Goal: Information Seeking & Learning: Learn about a topic

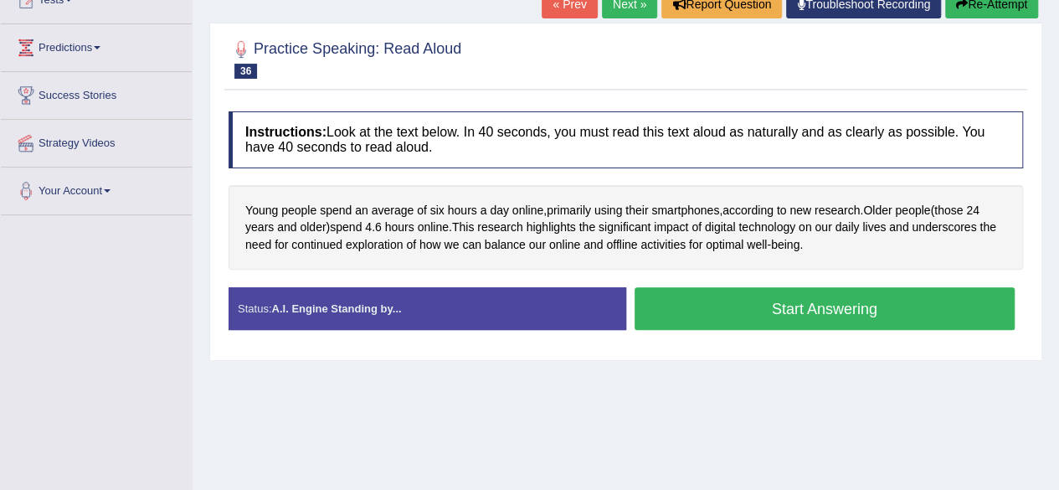
click at [816, 313] on button "Start Answering" at bounding box center [824, 308] width 381 height 43
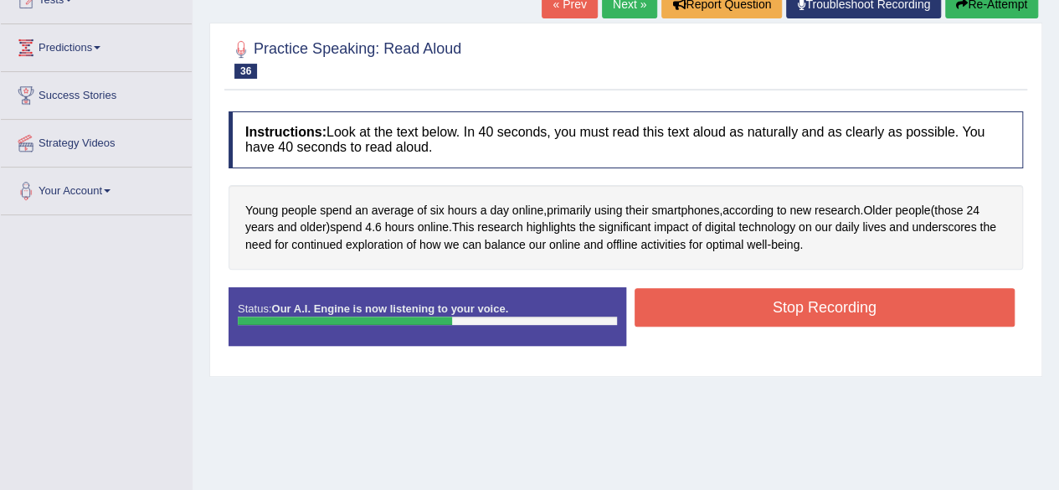
click at [831, 309] on button "Stop Recording" at bounding box center [824, 307] width 381 height 39
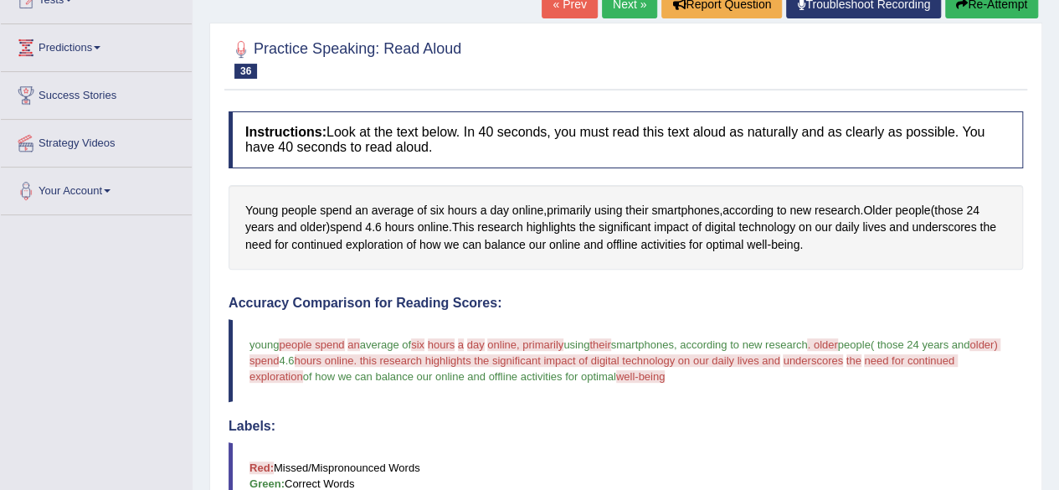
drag, startPoint x: 1071, startPoint y: 270, endPoint x: 1071, endPoint y: 371, distance: 100.4
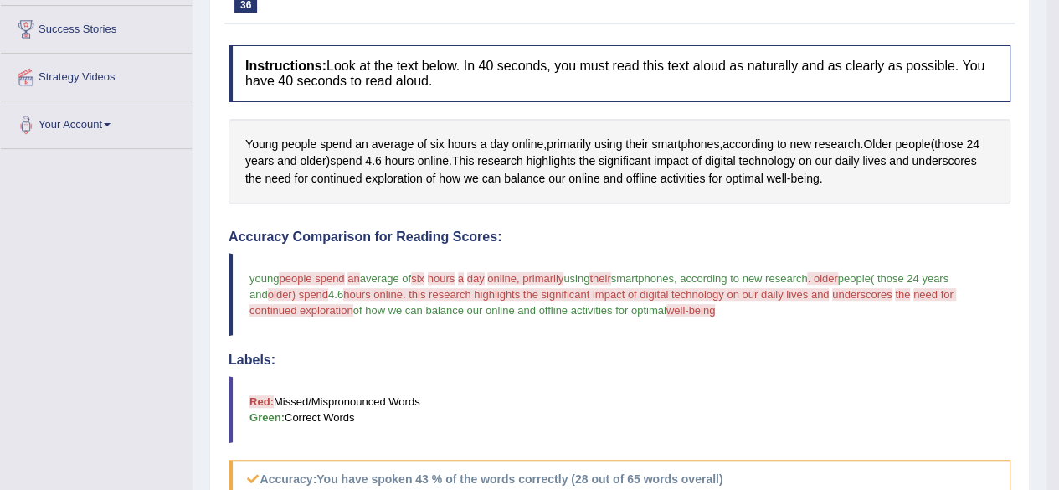
scroll to position [64, 0]
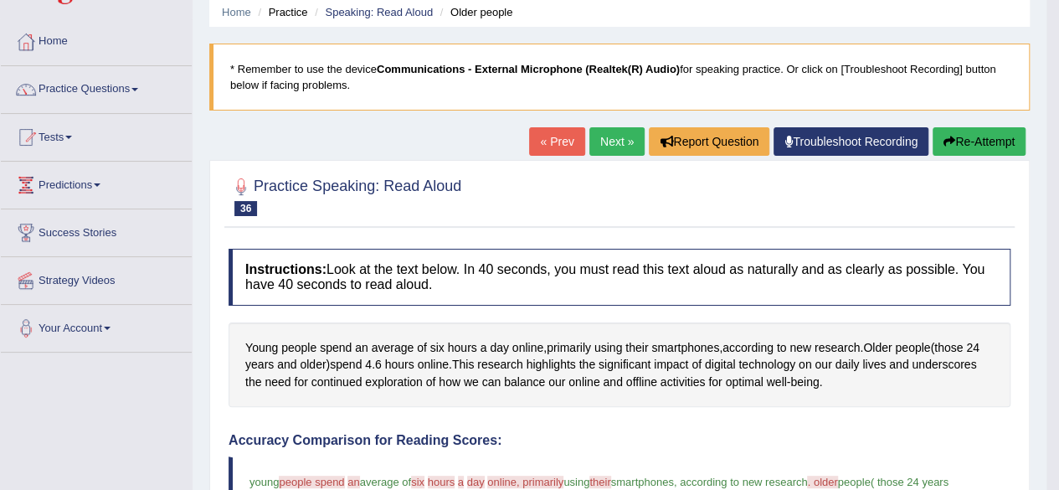
click at [607, 132] on link "Next »" at bounding box center [616, 141] width 55 height 28
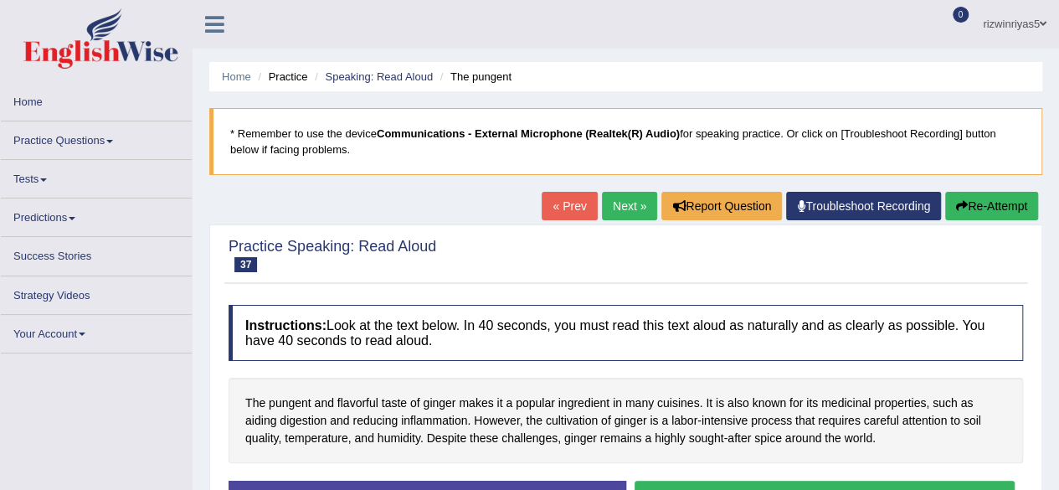
click at [580, 212] on link "« Prev" at bounding box center [569, 206] width 55 height 28
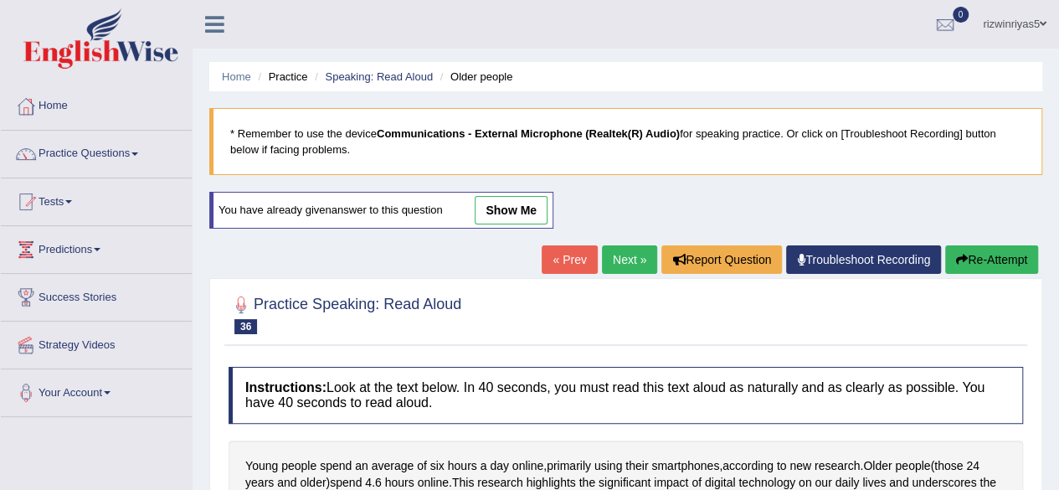
click at [527, 199] on link "show me" at bounding box center [511, 210] width 73 height 28
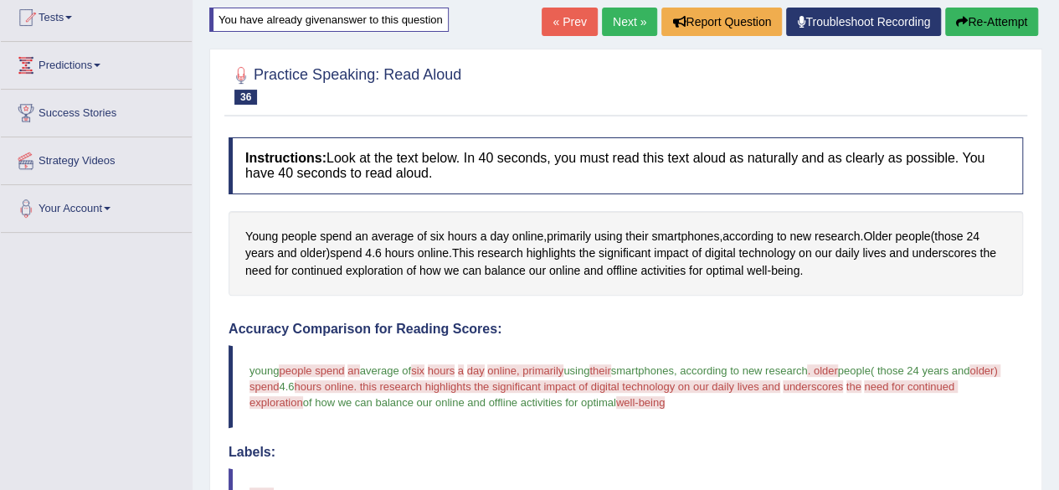
scroll to position [49, 0]
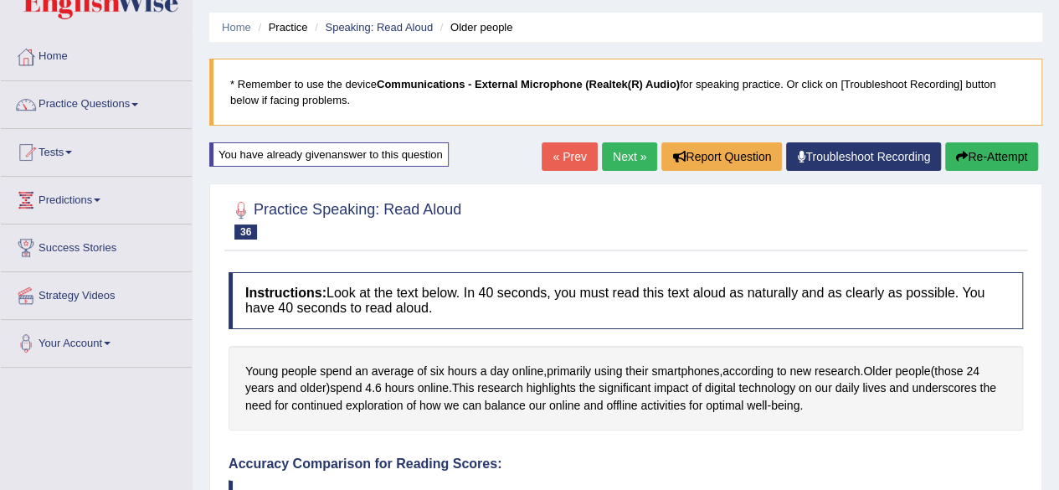
click at [642, 153] on link "Next »" at bounding box center [629, 156] width 55 height 28
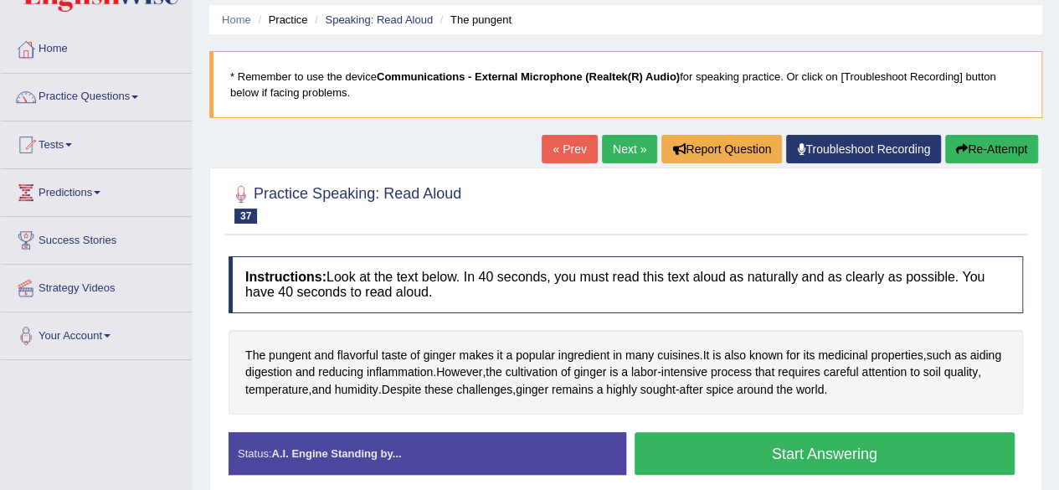
scroll to position [144, 0]
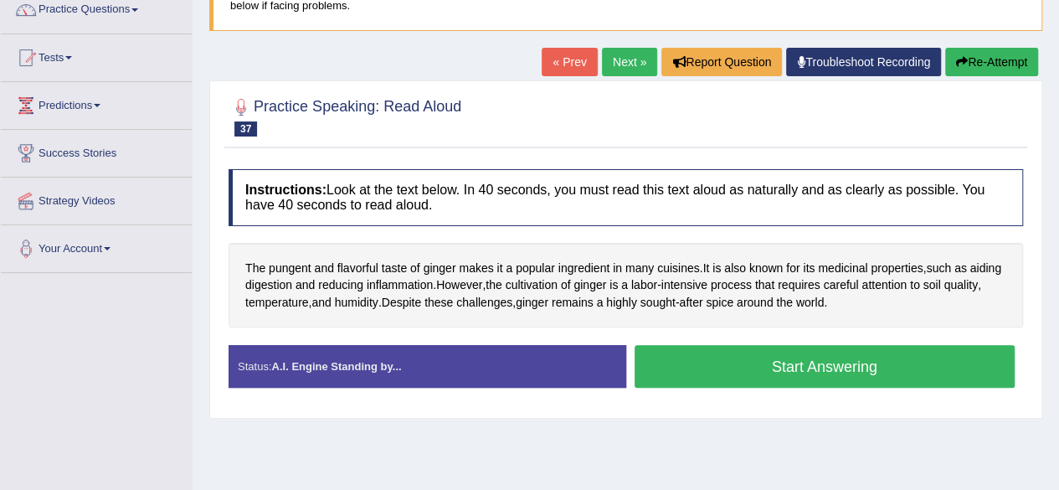
click at [1058, 312] on html "Toggle navigation Home Practice Questions Speaking Practice Read Aloud Repeat S…" at bounding box center [529, 101] width 1059 height 490
click at [872, 372] on button "Start Answering" at bounding box center [824, 366] width 381 height 43
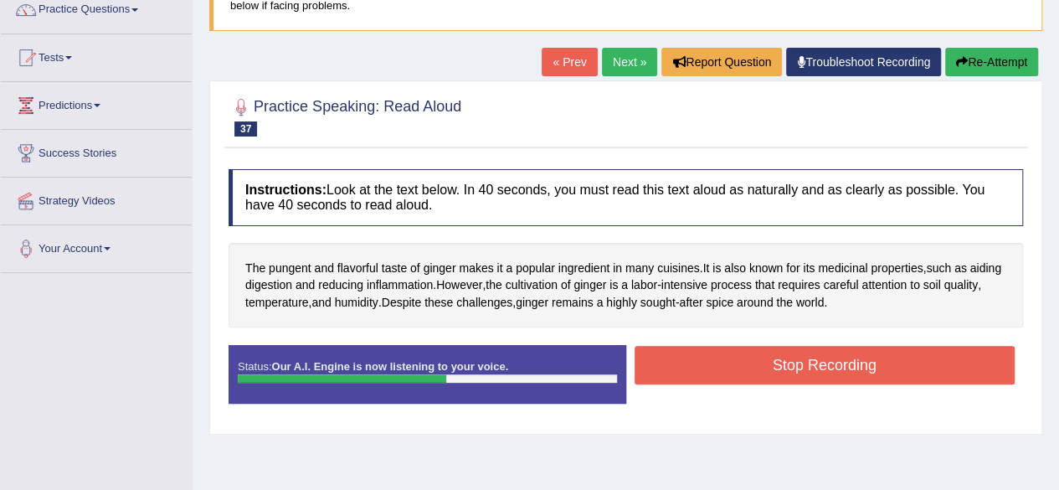
click at [872, 372] on button "Stop Recording" at bounding box center [824, 365] width 381 height 39
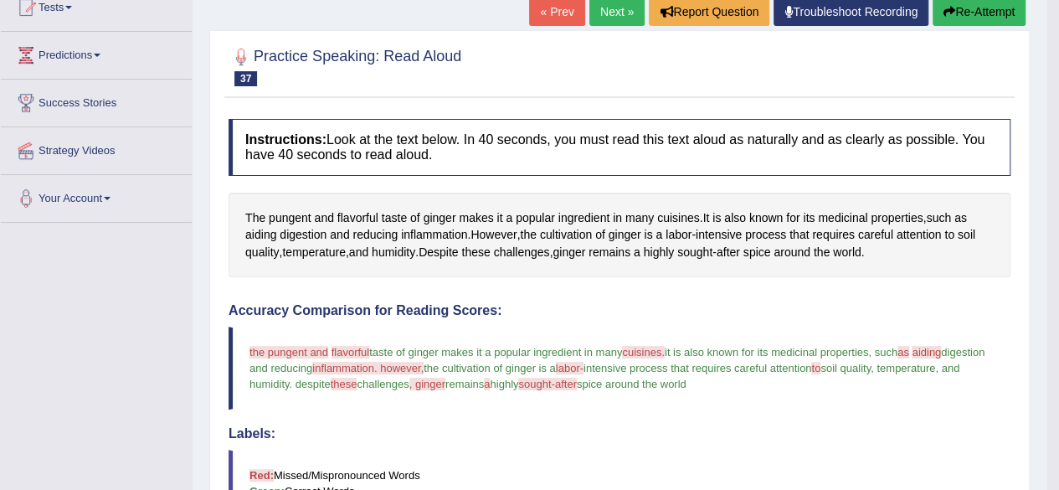
scroll to position [182, 0]
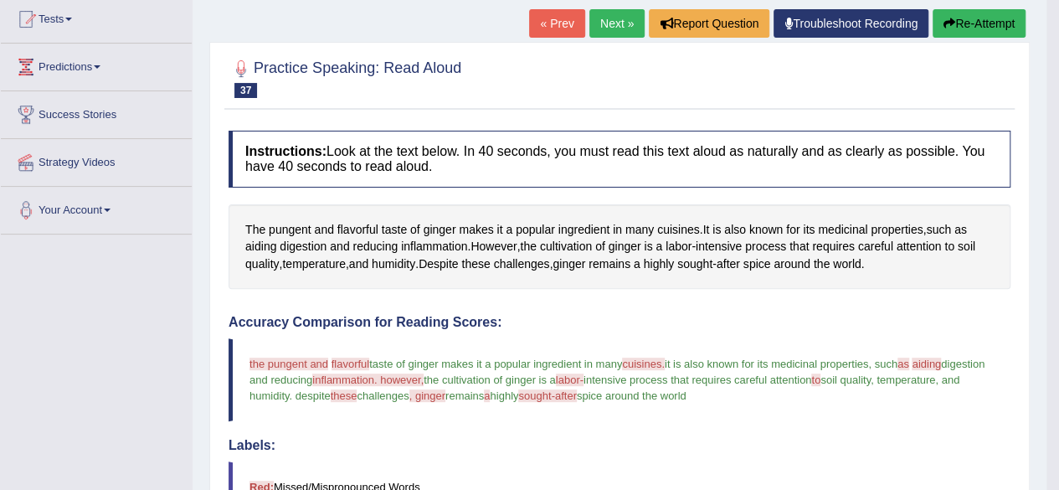
click at [626, 13] on link "Next »" at bounding box center [616, 23] width 55 height 28
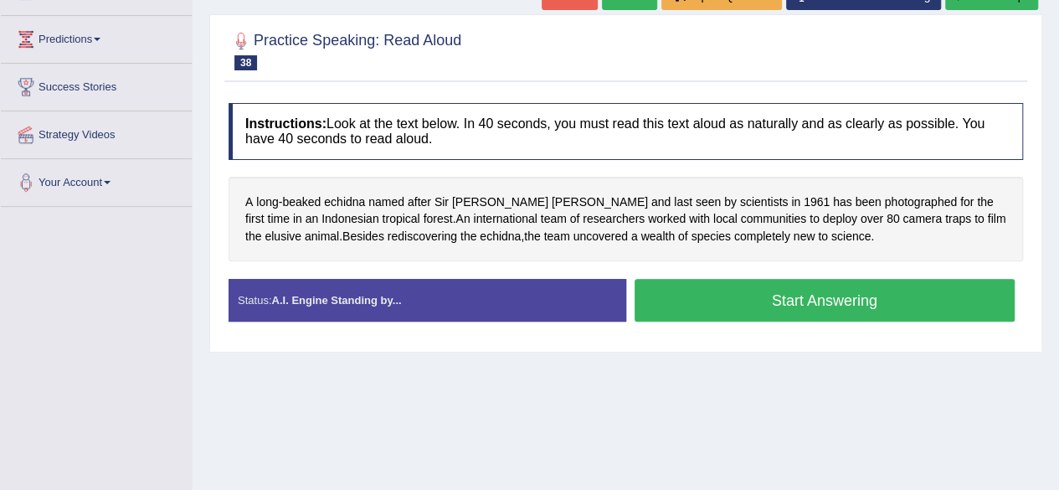
click at [917, 290] on button "Start Answering" at bounding box center [824, 300] width 381 height 43
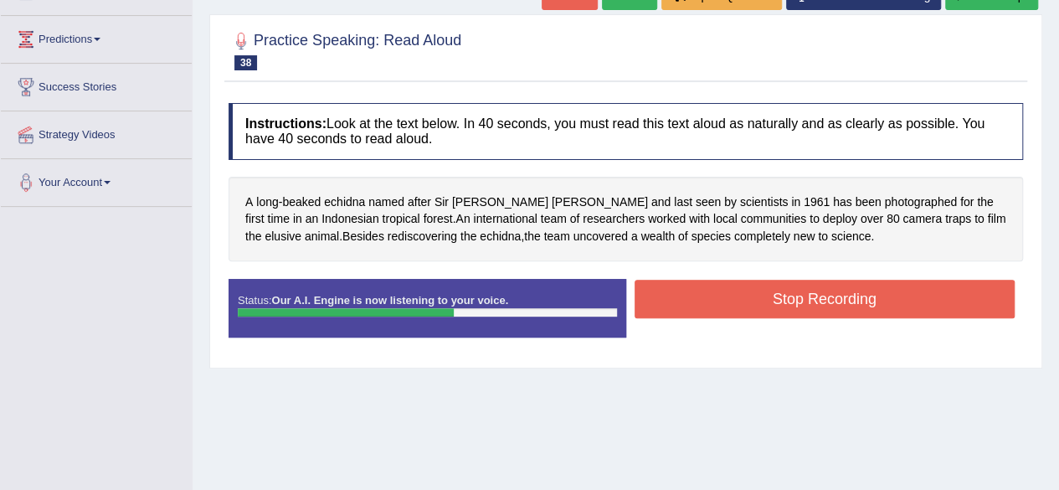
click at [840, 286] on button "Stop Recording" at bounding box center [824, 299] width 381 height 39
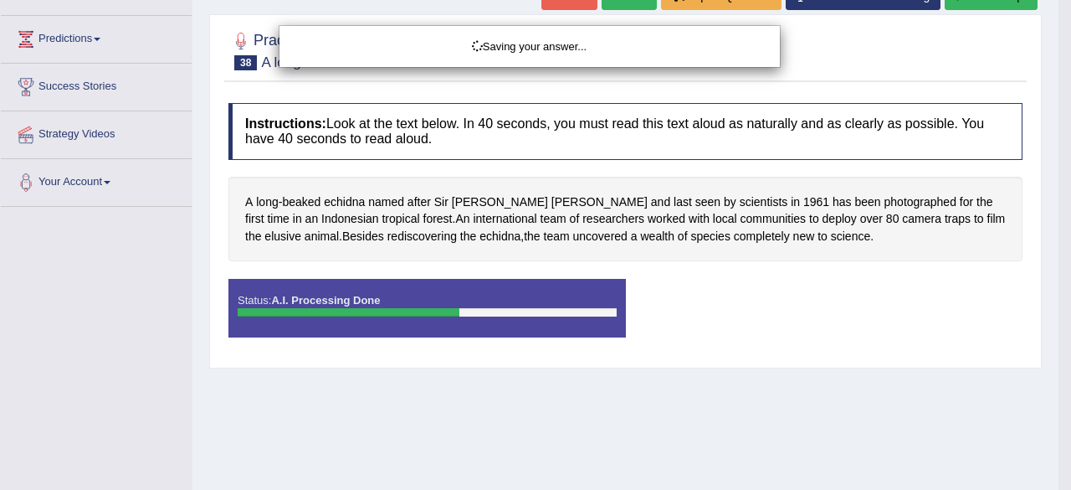
click at [440, 234] on div "Saving your answer..." at bounding box center [535, 245] width 1071 height 490
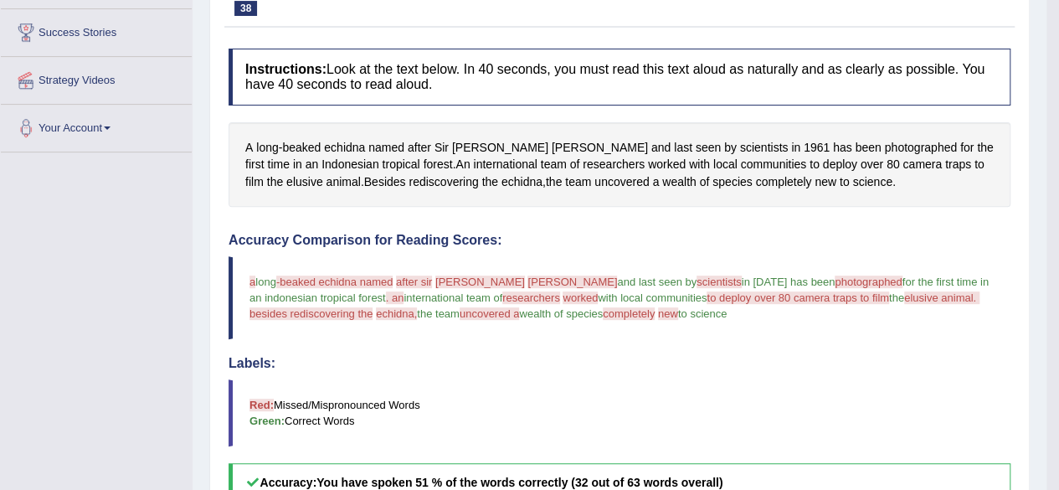
scroll to position [100, 0]
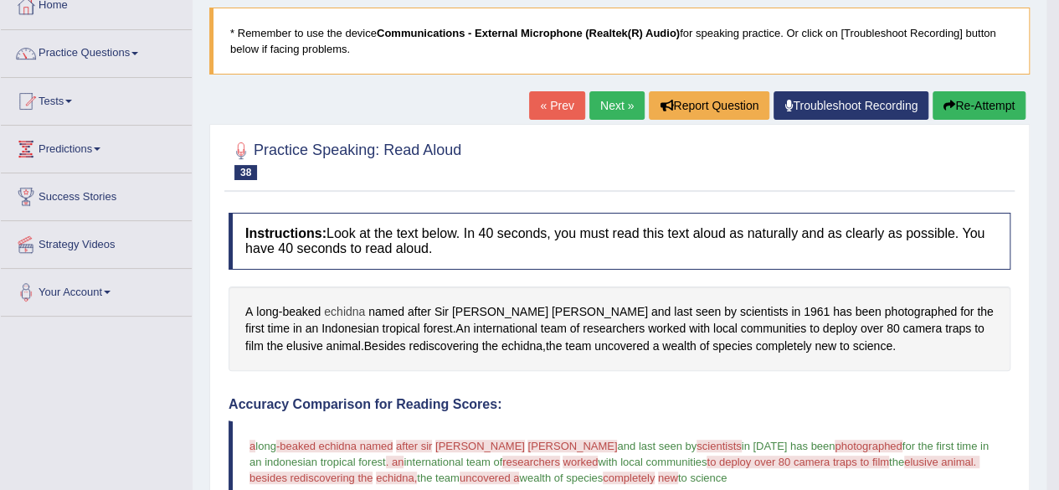
click at [347, 314] on span "echidna" at bounding box center [344, 312] width 41 height 18
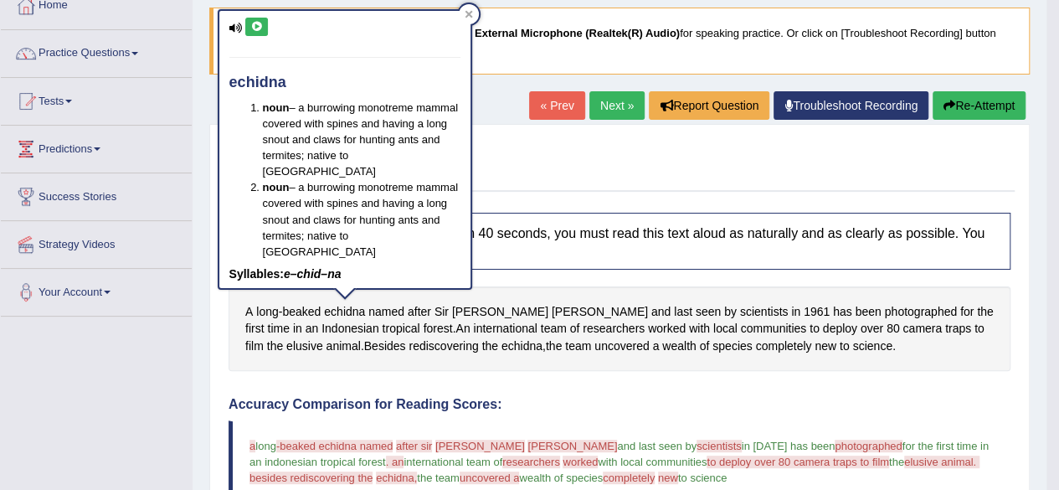
click at [259, 28] on icon at bounding box center [256, 27] width 13 height 10
click at [466, 12] on icon at bounding box center [469, 15] width 8 height 8
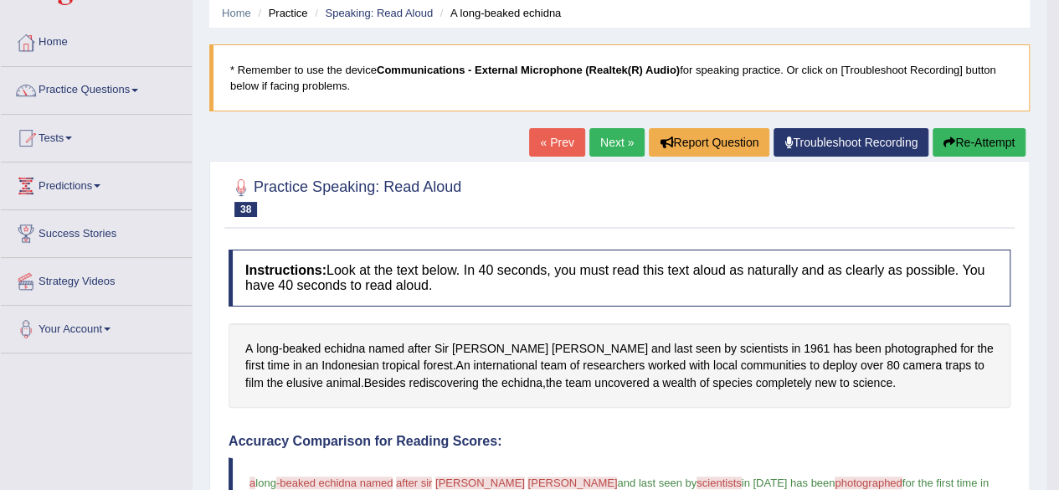
scroll to position [15, 0]
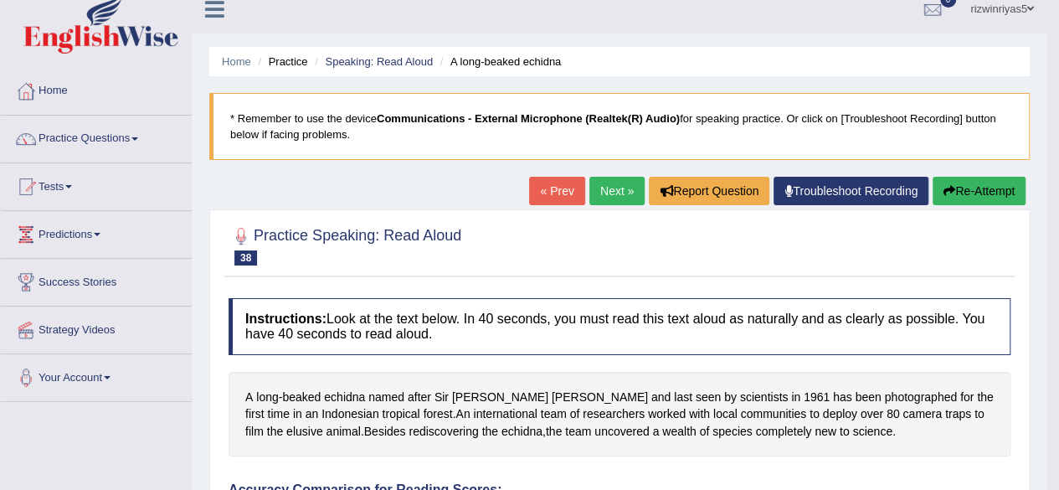
click at [621, 193] on link "Next »" at bounding box center [616, 191] width 55 height 28
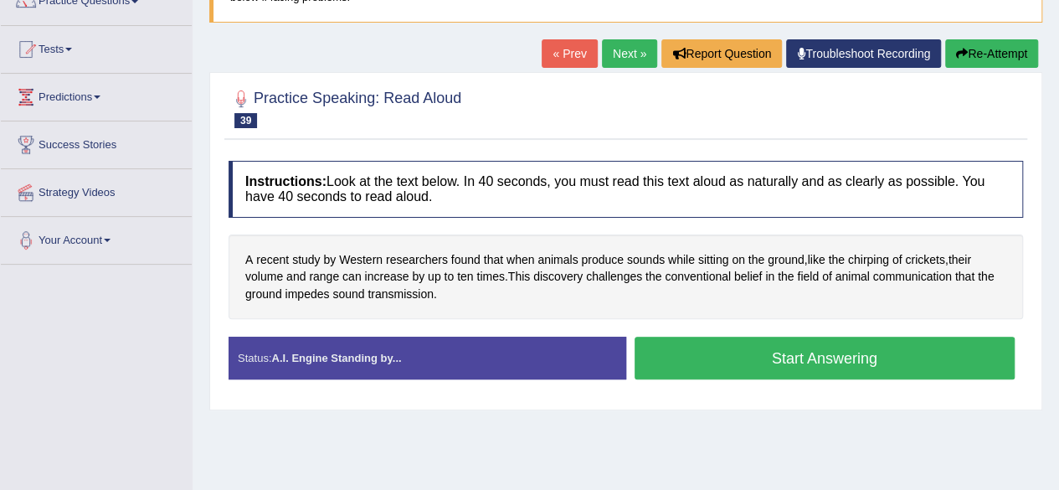
scroll to position [202, 0]
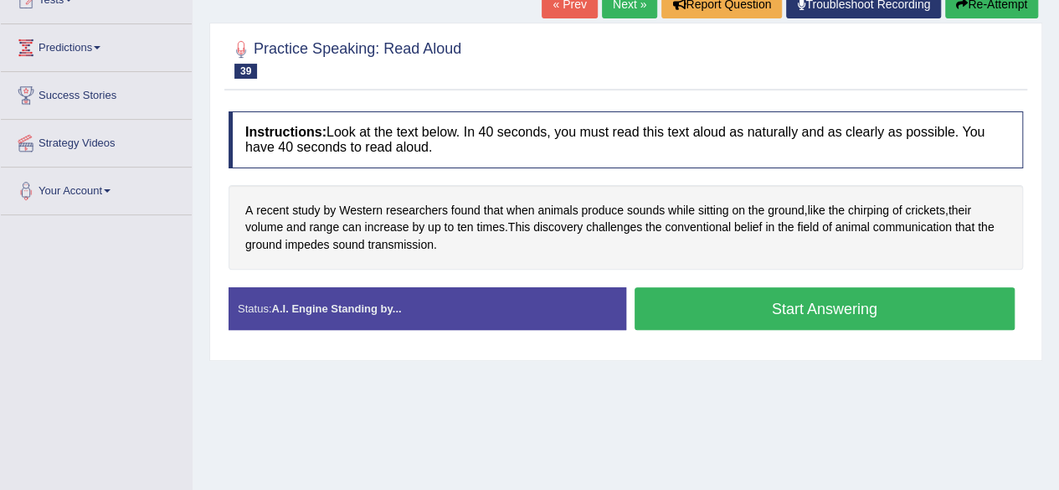
click at [837, 302] on button "Start Answering" at bounding box center [824, 308] width 381 height 43
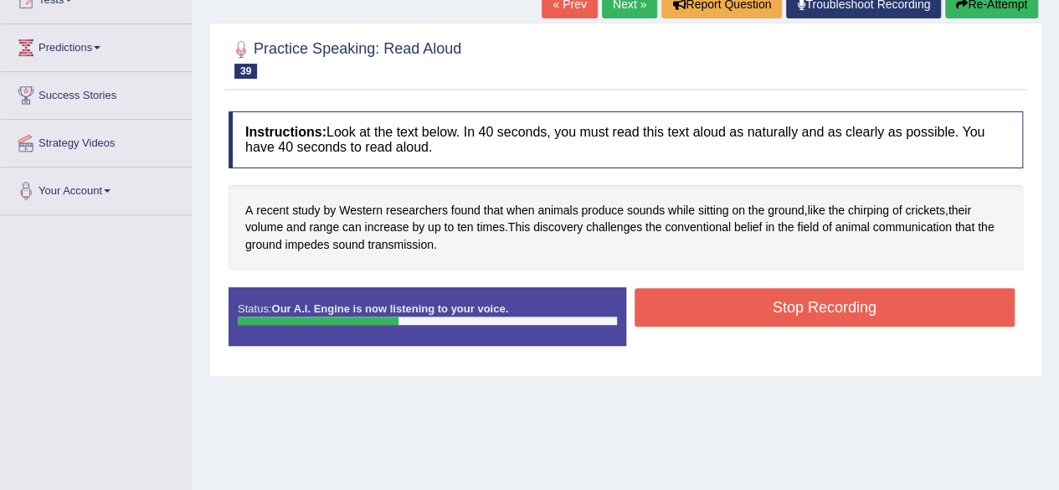
click at [765, 294] on button "Stop Recording" at bounding box center [824, 307] width 381 height 39
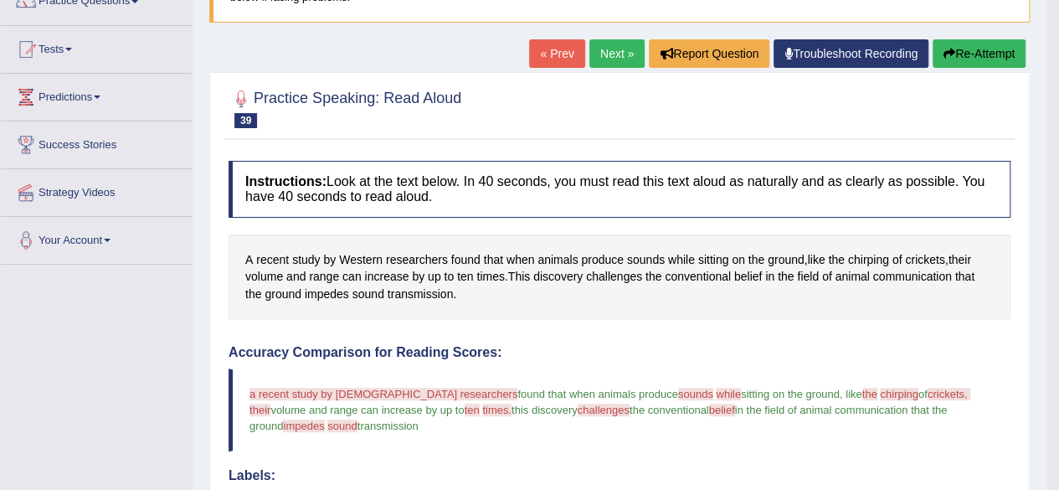
scroll to position [100, 0]
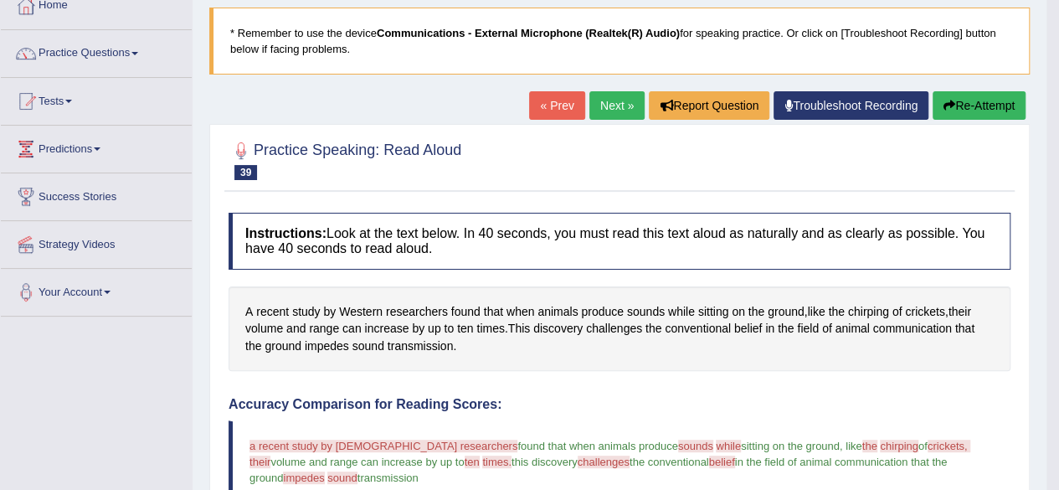
click at [616, 99] on link "Next »" at bounding box center [616, 105] width 55 height 28
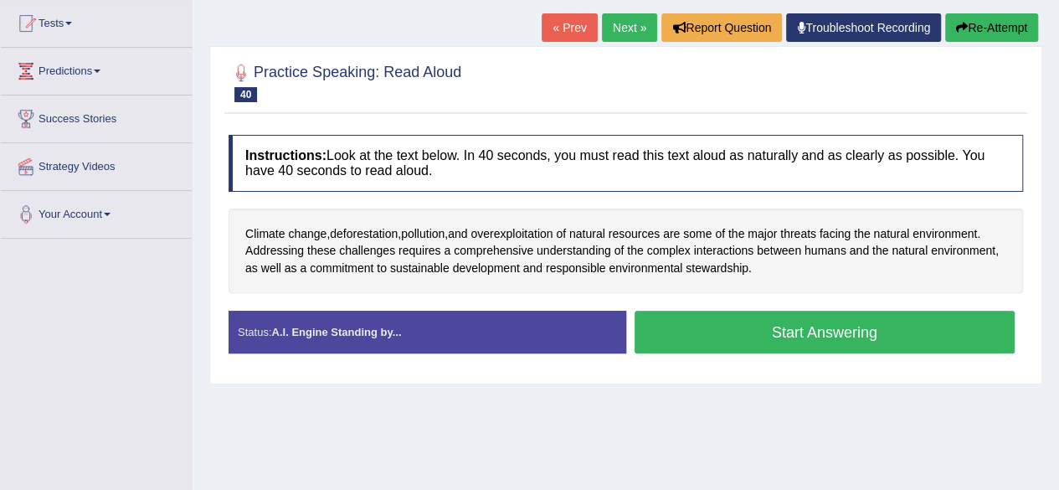
click at [786, 339] on button "Start Answering" at bounding box center [824, 332] width 381 height 43
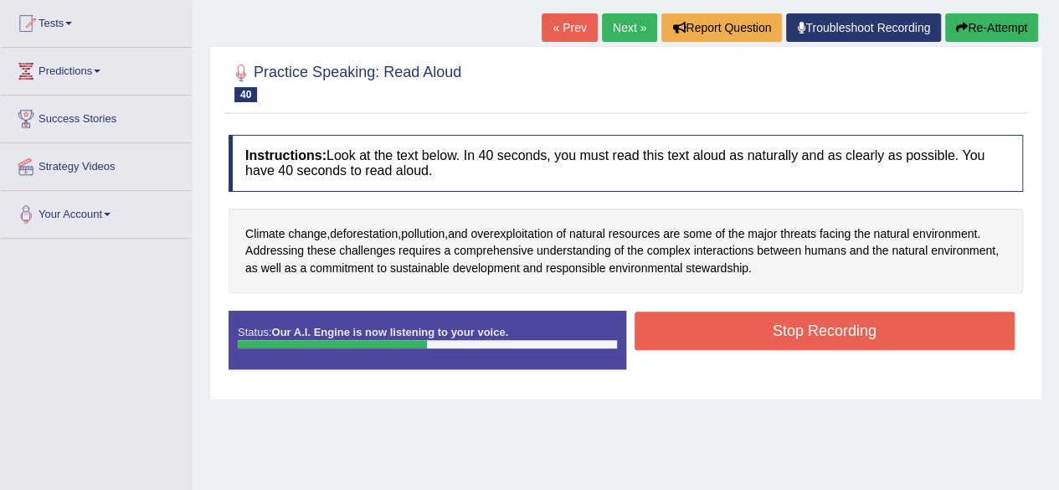
click at [801, 316] on button "Stop Recording" at bounding box center [824, 330] width 381 height 39
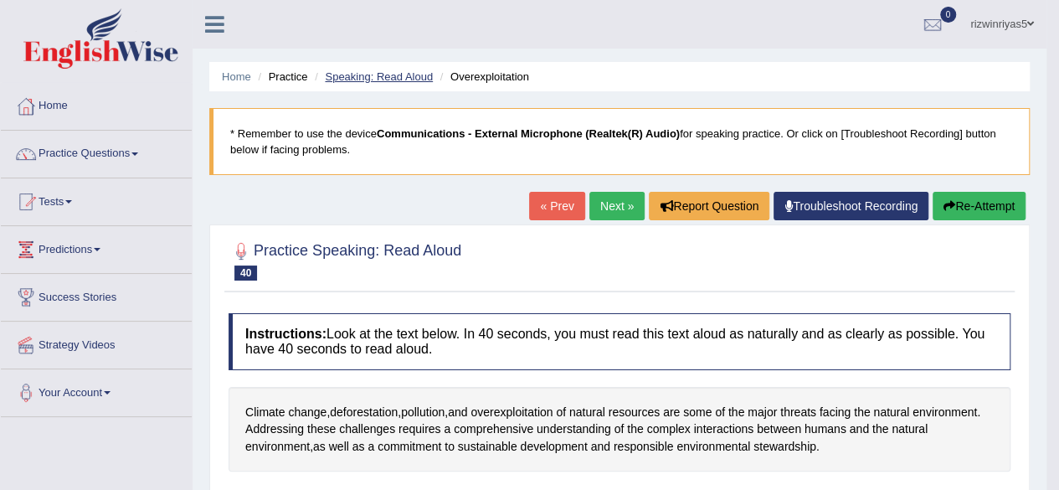
click at [381, 74] on link "Speaking: Read Aloud" at bounding box center [379, 76] width 108 height 13
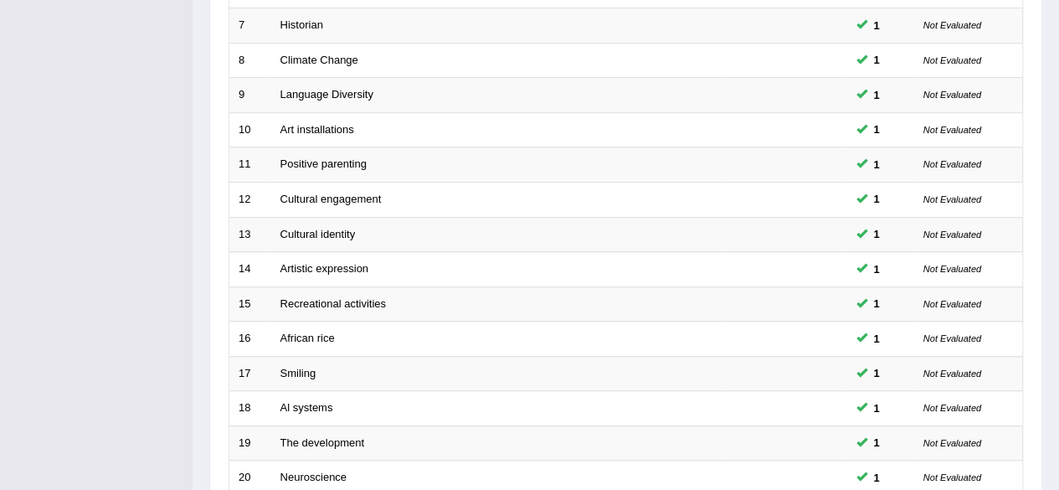
scroll to position [610, 0]
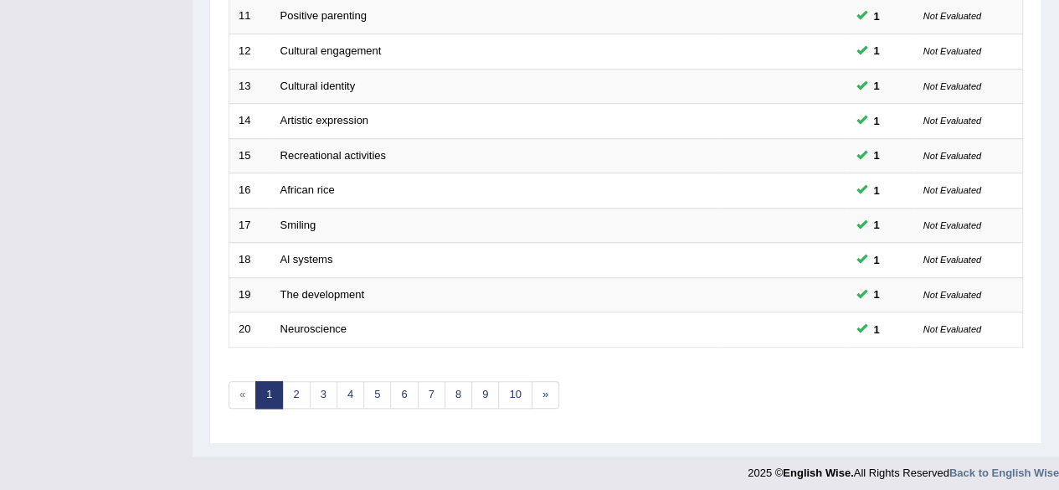
click at [297, 383] on link "2" at bounding box center [296, 395] width 28 height 28
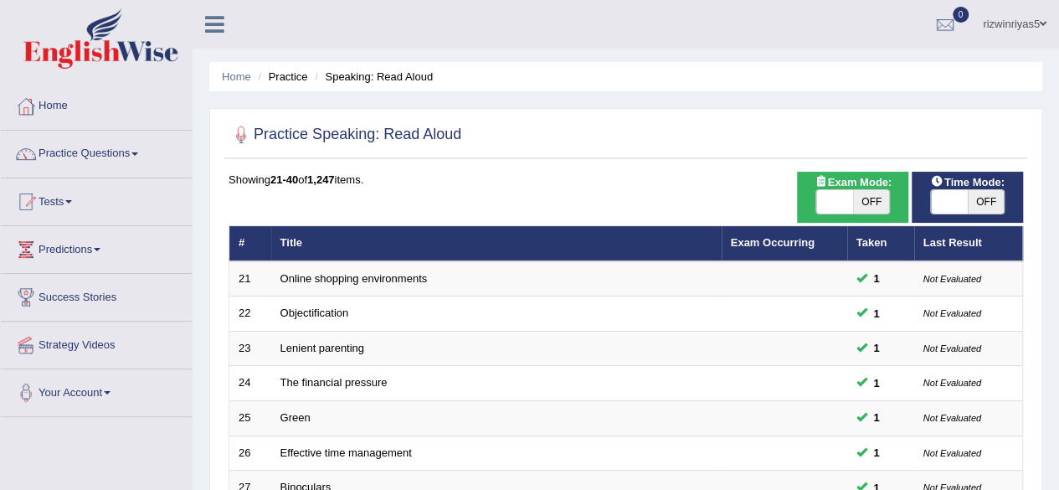
click at [1058, 40] on html "Toggle navigation Home Practice Questions Speaking Practice Read Aloud Repeat S…" at bounding box center [529, 245] width 1059 height 490
click at [129, 150] on link "Practice Questions" at bounding box center [96, 152] width 191 height 42
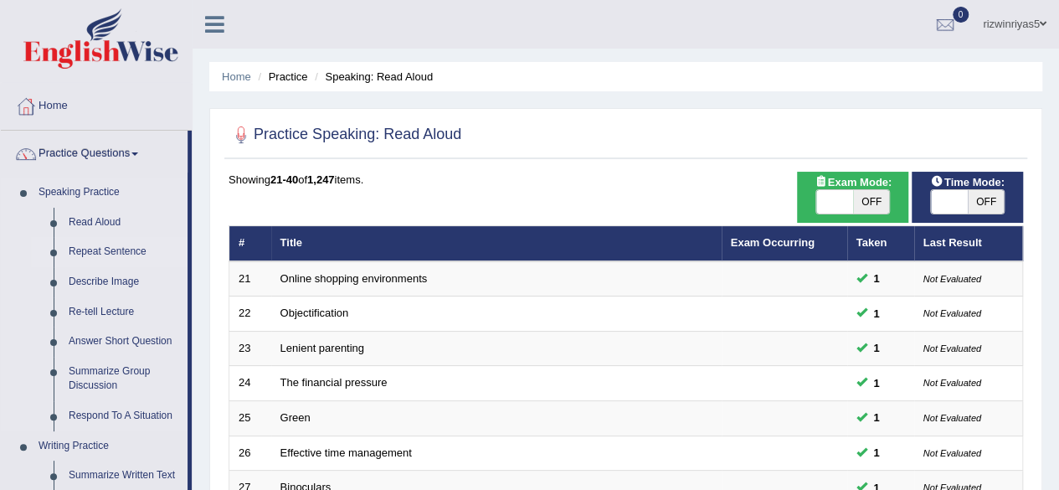
click at [110, 254] on link "Repeat Sentence" at bounding box center [124, 252] width 126 height 30
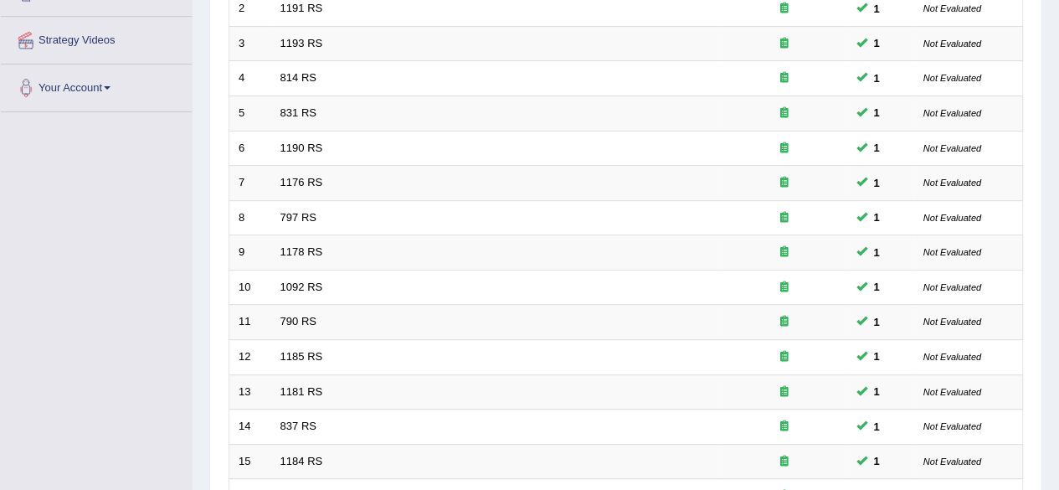
scroll to position [610, 0]
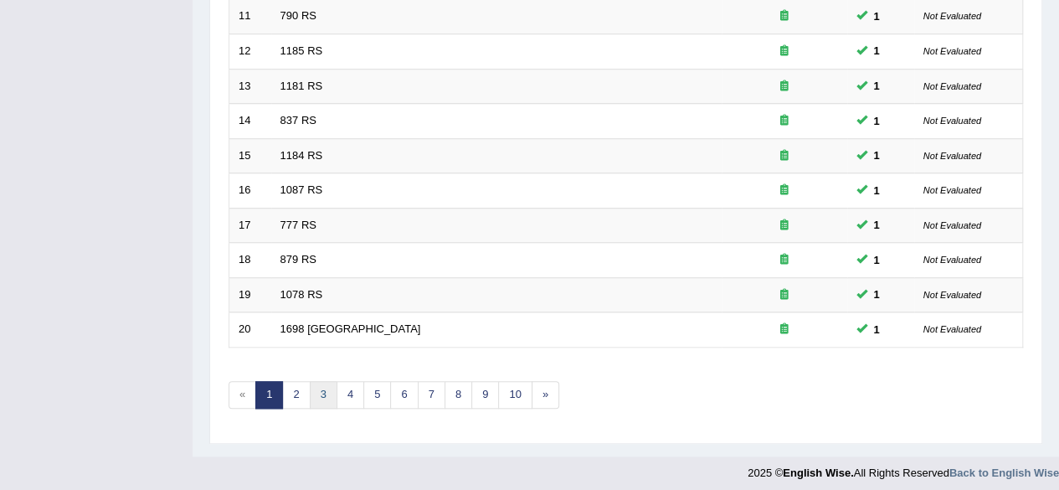
click at [329, 390] on link "3" at bounding box center [324, 395] width 28 height 28
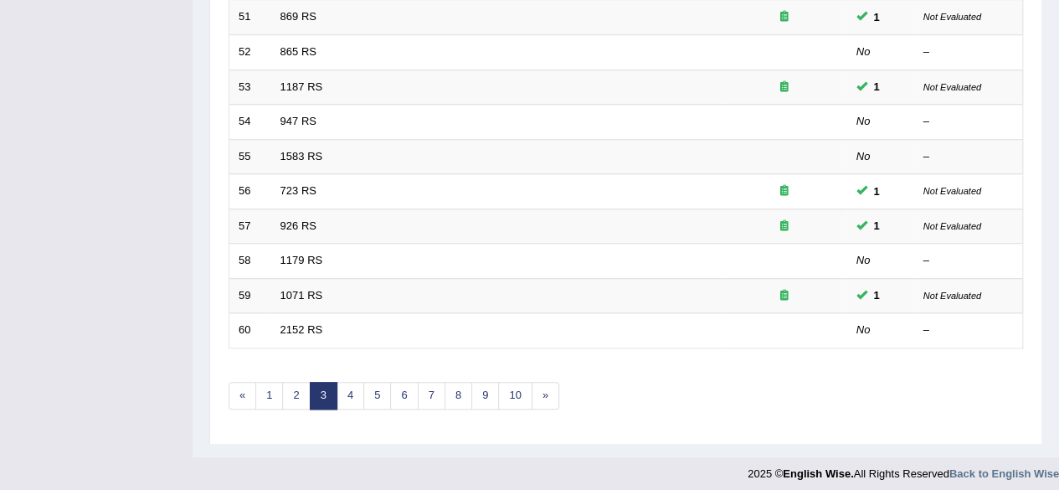
scroll to position [610, 0]
drag, startPoint x: 0, startPoint y: 0, endPoint x: 1071, endPoint y: 455, distance: 1163.4
click at [300, 383] on link "2" at bounding box center [296, 395] width 28 height 28
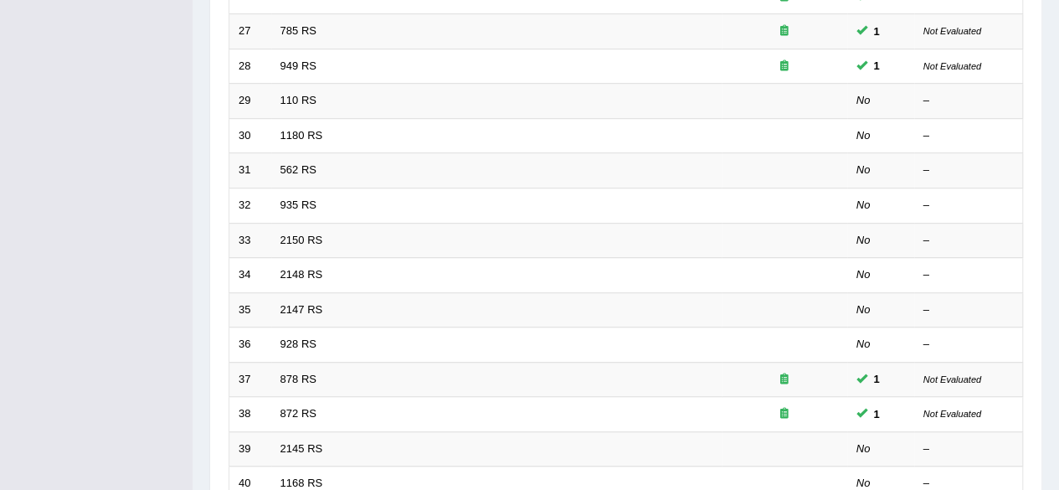
scroll to position [610, 0]
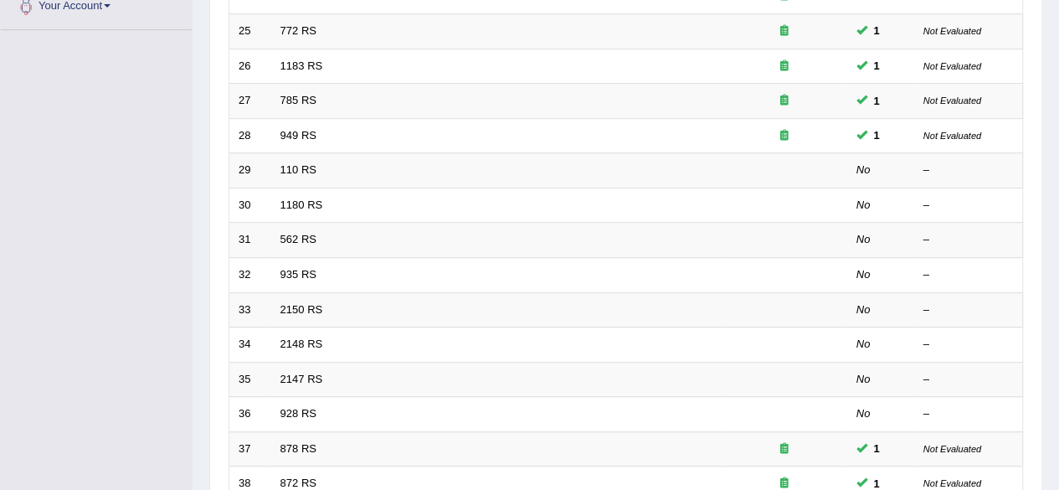
scroll to position [343, 0]
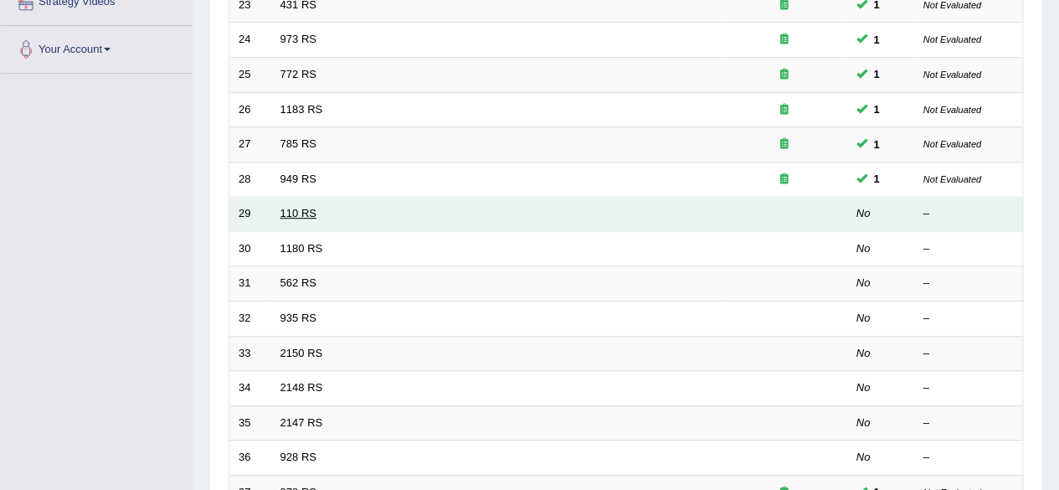
click at [295, 207] on link "110 RS" at bounding box center [298, 213] width 36 height 13
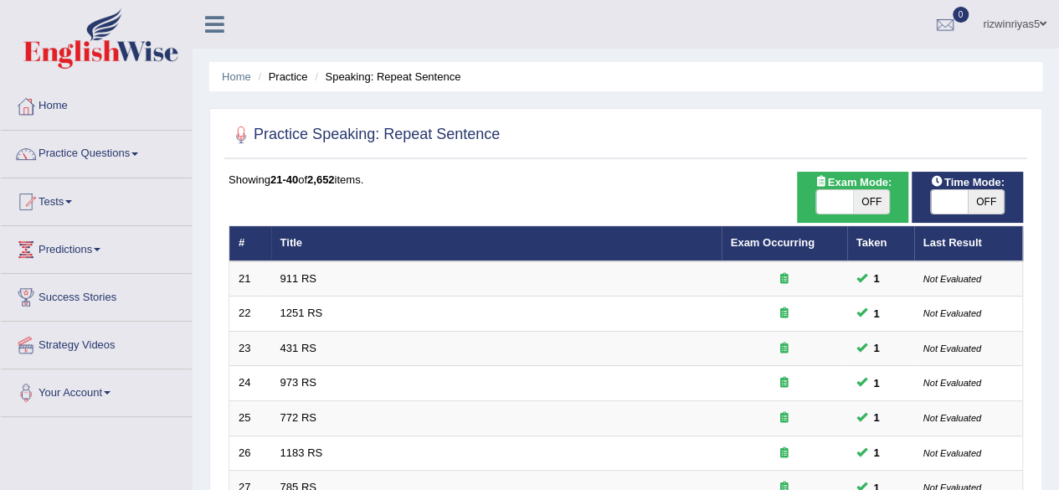
click at [876, 193] on span "OFF" at bounding box center [871, 201] width 37 height 23
checkbox input "true"
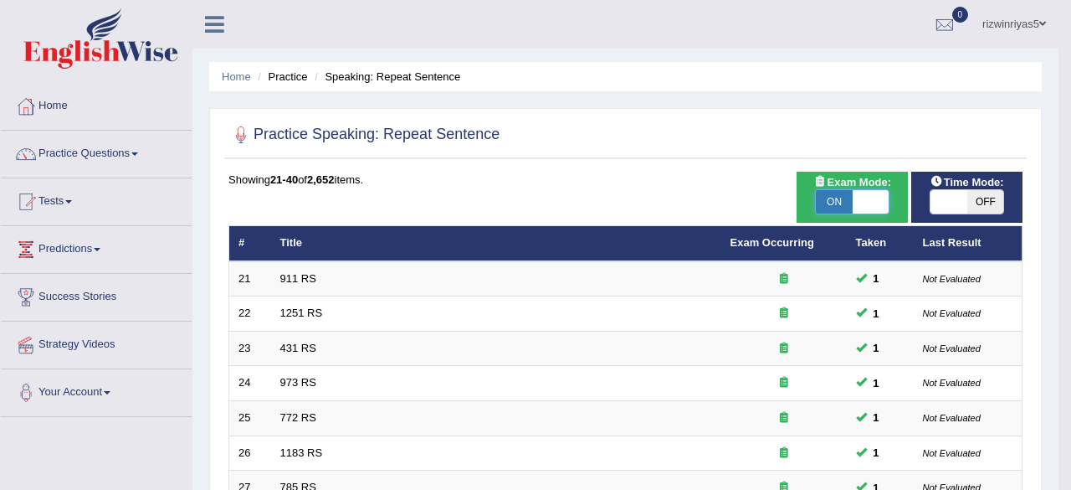
checkbox input "true"
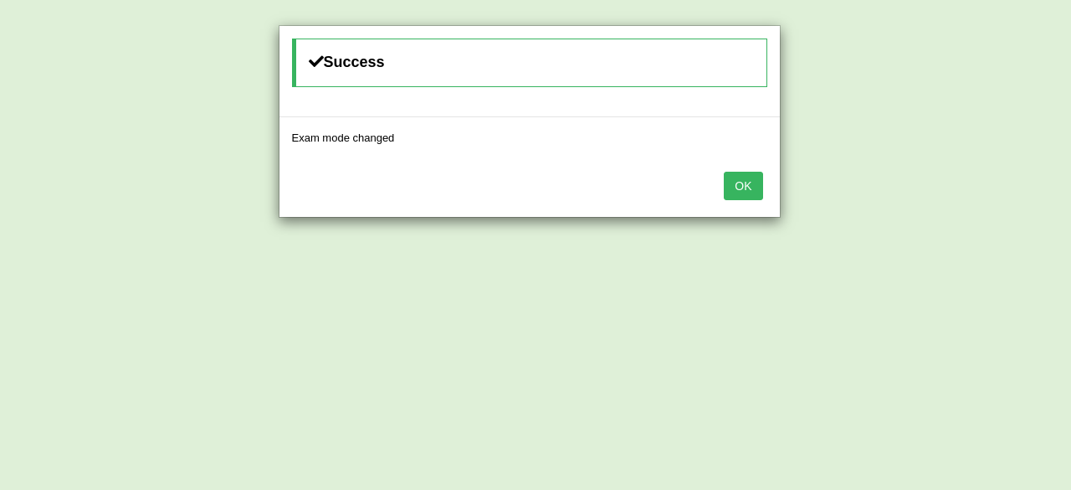
click at [965, 207] on body "Toggle navigation Home Practice Questions Speaking Practice Read Aloud Repeat S…" at bounding box center [535, 245] width 1071 height 490
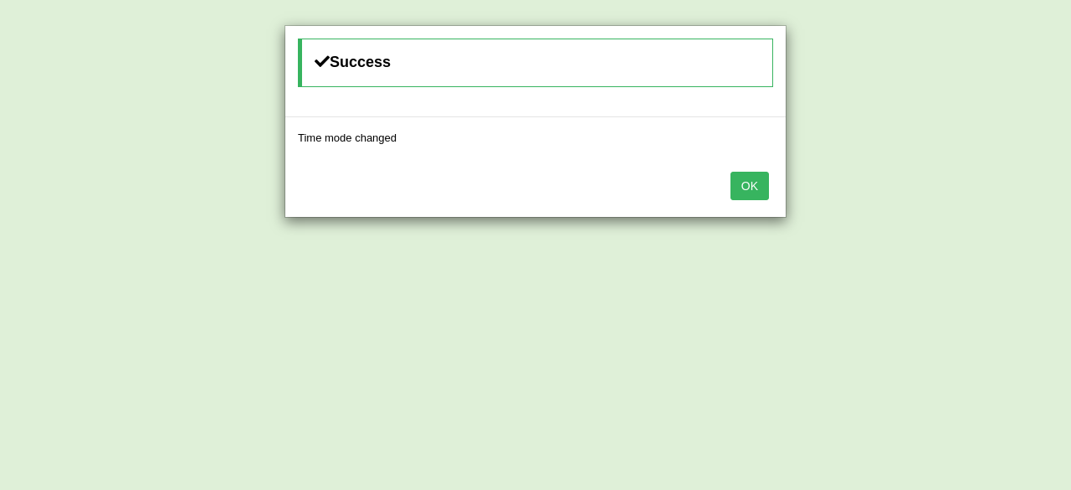
click at [763, 183] on button "OK" at bounding box center [750, 186] width 39 height 28
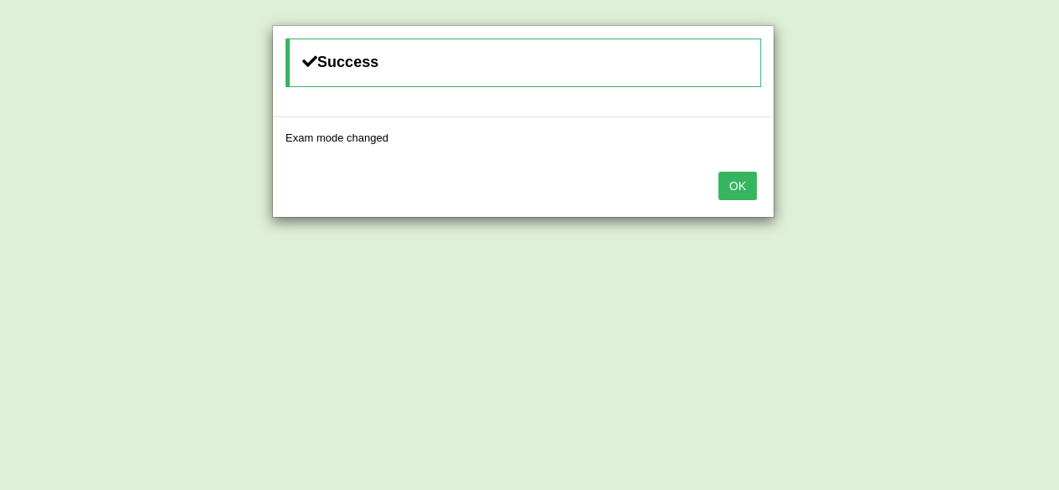
click at [763, 183] on div "OK" at bounding box center [523, 187] width 501 height 59
click at [753, 184] on button "OK" at bounding box center [737, 186] width 39 height 28
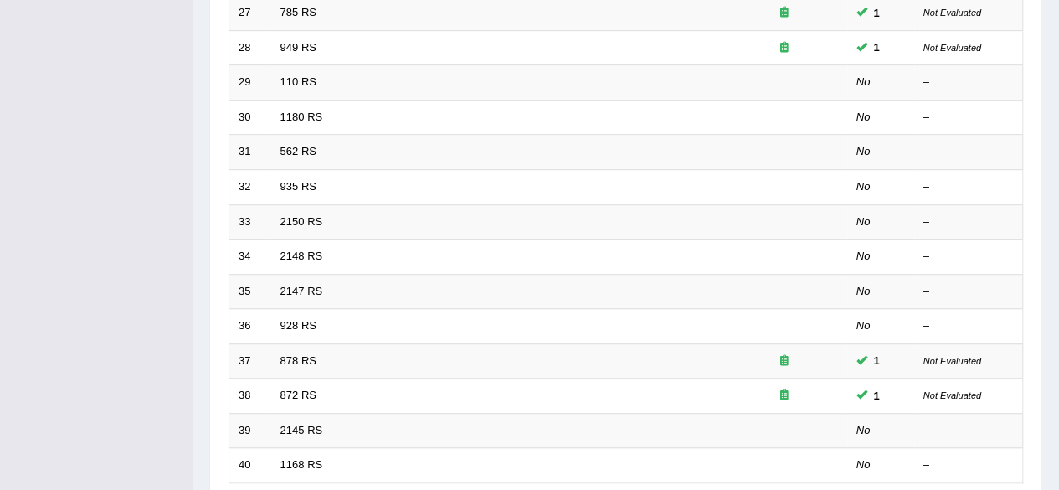
scroll to position [610, 0]
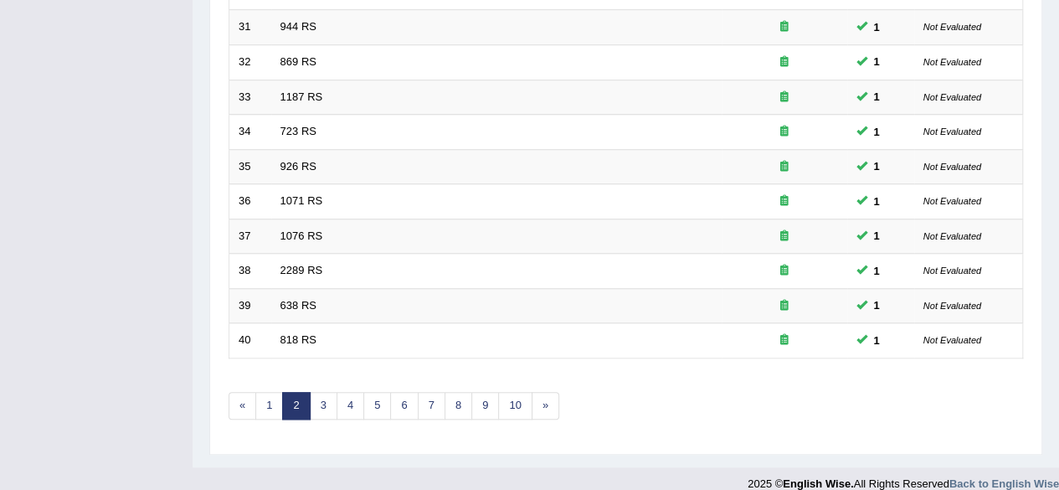
scroll to position [599, 0]
click at [321, 403] on link "3" at bounding box center [324, 406] width 28 height 28
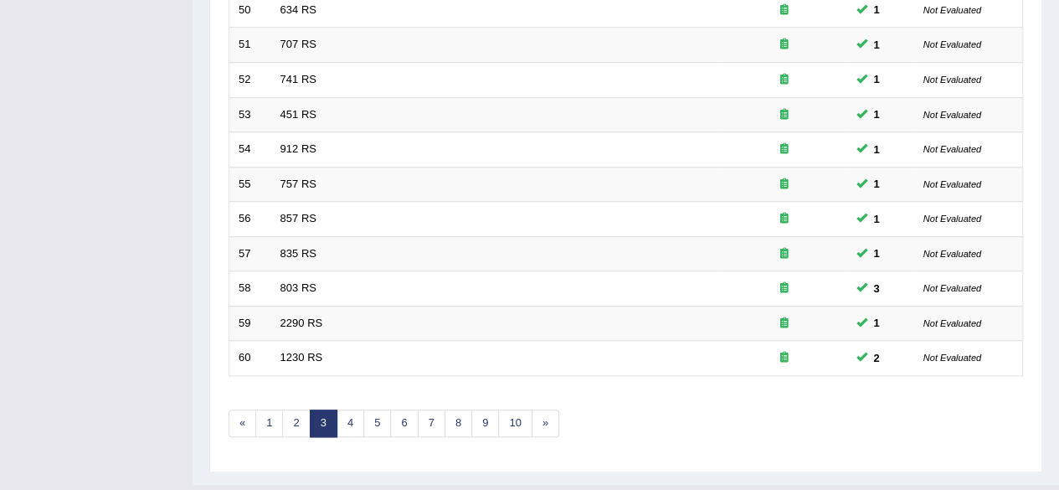
scroll to position [610, 0]
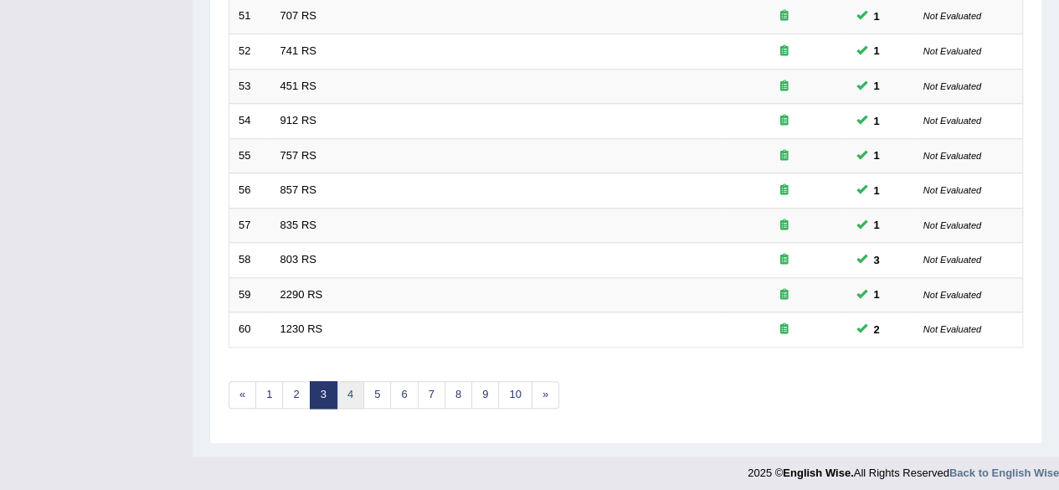
click at [357, 381] on link "4" at bounding box center [350, 395] width 28 height 28
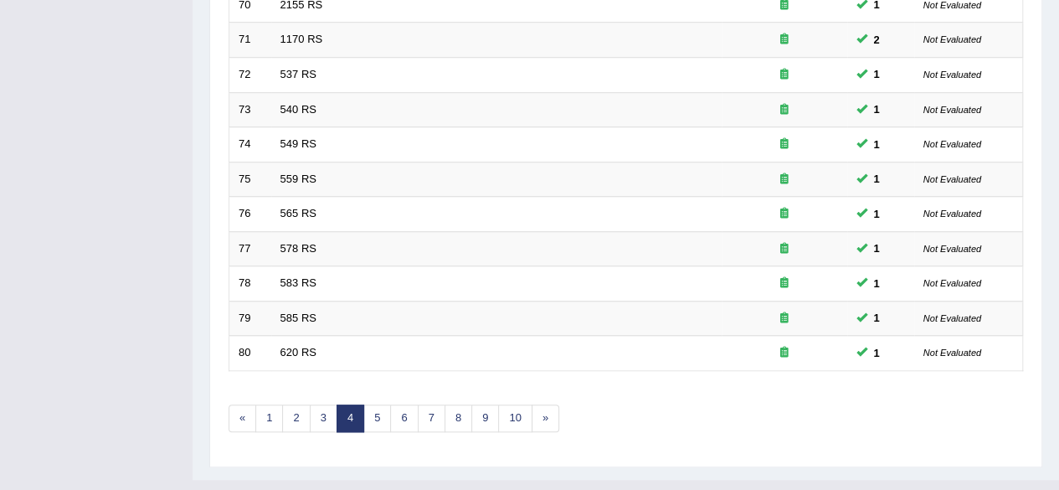
scroll to position [610, 0]
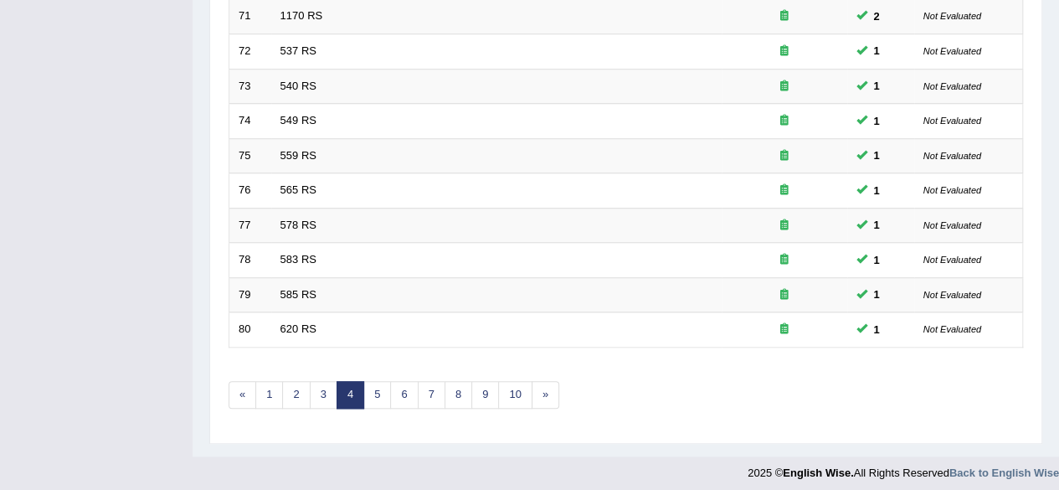
click at [370, 394] on link "5" at bounding box center [377, 395] width 28 height 28
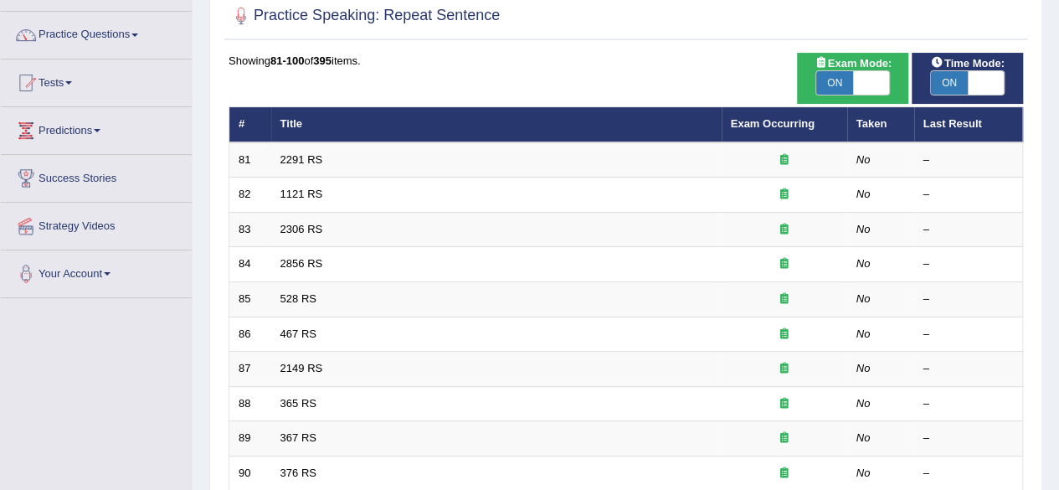
scroll to position [123, 0]
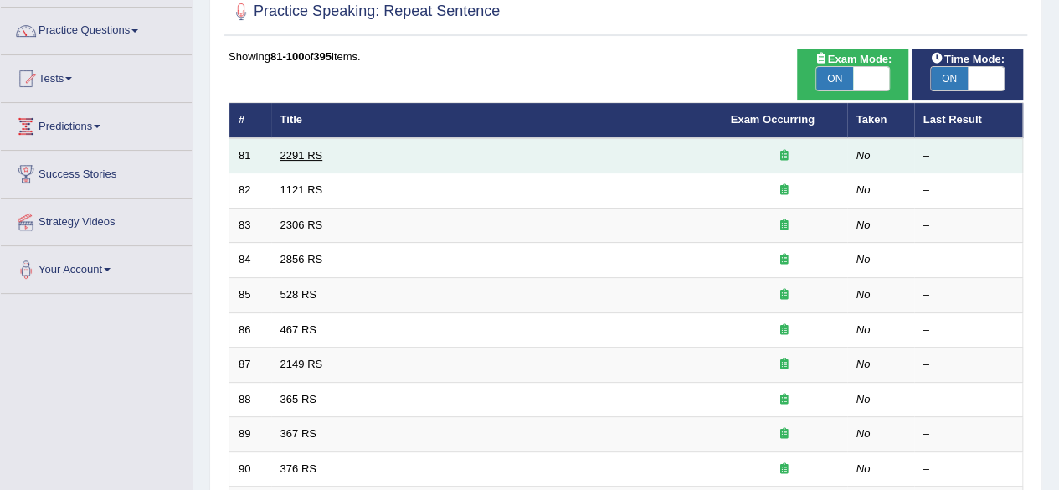
click at [311, 150] on link "2291 RS" at bounding box center [301, 155] width 43 height 13
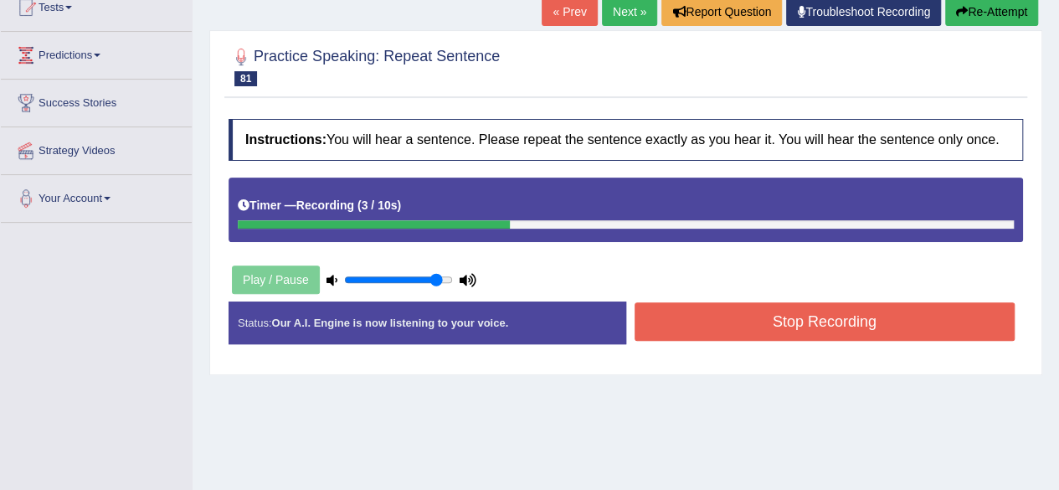
scroll to position [199, 0]
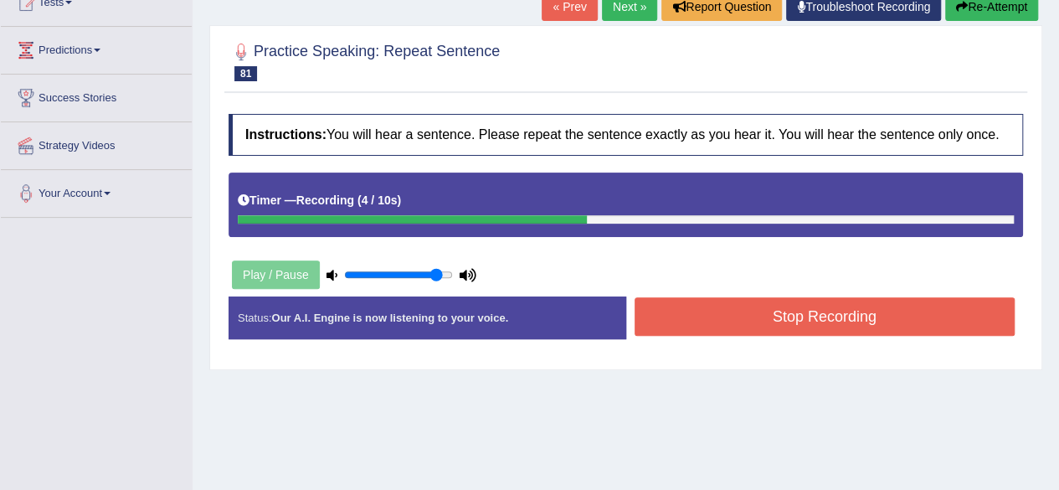
click at [891, 309] on button "Stop Recording" at bounding box center [824, 316] width 381 height 39
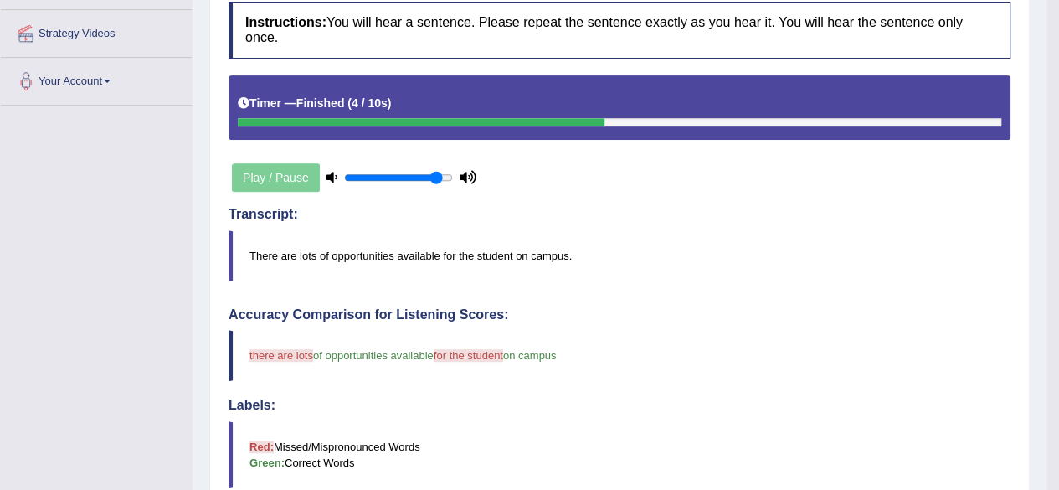
scroll to position [0, 0]
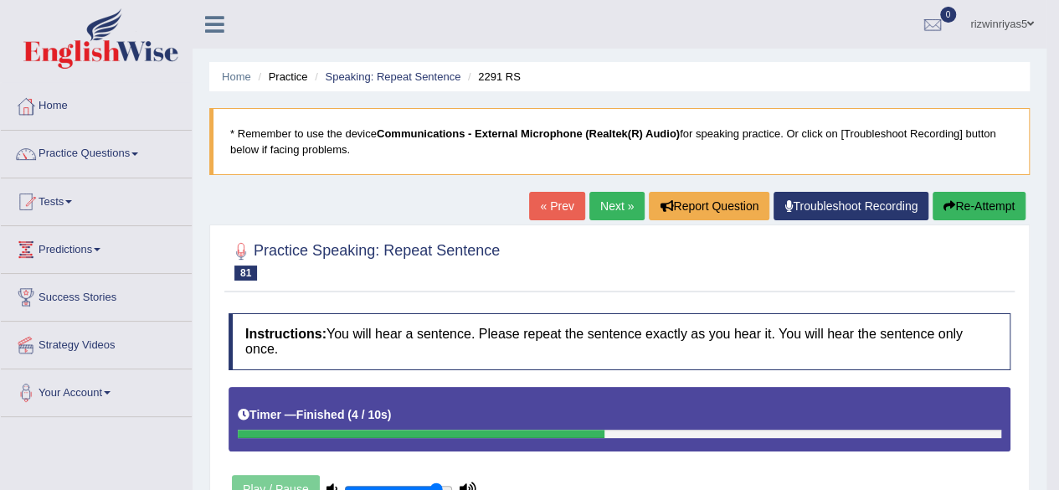
click at [614, 217] on link "Next »" at bounding box center [616, 206] width 55 height 28
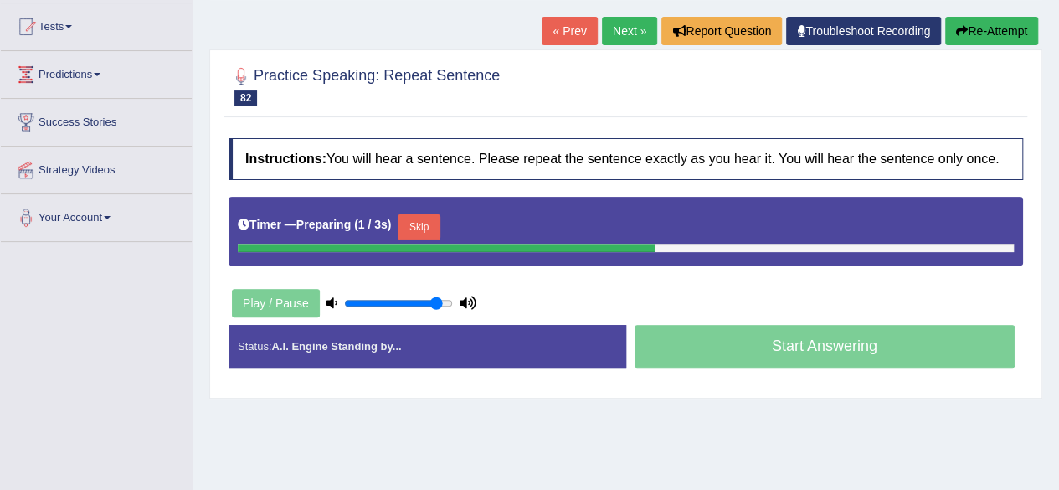
scroll to position [187, 0]
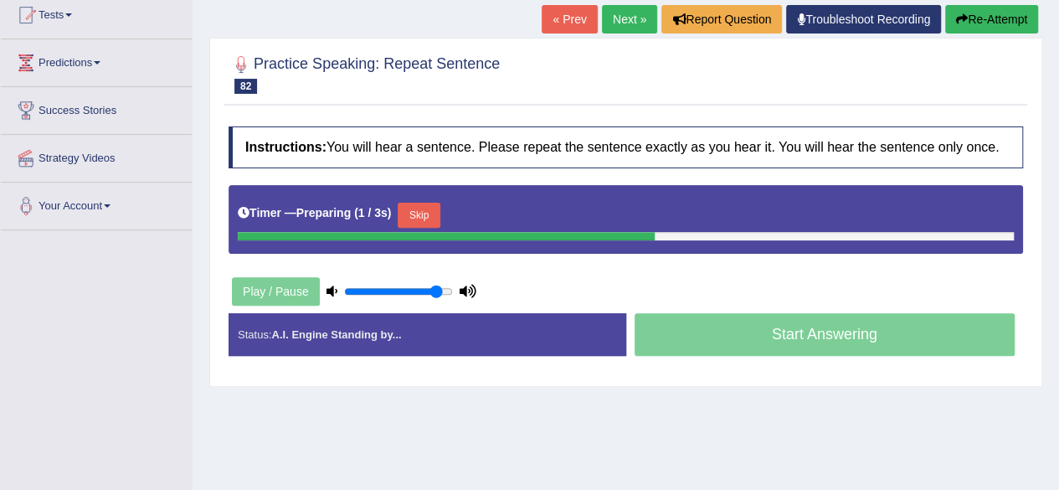
drag, startPoint x: 0, startPoint y: 0, endPoint x: 1071, endPoint y: 336, distance: 1122.0
click at [1058, 303] on html "Toggle navigation Home Practice Questions Speaking Practice Read Aloud Repeat S…" at bounding box center [529, 58] width 1059 height 490
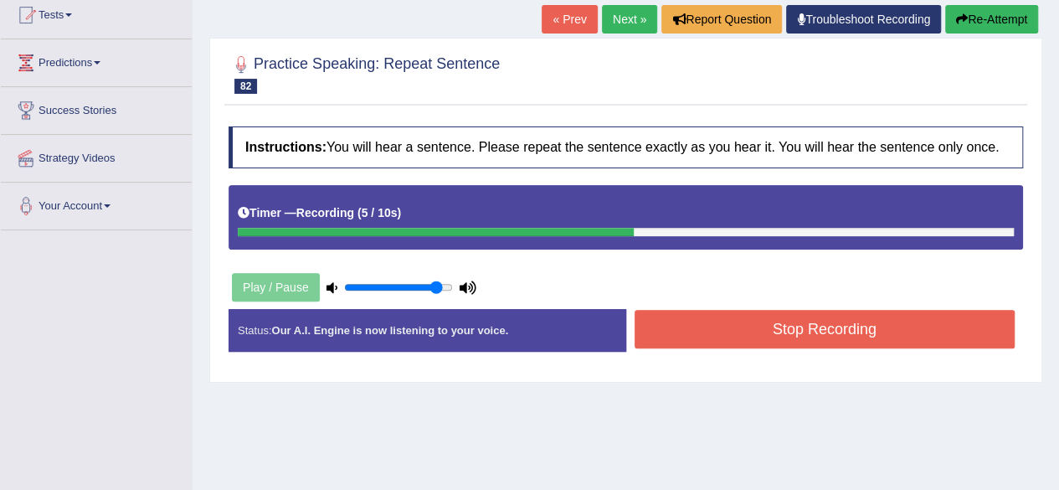
click at [874, 328] on button "Stop Recording" at bounding box center [824, 329] width 381 height 39
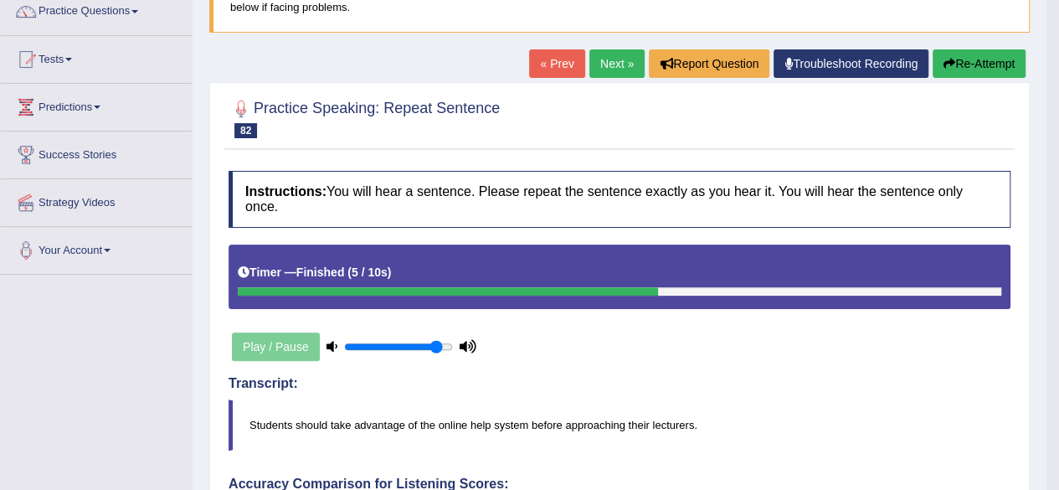
scroll to position [126, 0]
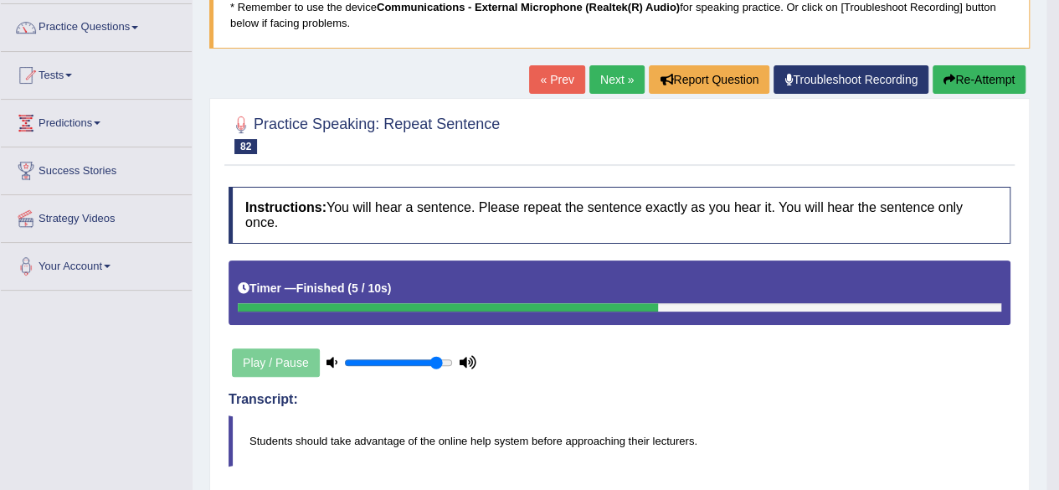
click at [629, 73] on link "Next »" at bounding box center [616, 79] width 55 height 28
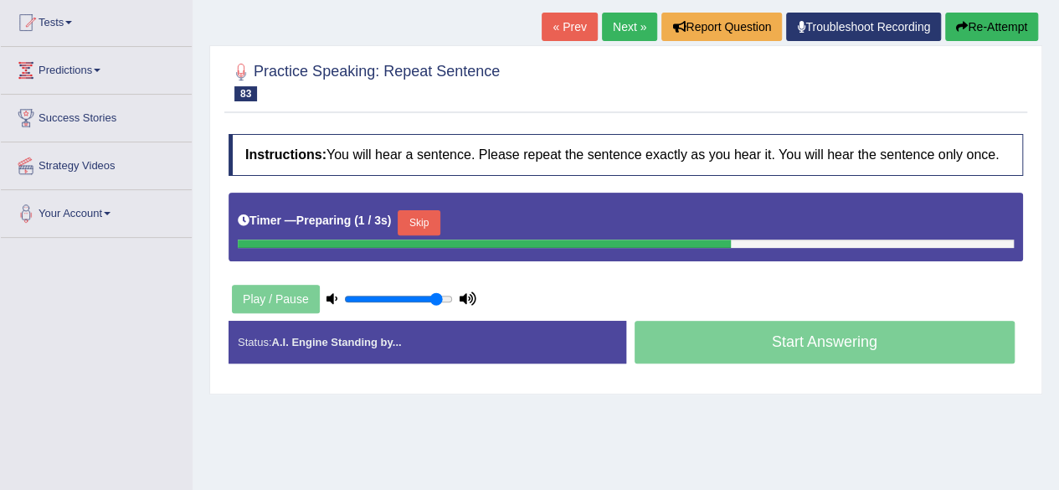
scroll to position [193, 0]
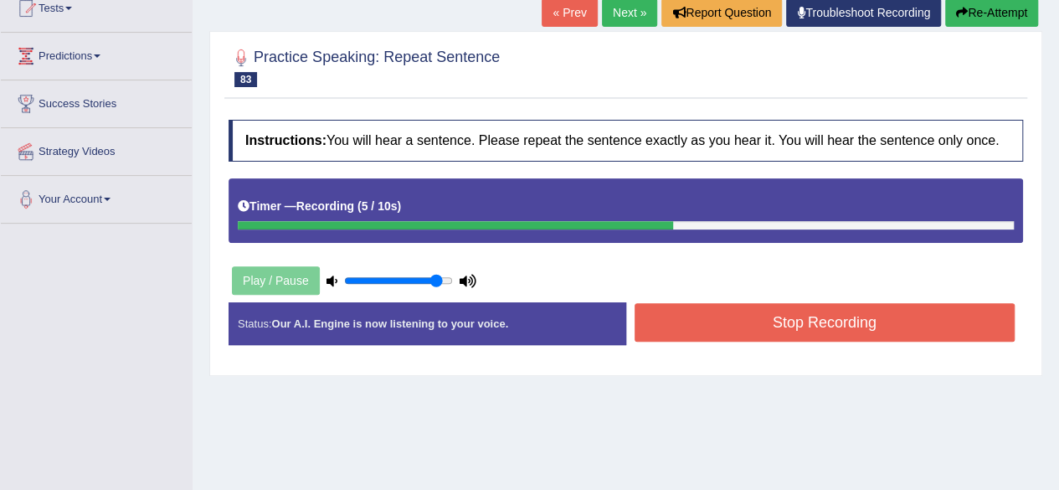
click at [835, 316] on button "Stop Recording" at bounding box center [824, 322] width 381 height 39
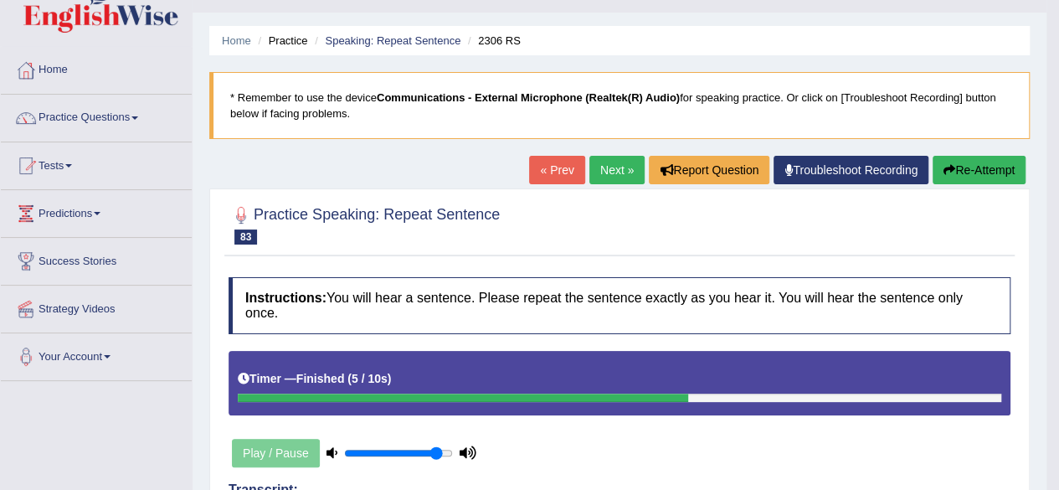
scroll to position [13, 0]
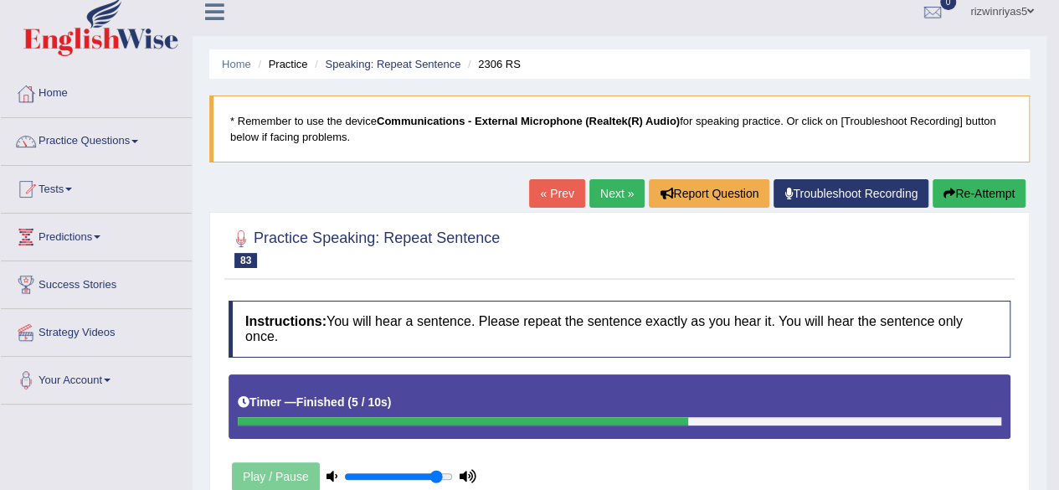
click at [631, 194] on link "Next »" at bounding box center [616, 193] width 55 height 28
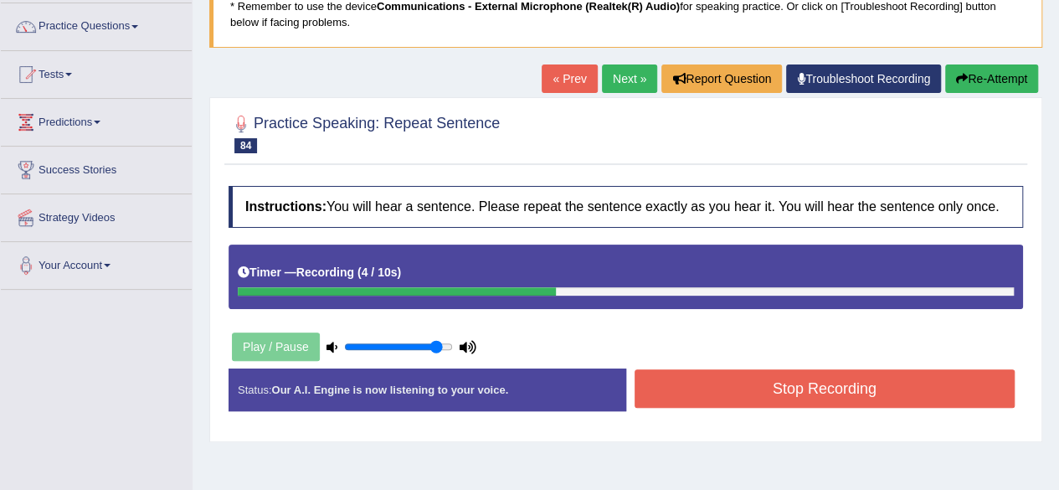
click at [830, 387] on button "Stop Recording" at bounding box center [824, 388] width 381 height 39
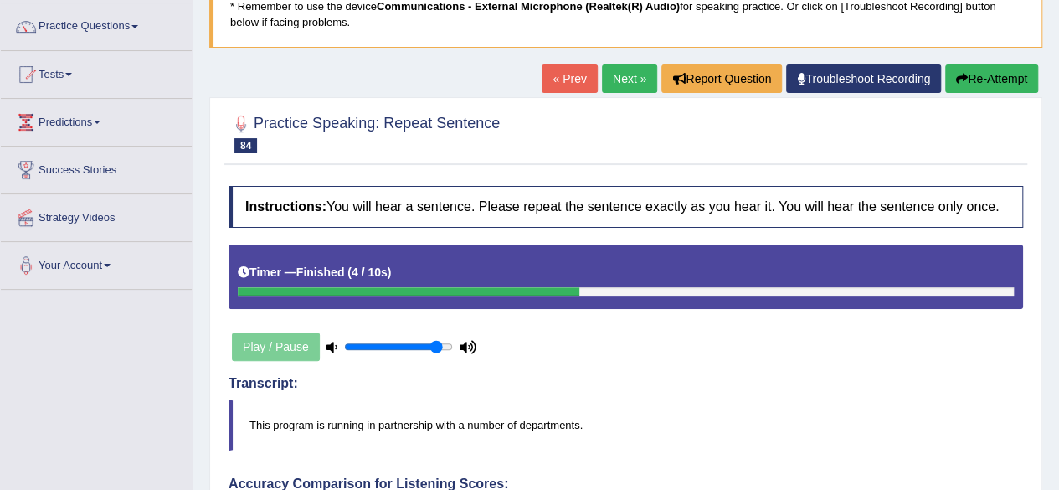
drag, startPoint x: 1071, startPoint y: 196, endPoint x: 1071, endPoint y: 315, distance: 118.9
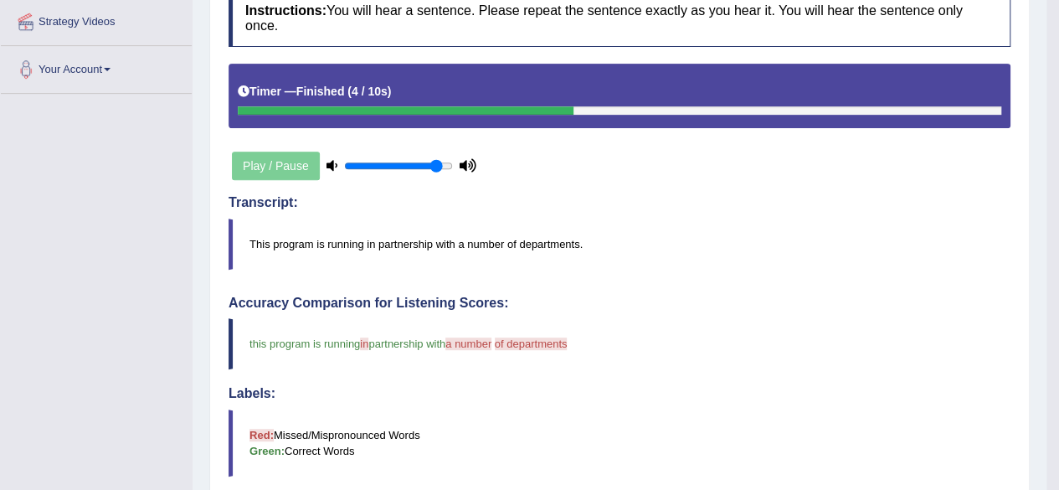
scroll to position [167, 0]
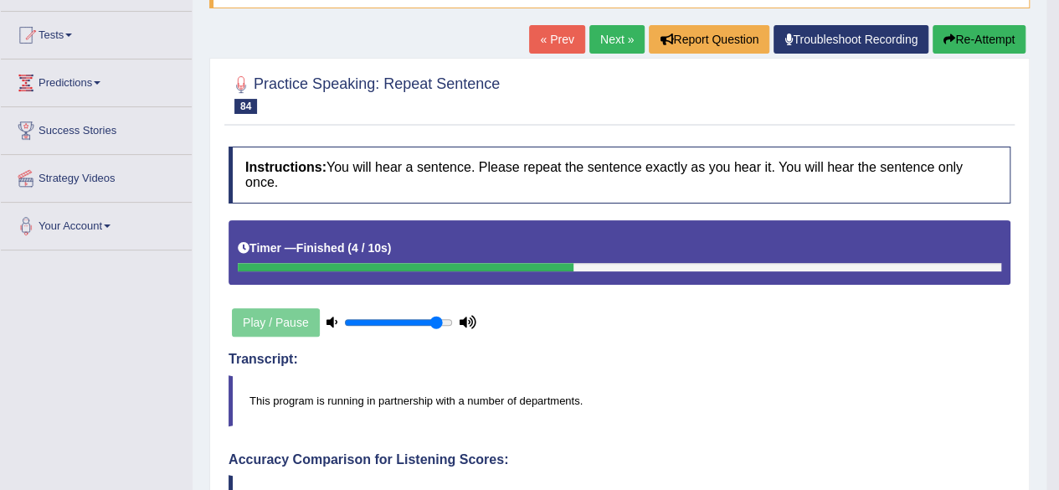
click at [601, 41] on link "Next »" at bounding box center [616, 39] width 55 height 28
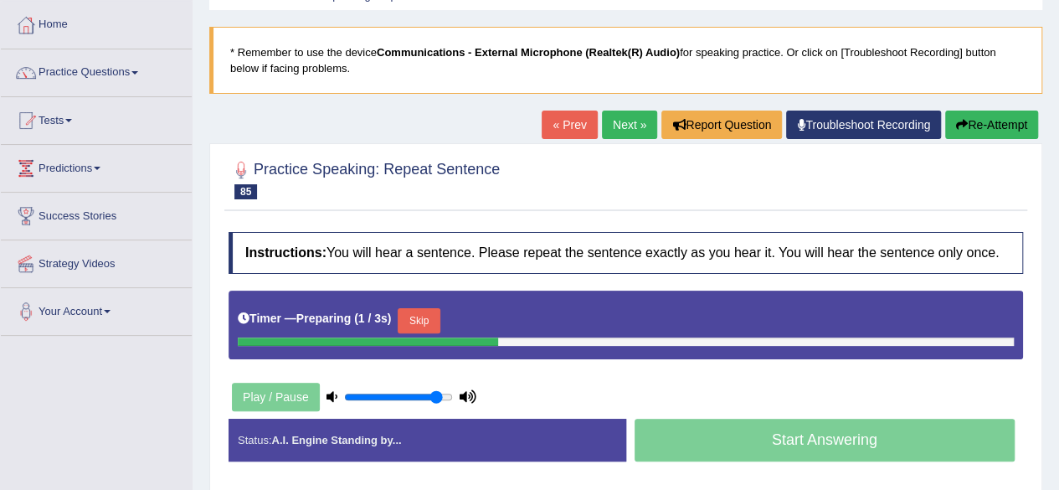
scroll to position [127, 0]
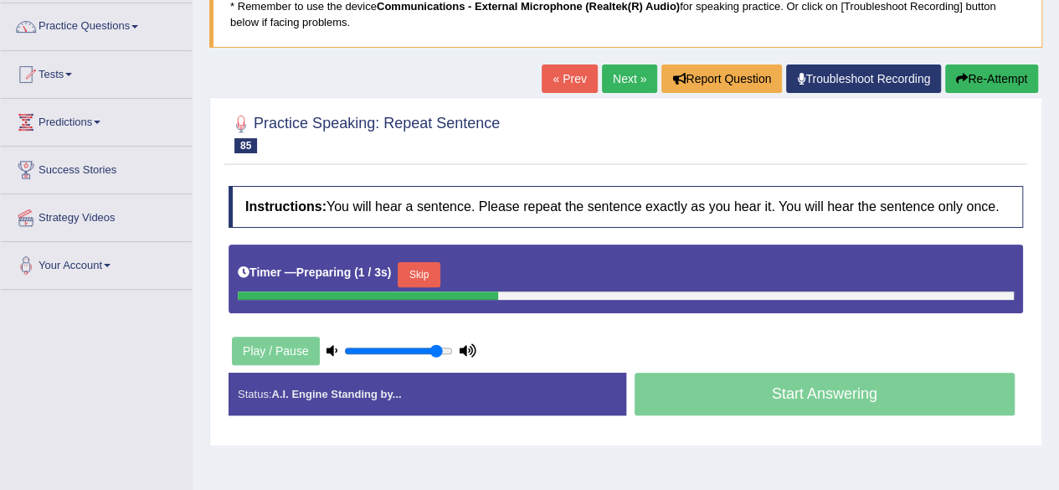
click at [1058, 247] on html "Toggle navigation Home Practice Questions Speaking Practice Read Aloud Repeat S…" at bounding box center [529, 118] width 1059 height 490
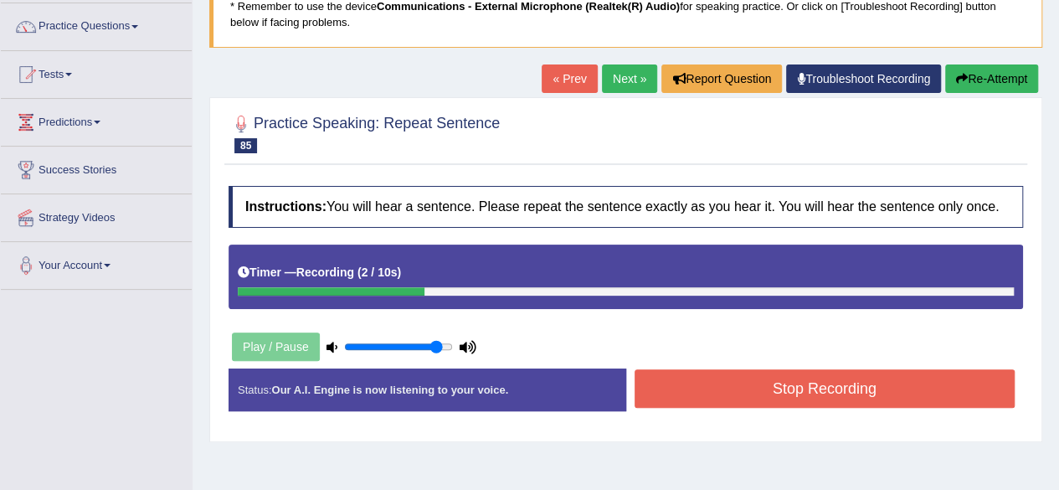
click at [929, 384] on button "Stop Recording" at bounding box center [824, 388] width 381 height 39
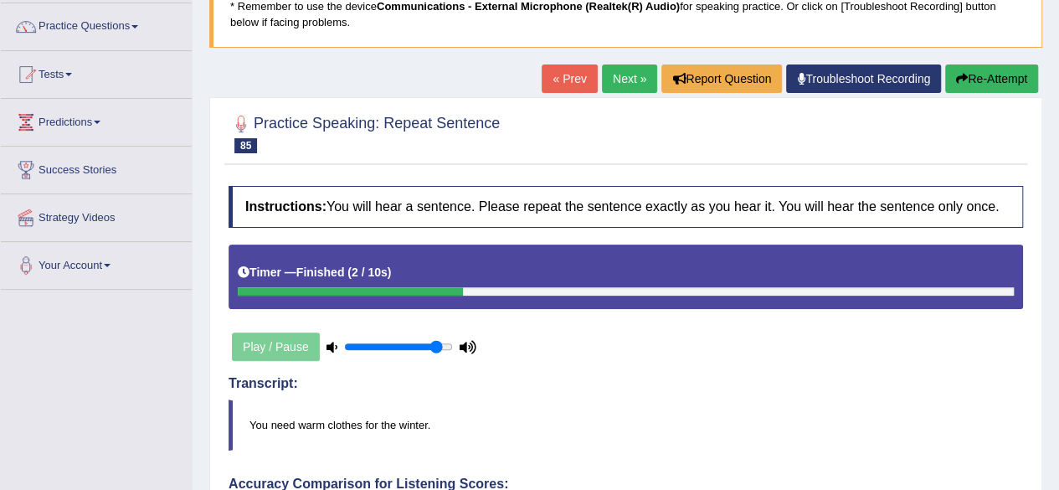
drag, startPoint x: 1071, startPoint y: 227, endPoint x: 1071, endPoint y: 294, distance: 67.0
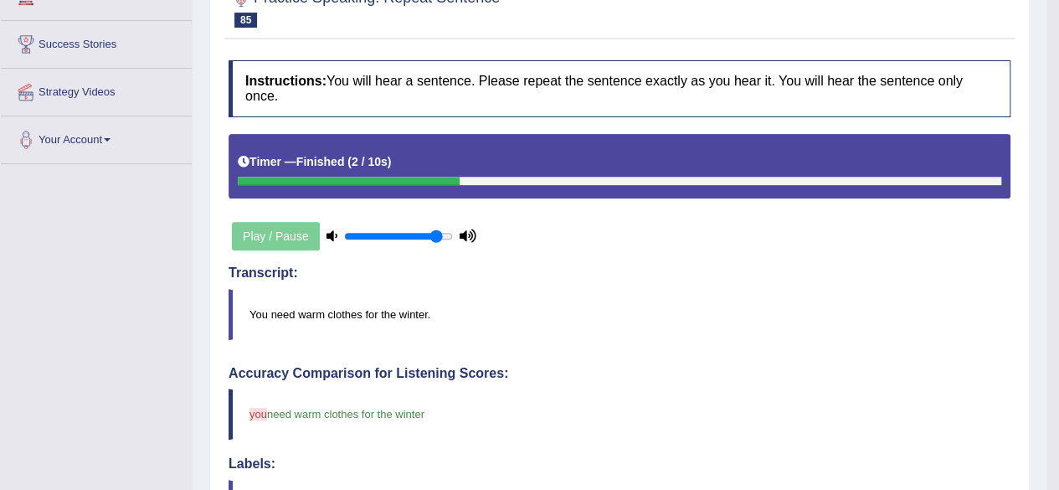
scroll to position [0, 0]
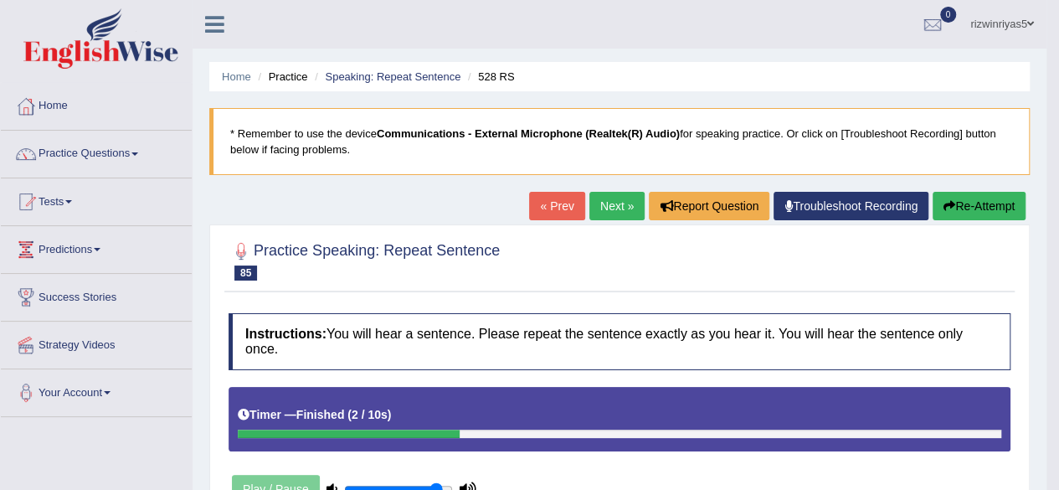
click at [624, 207] on link "Next »" at bounding box center [616, 206] width 55 height 28
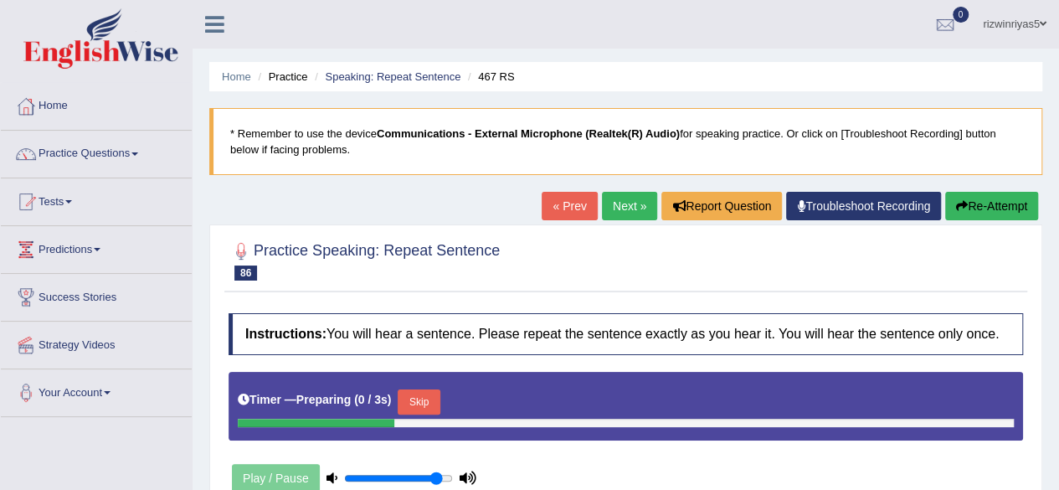
scroll to position [54, 0]
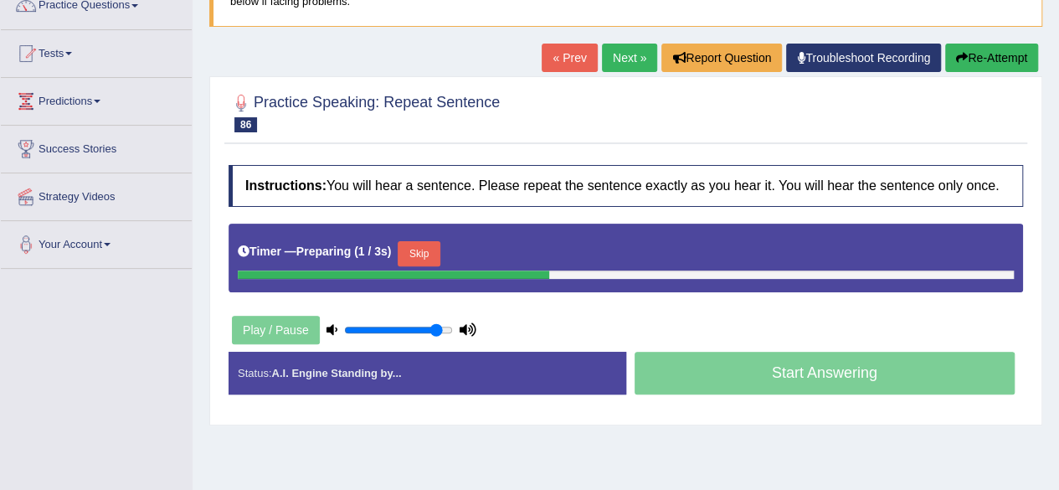
click at [1058, 205] on html "Toggle navigation Home Practice Questions Speaking Practice Read Aloud Repeat S…" at bounding box center [529, 97] width 1059 height 490
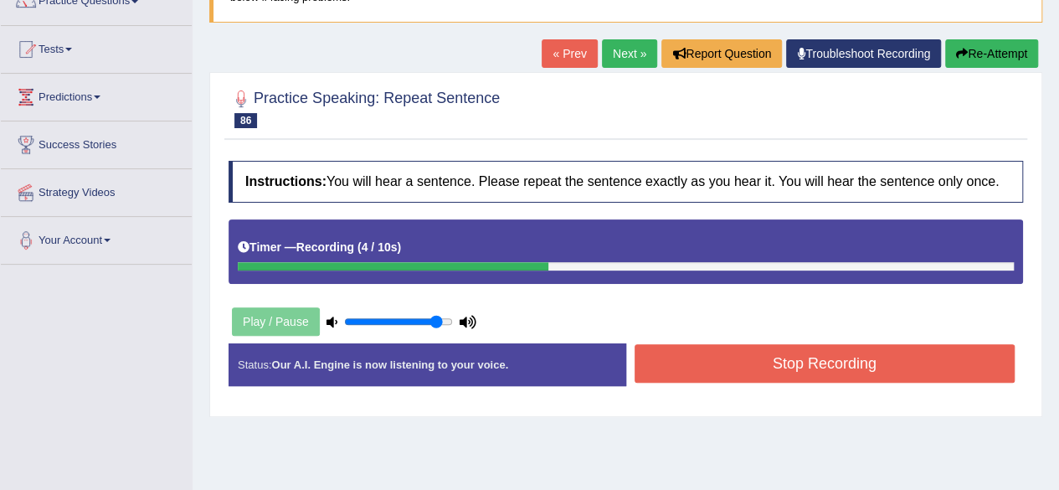
click at [864, 359] on button "Stop Recording" at bounding box center [824, 363] width 381 height 39
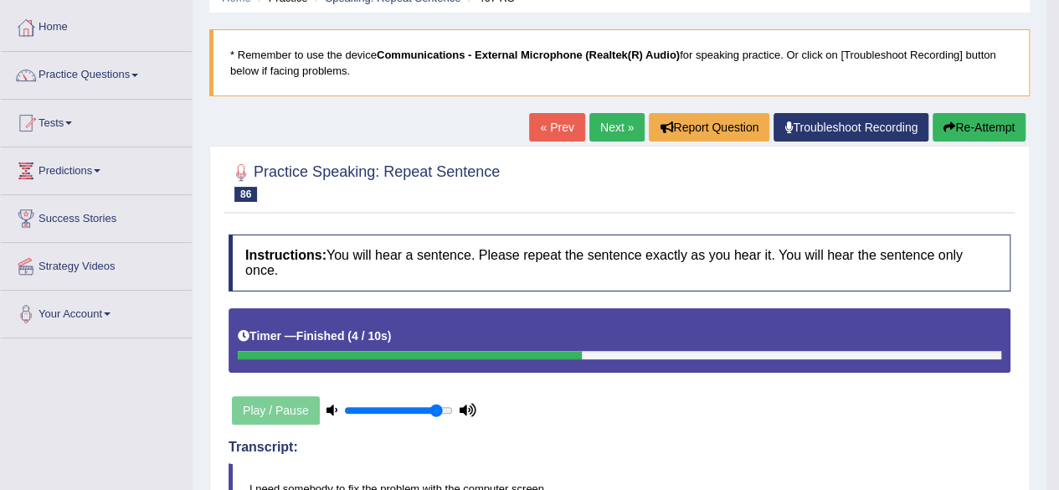
scroll to position [36, 0]
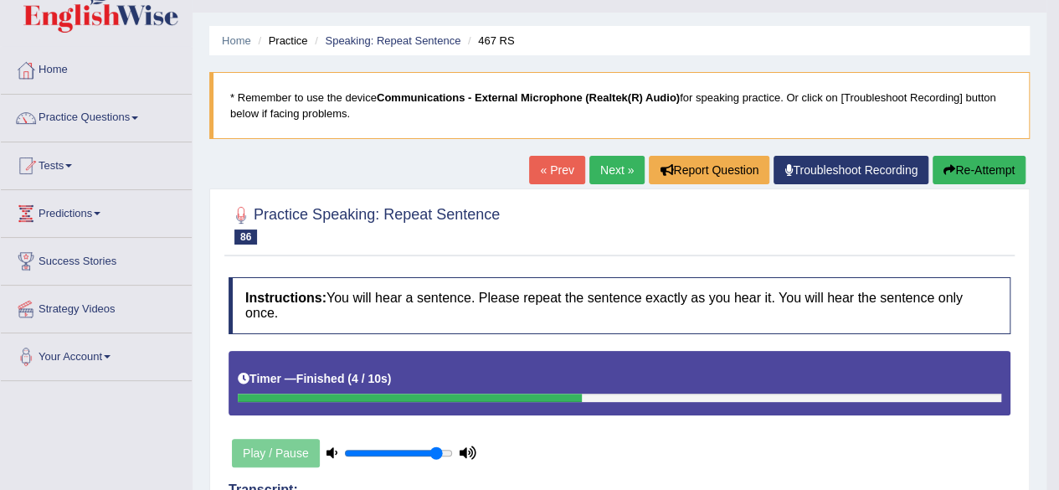
click at [625, 169] on link "Next »" at bounding box center [616, 170] width 55 height 28
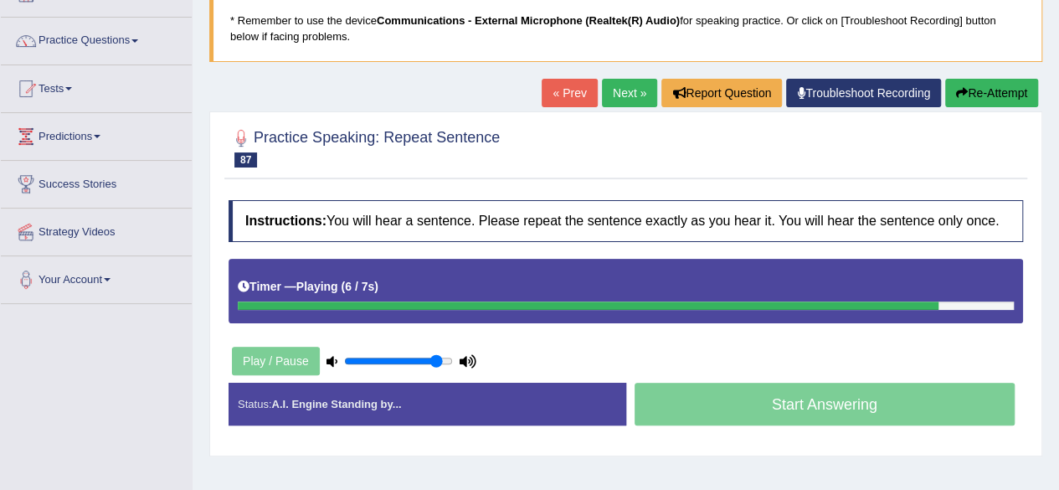
click at [553, 96] on link "« Prev" at bounding box center [569, 93] width 55 height 28
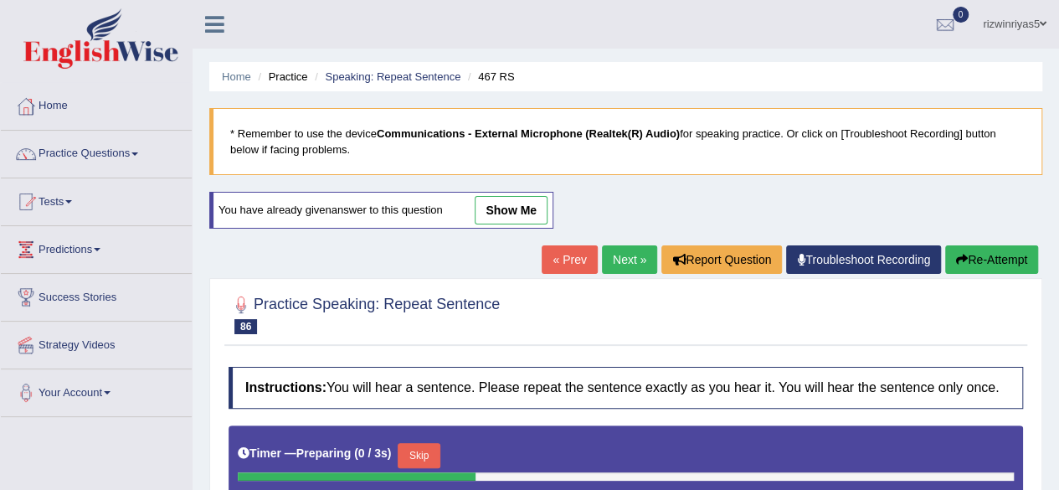
click at [516, 209] on link "show me" at bounding box center [511, 210] width 73 height 28
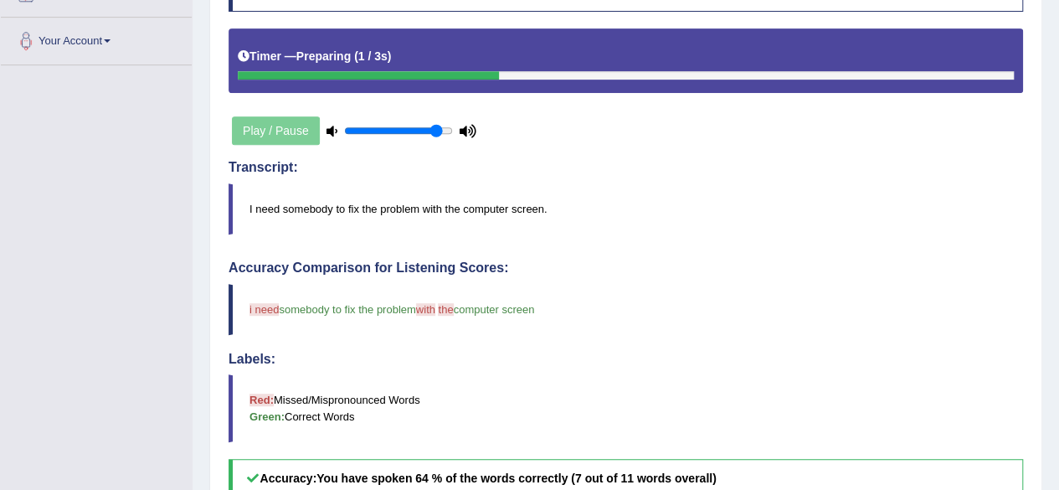
scroll to position [278, 0]
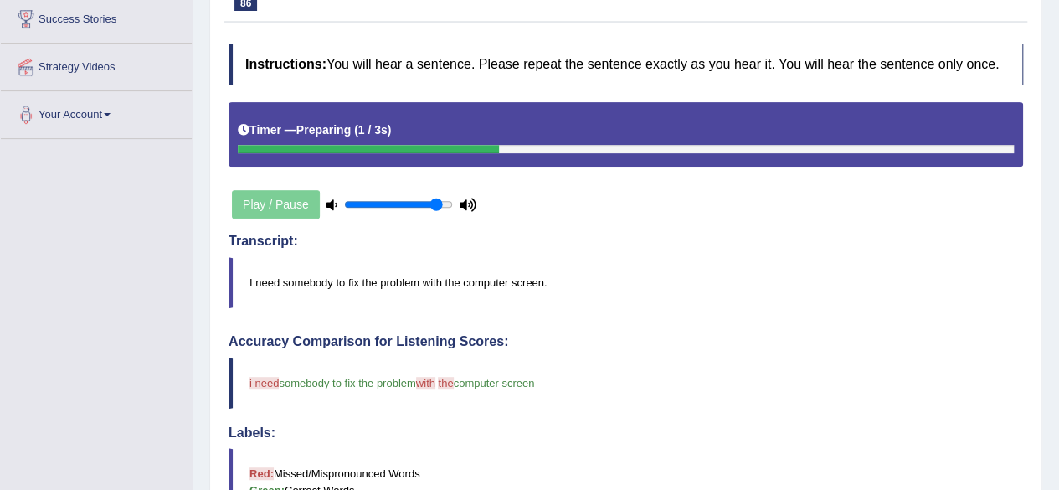
drag, startPoint x: 1046, startPoint y: 215, endPoint x: 1071, endPoint y: 326, distance: 113.1
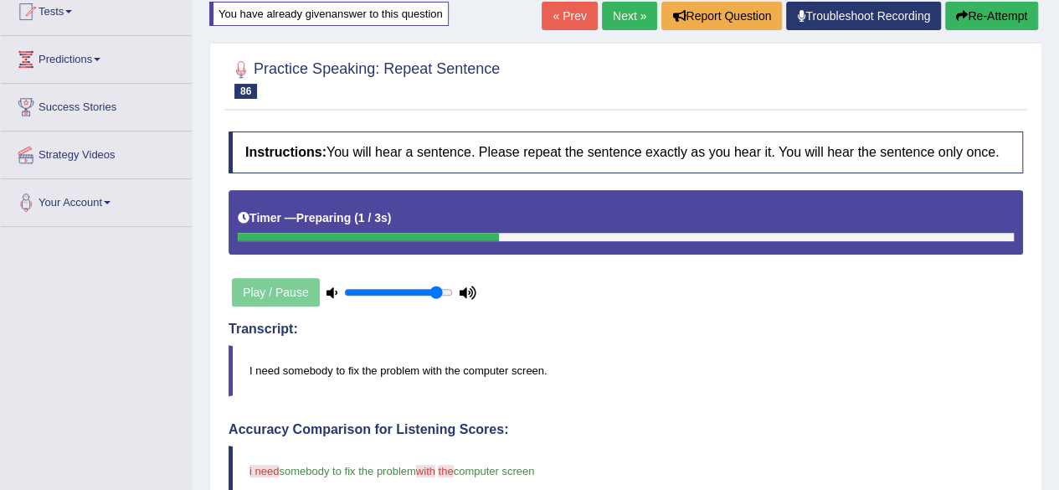
scroll to position [49, 0]
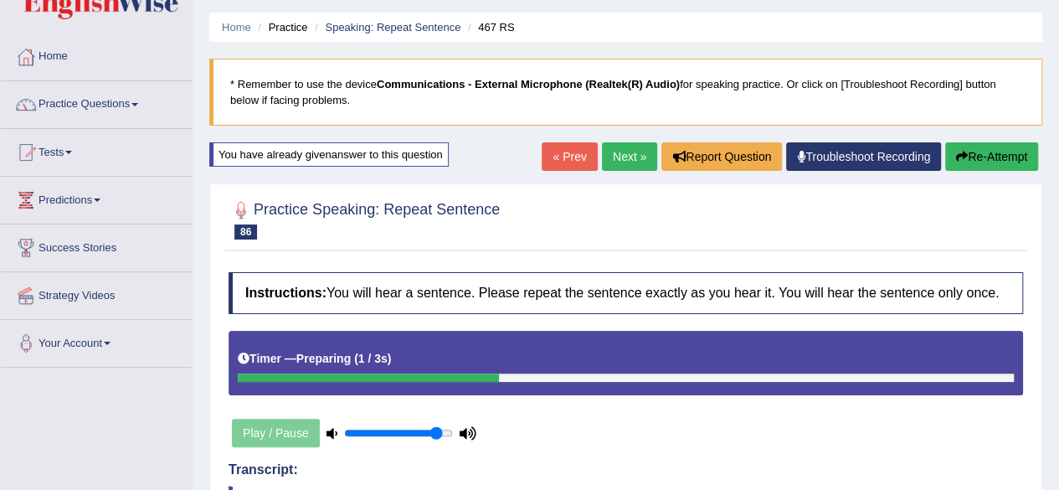
click at [620, 152] on link "Next »" at bounding box center [629, 156] width 55 height 28
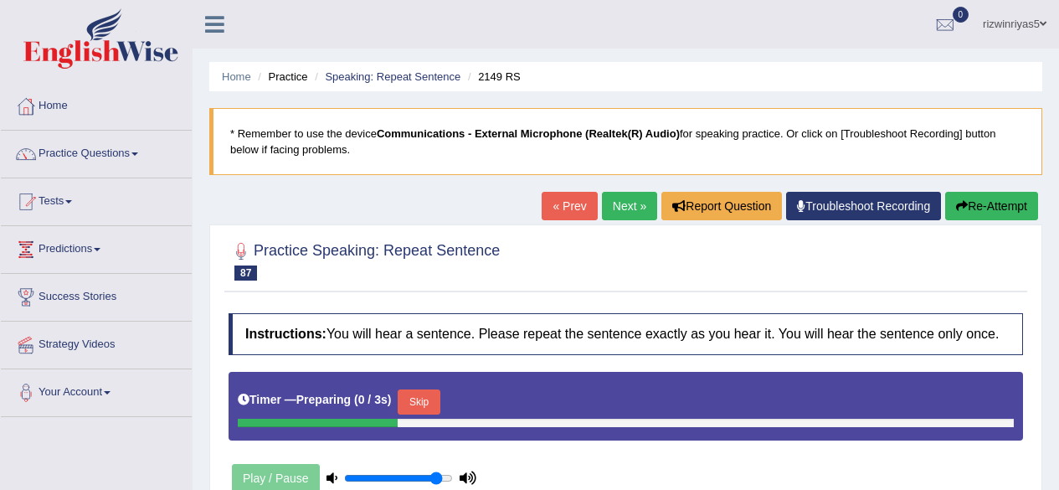
click at [1058, 274] on html "Toggle navigation Home Practice Questions Speaking Practice Read Aloud Repeat S…" at bounding box center [529, 245] width 1059 height 490
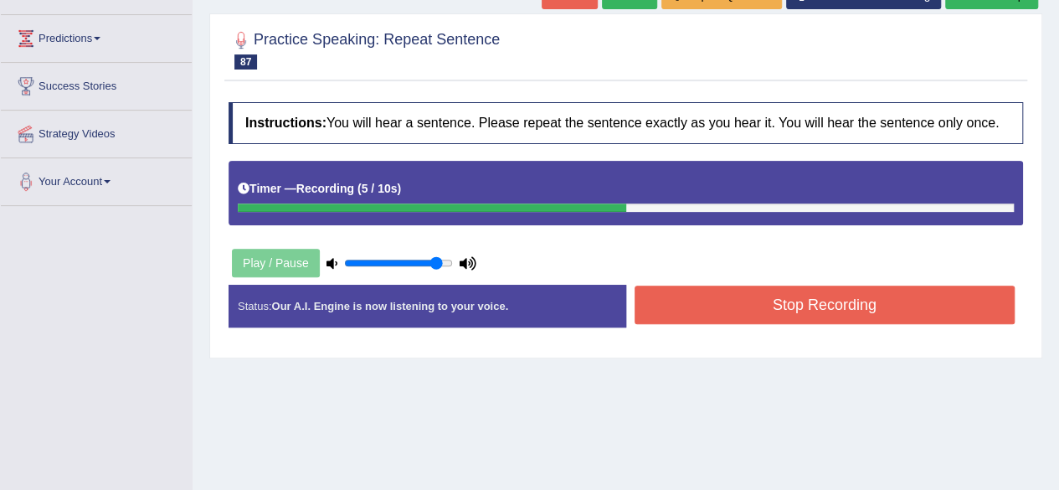
click at [841, 290] on button "Stop Recording" at bounding box center [824, 304] width 381 height 39
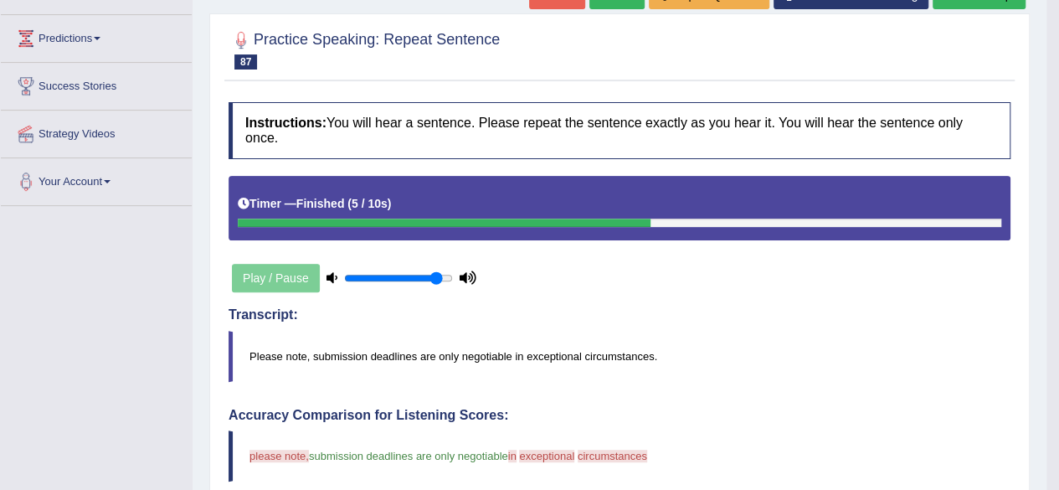
drag, startPoint x: 1071, startPoint y: 248, endPoint x: 1071, endPoint y: 356, distance: 108.0
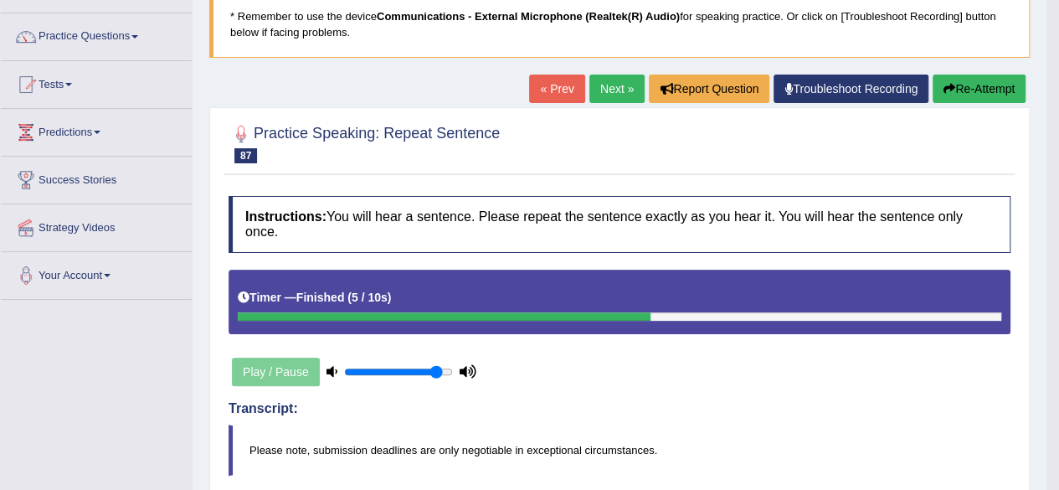
scroll to position [88, 0]
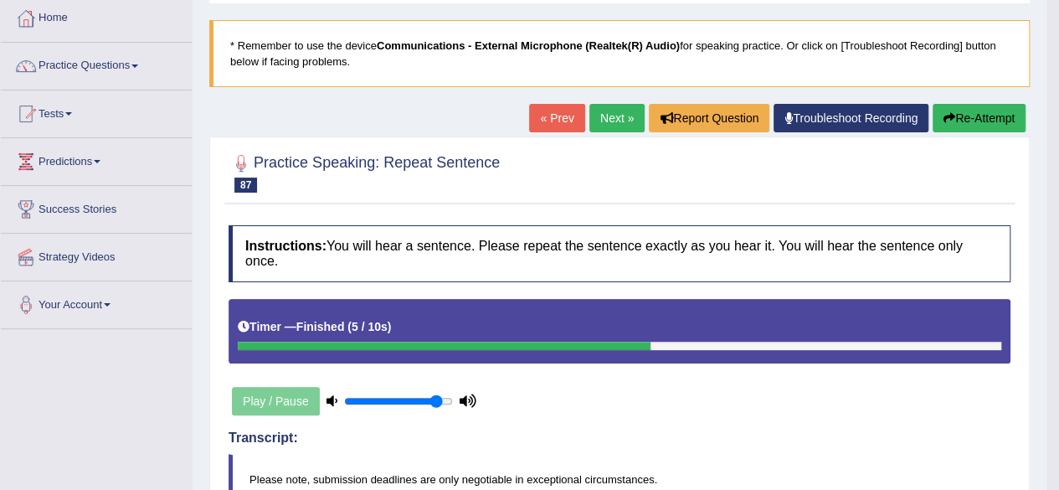
click at [978, 110] on button "Re-Attempt" at bounding box center [978, 118] width 93 height 28
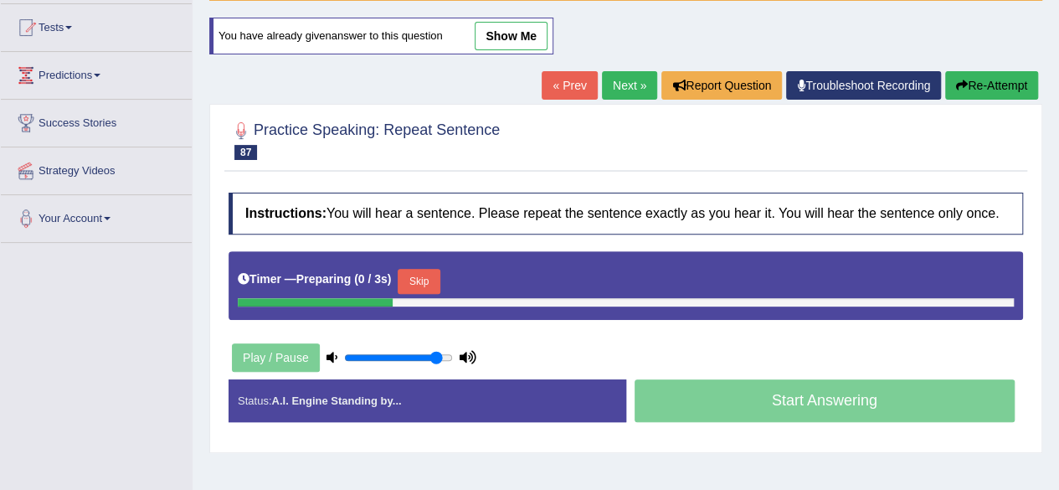
scroll to position [177, 0]
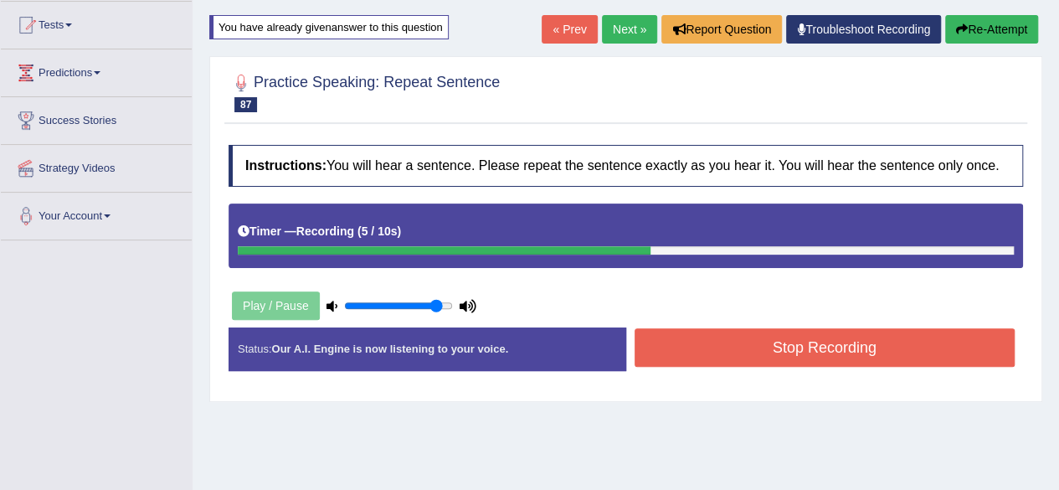
click at [866, 355] on button "Stop Recording" at bounding box center [824, 347] width 381 height 39
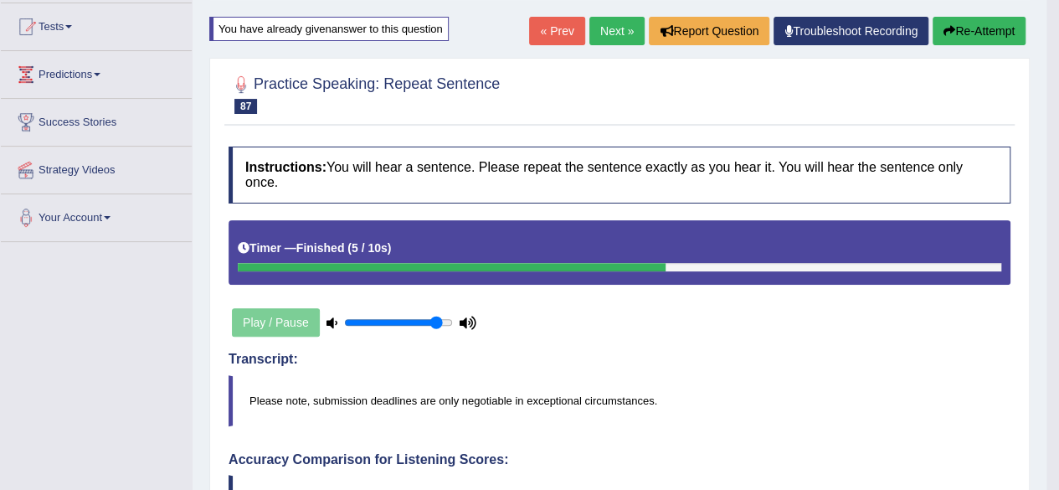
scroll to position [58, 0]
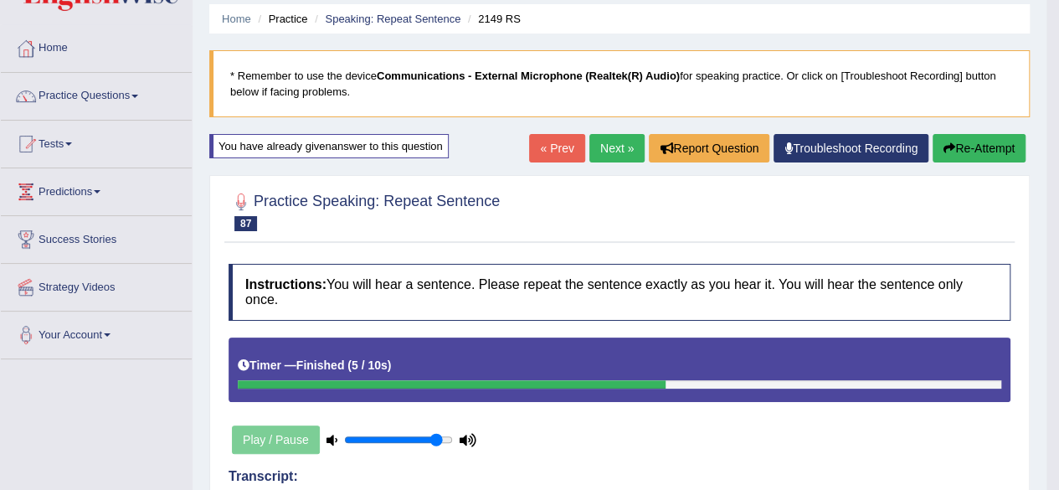
click at [614, 144] on link "Next »" at bounding box center [616, 148] width 55 height 28
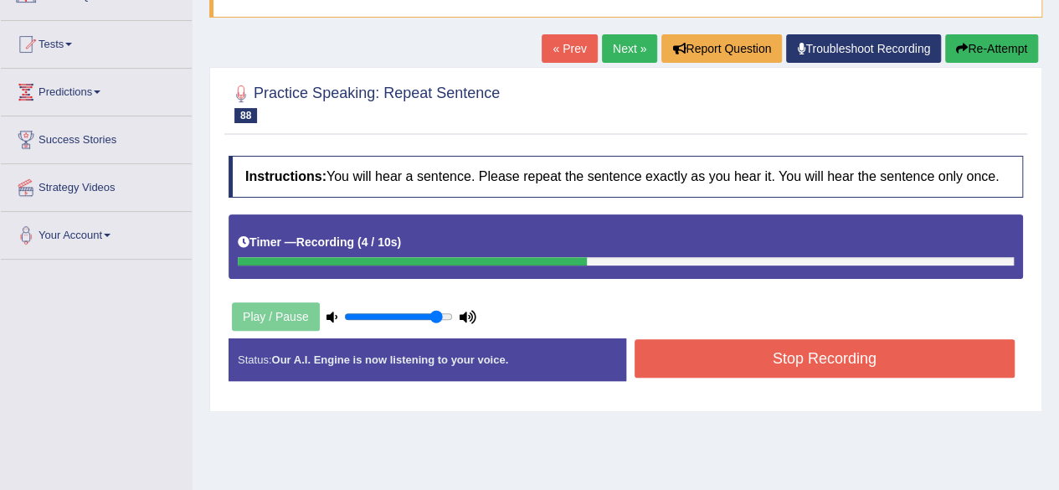
click at [871, 364] on button "Stop Recording" at bounding box center [824, 358] width 381 height 39
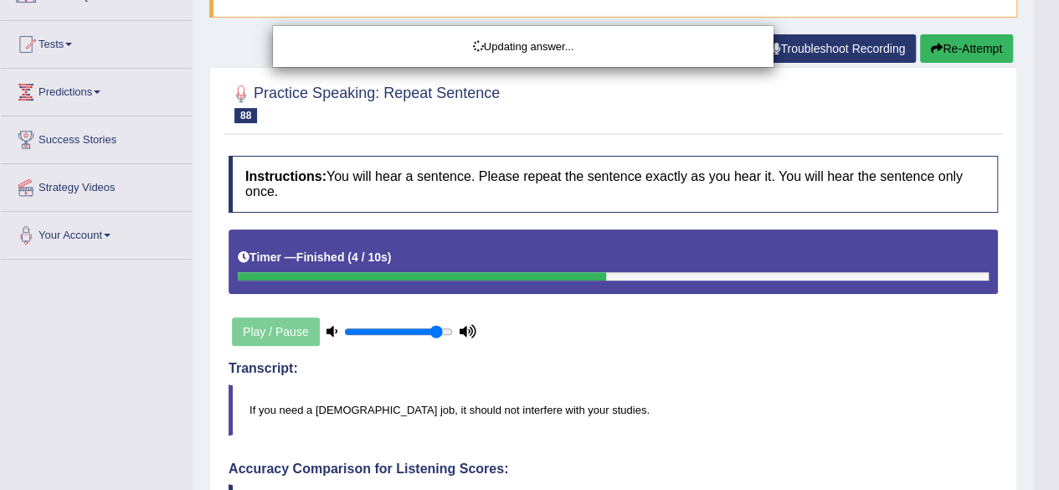
click at [1058, 282] on html "Toggle navigation Home Practice Questions Speaking Practice Read Aloud Repeat S…" at bounding box center [529, 88] width 1059 height 490
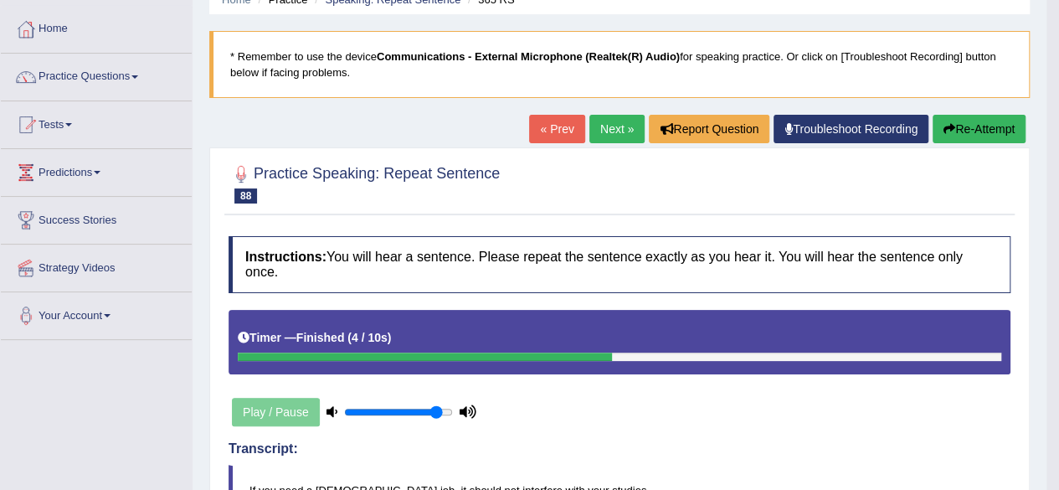
scroll to position [70, 0]
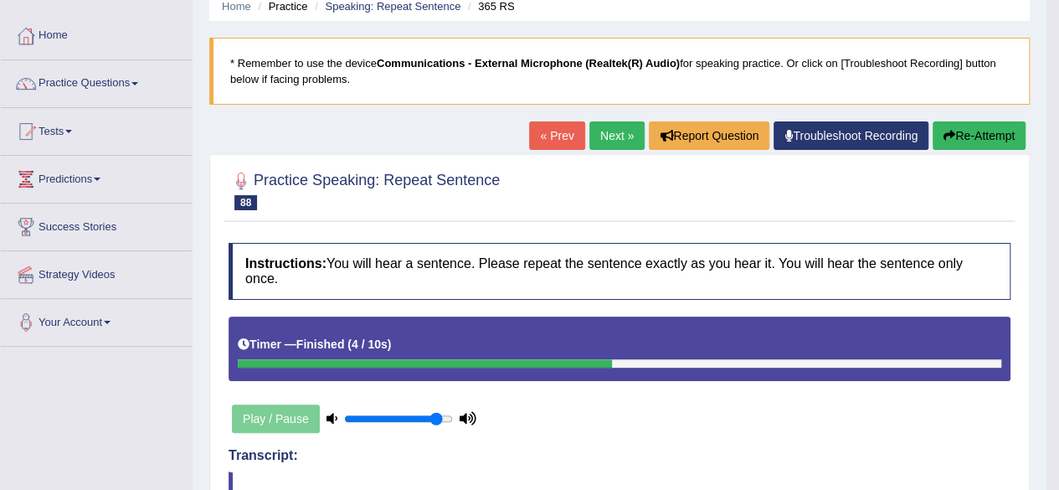
click at [618, 124] on link "Next »" at bounding box center [616, 135] width 55 height 28
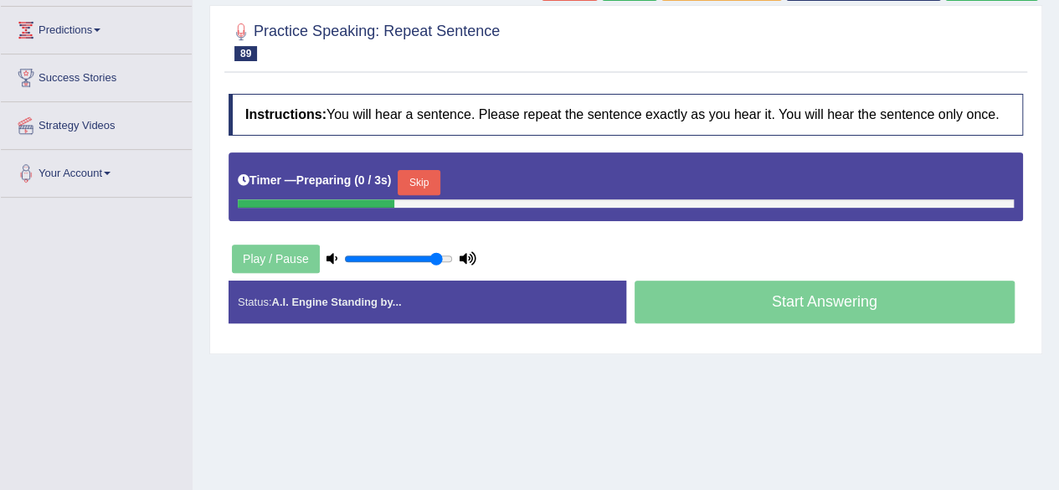
scroll to position [219, 0]
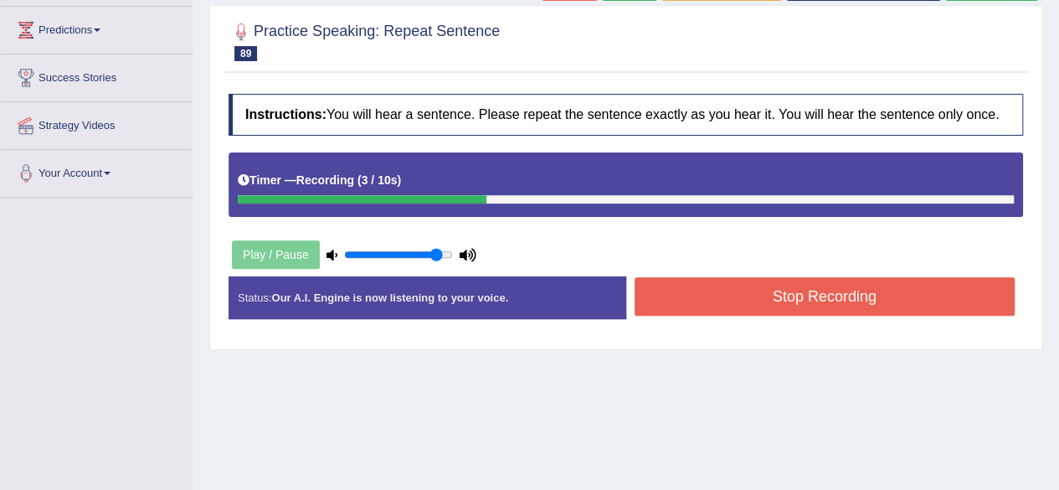
click at [906, 301] on button "Stop Recording" at bounding box center [824, 296] width 381 height 39
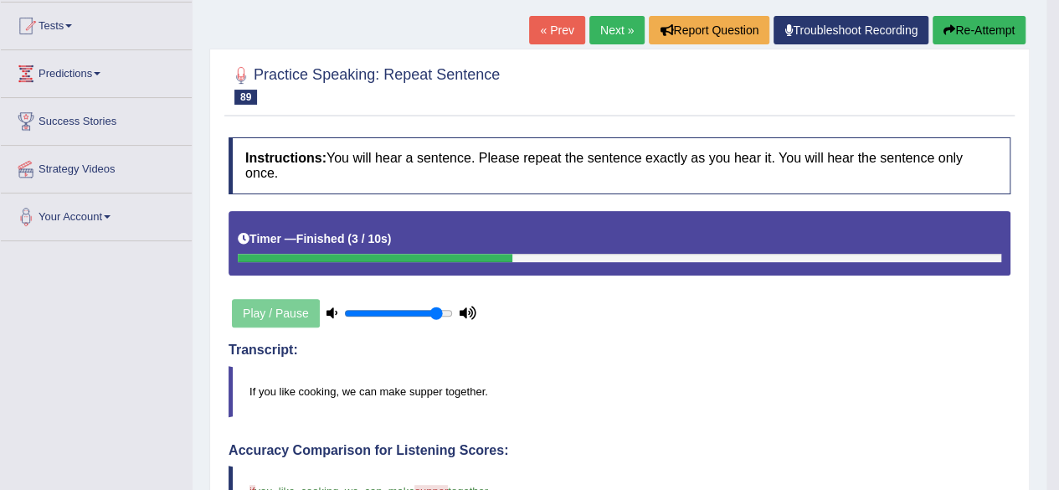
scroll to position [121, 0]
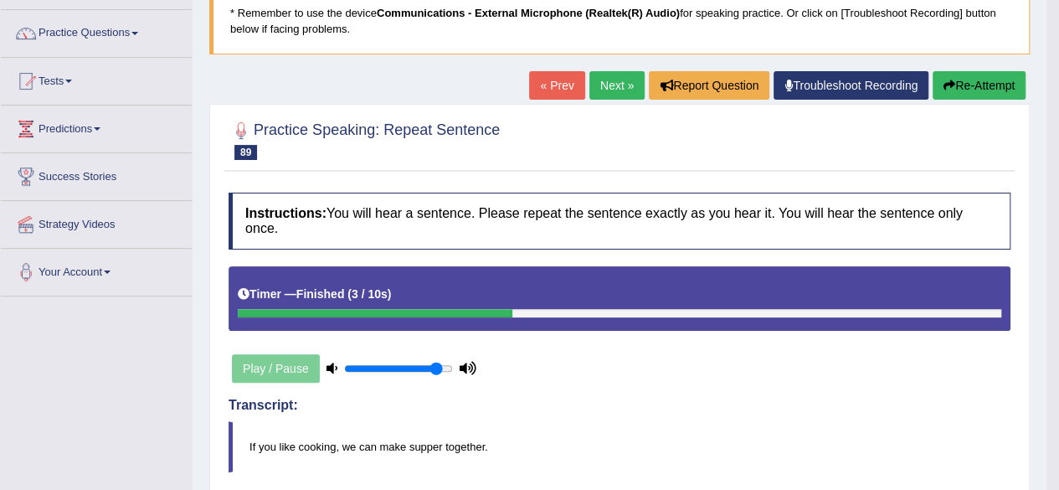
click at [618, 76] on link "Next »" at bounding box center [616, 85] width 55 height 28
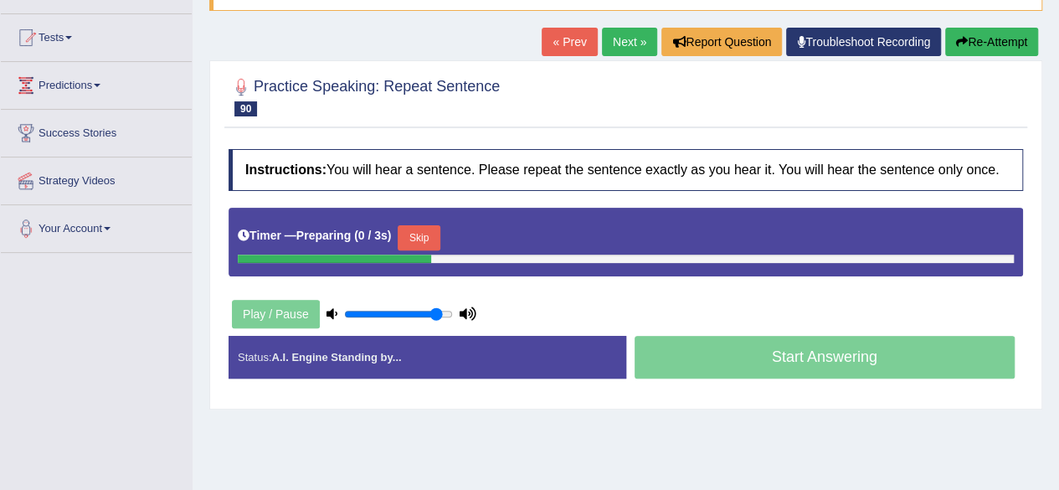
scroll to position [166, 0]
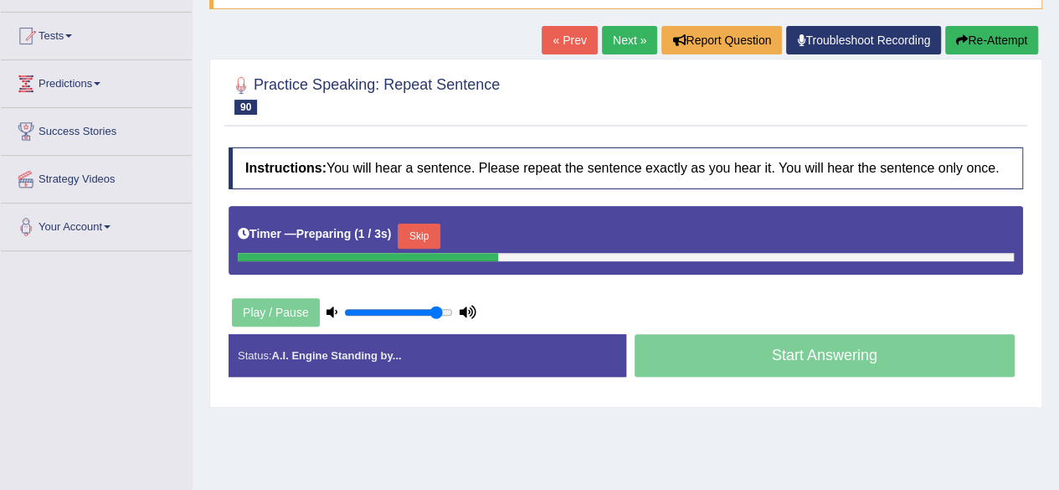
click at [1058, 244] on html "Toggle navigation Home Practice Questions Speaking Practice Read Aloud Repeat S…" at bounding box center [529, 79] width 1059 height 490
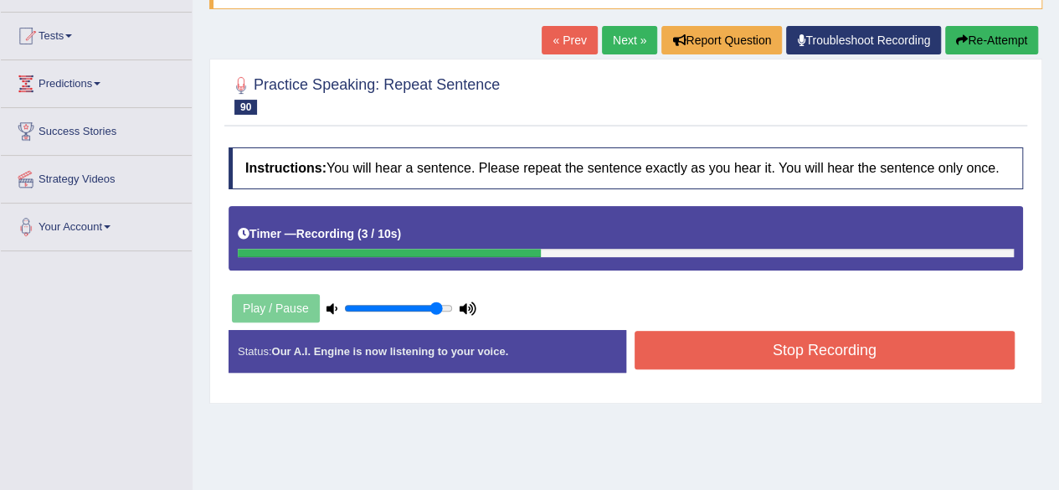
click at [900, 343] on button "Stop Recording" at bounding box center [824, 350] width 381 height 39
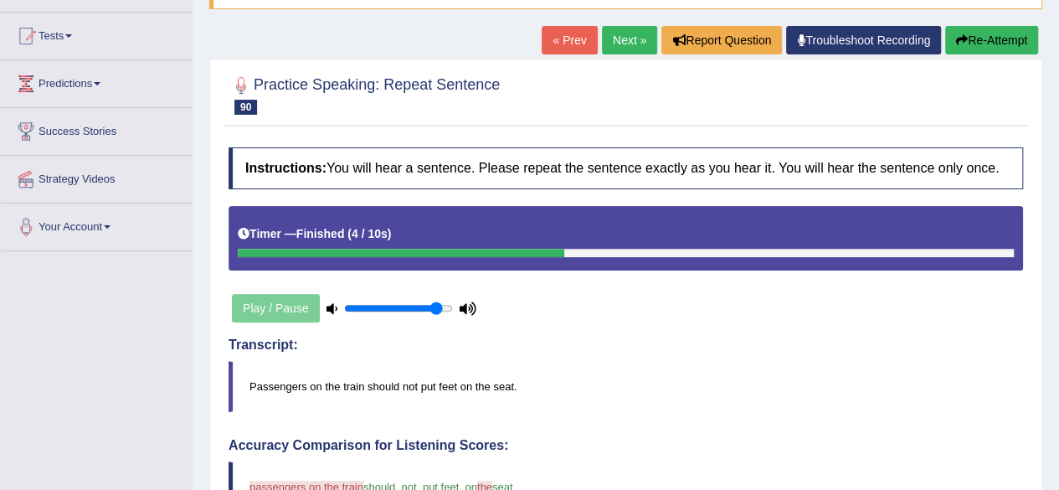
drag, startPoint x: 1071, startPoint y: 172, endPoint x: 1071, endPoint y: 234, distance: 62.8
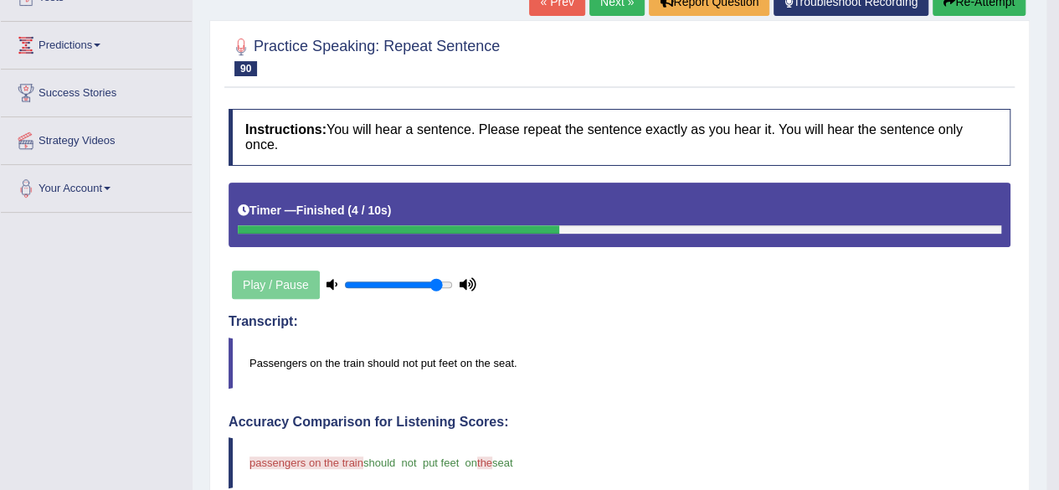
scroll to position [57, 0]
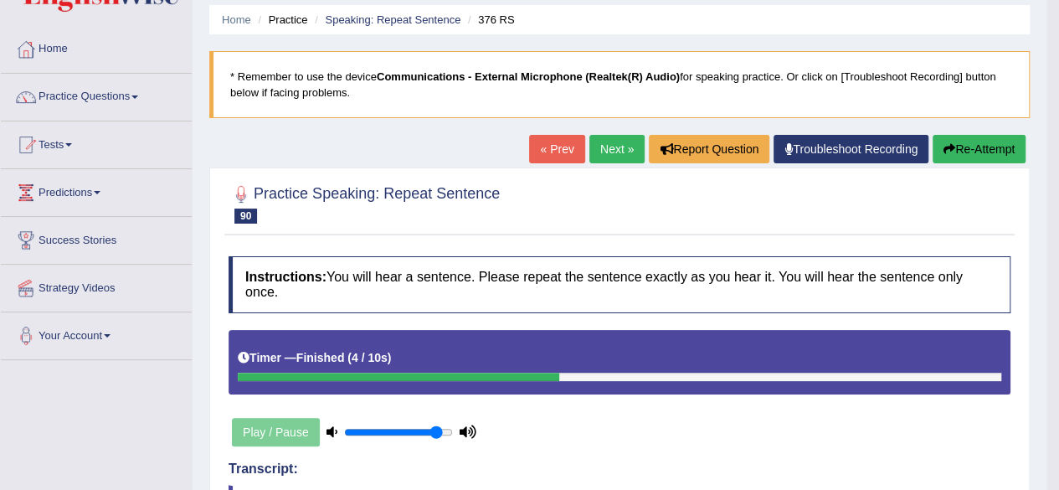
click at [622, 142] on link "Next »" at bounding box center [616, 149] width 55 height 28
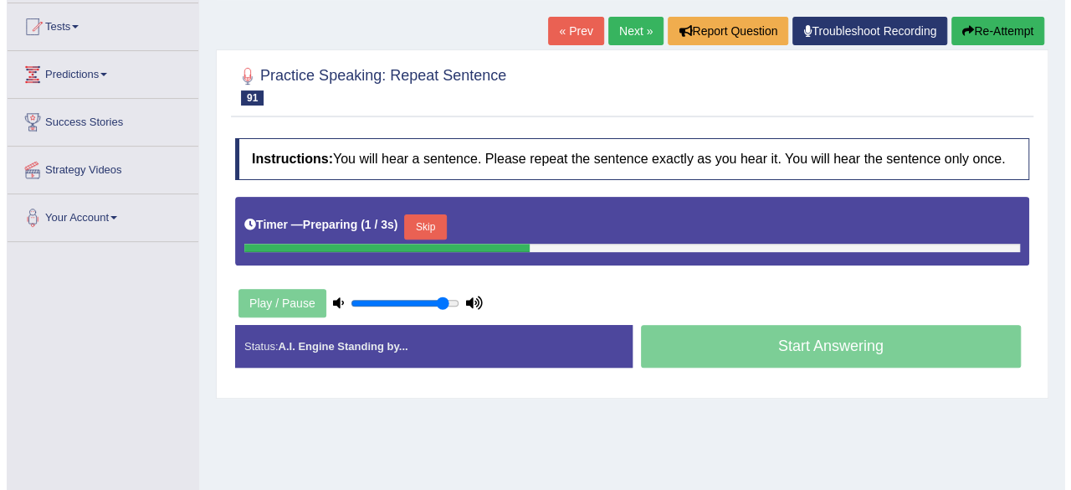
scroll to position [190, 0]
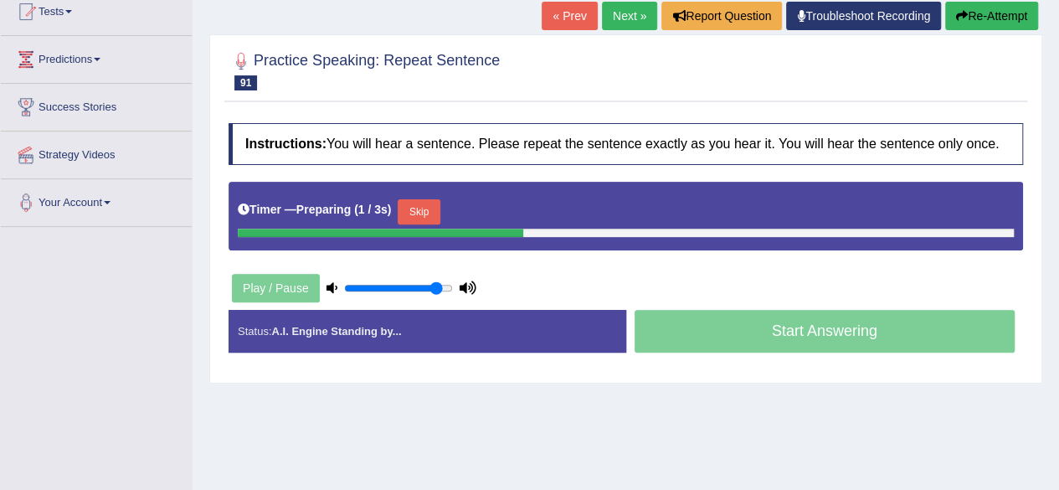
click at [1058, 300] on html "Toggle navigation Home Practice Questions Speaking Practice Read Aloud Repeat S…" at bounding box center [529, 55] width 1059 height 490
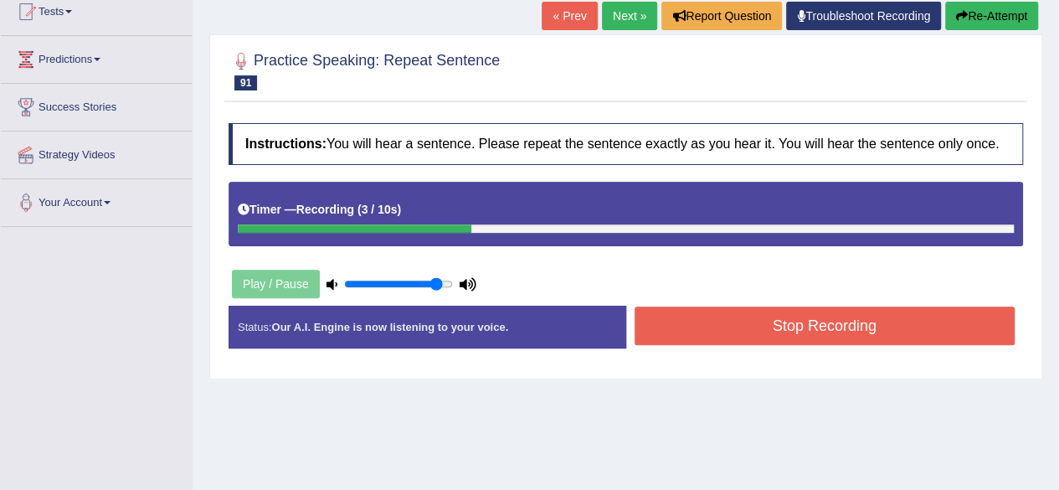
click at [914, 324] on button "Stop Recording" at bounding box center [824, 325] width 381 height 39
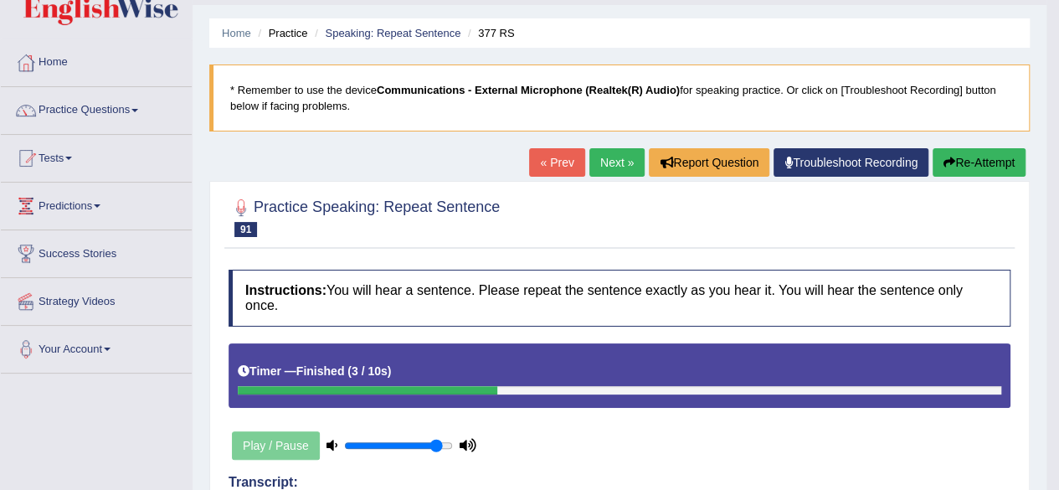
scroll to position [0, 0]
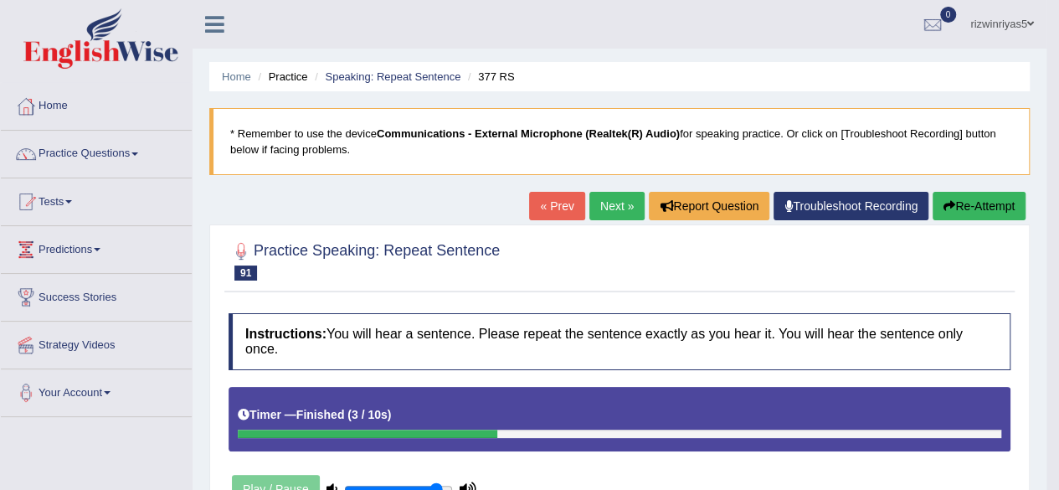
click at [620, 202] on link "Next »" at bounding box center [616, 206] width 55 height 28
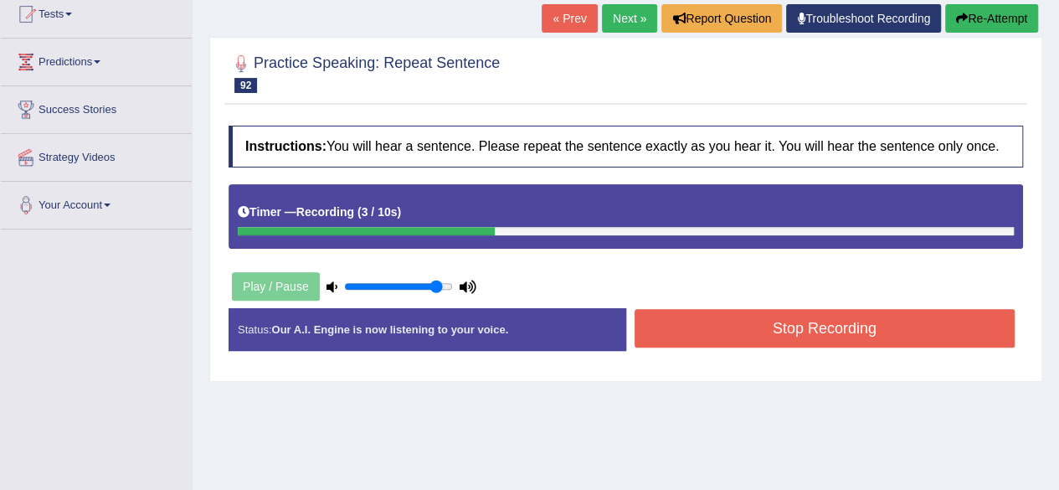
click at [948, 319] on button "Stop Recording" at bounding box center [824, 328] width 381 height 39
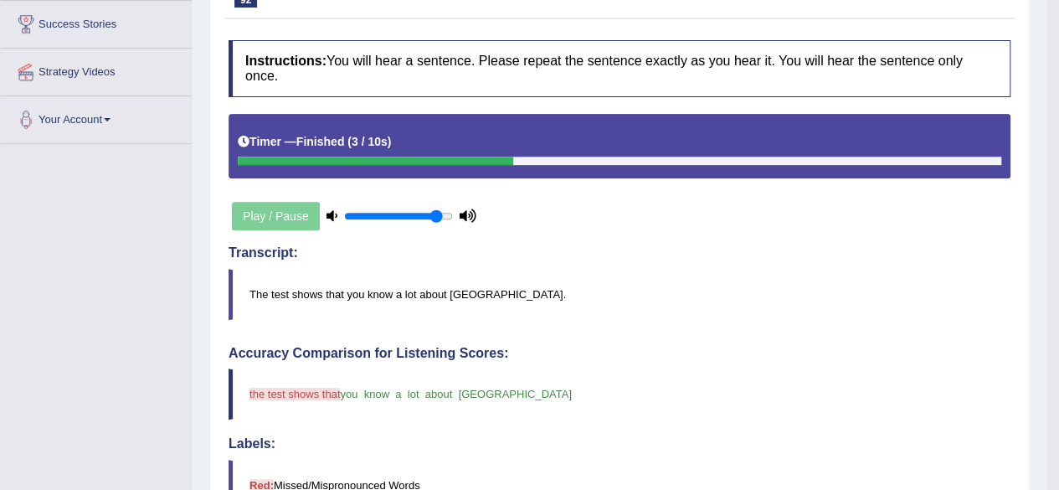
scroll to position [94, 0]
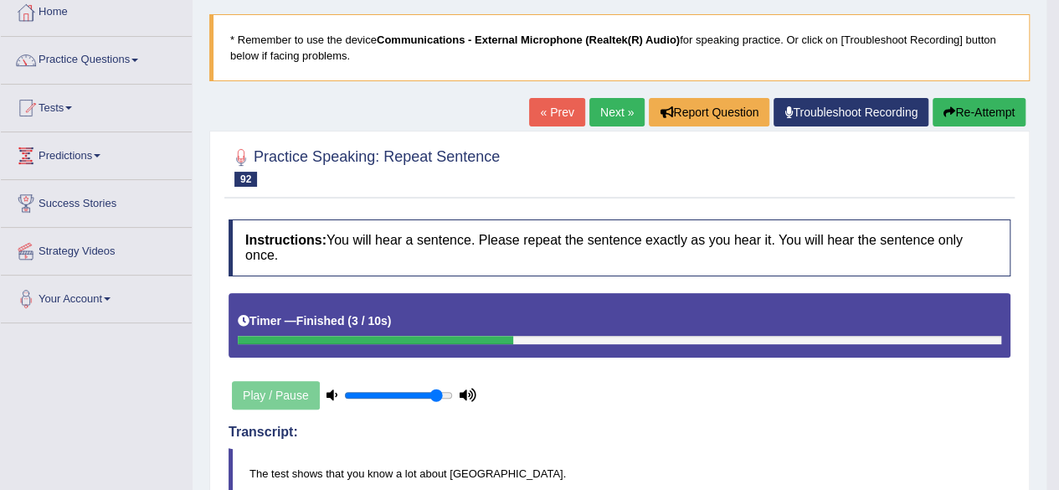
click at [619, 106] on link "Next »" at bounding box center [616, 112] width 55 height 28
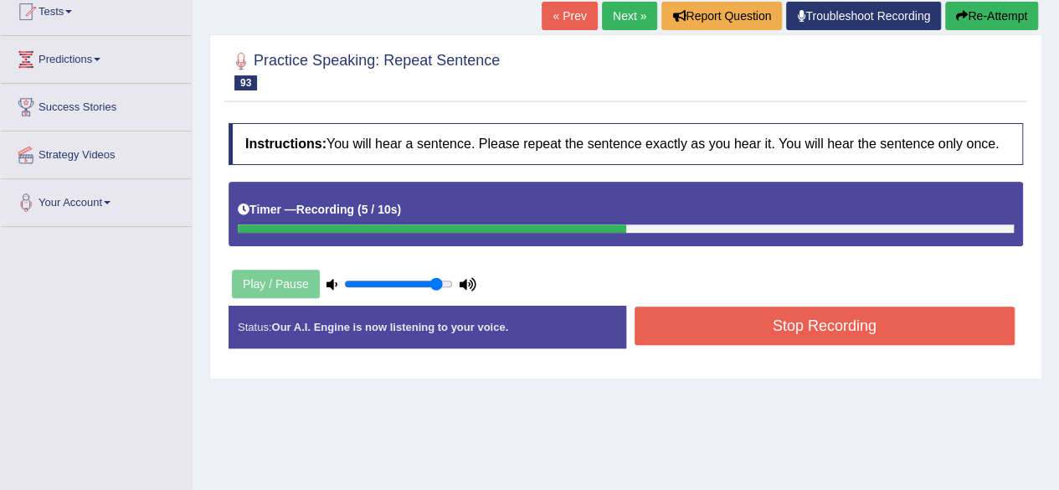
click at [866, 319] on button "Stop Recording" at bounding box center [824, 325] width 381 height 39
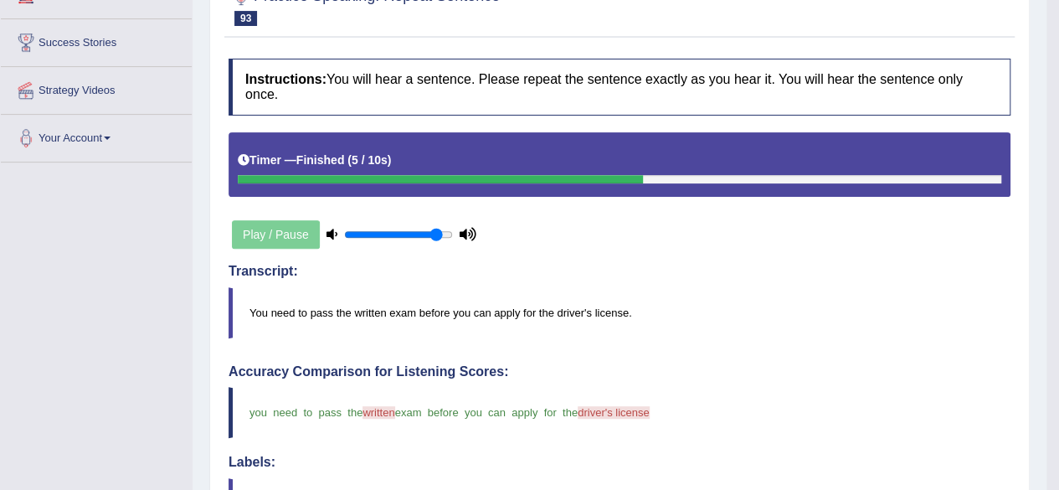
scroll to position [111, 0]
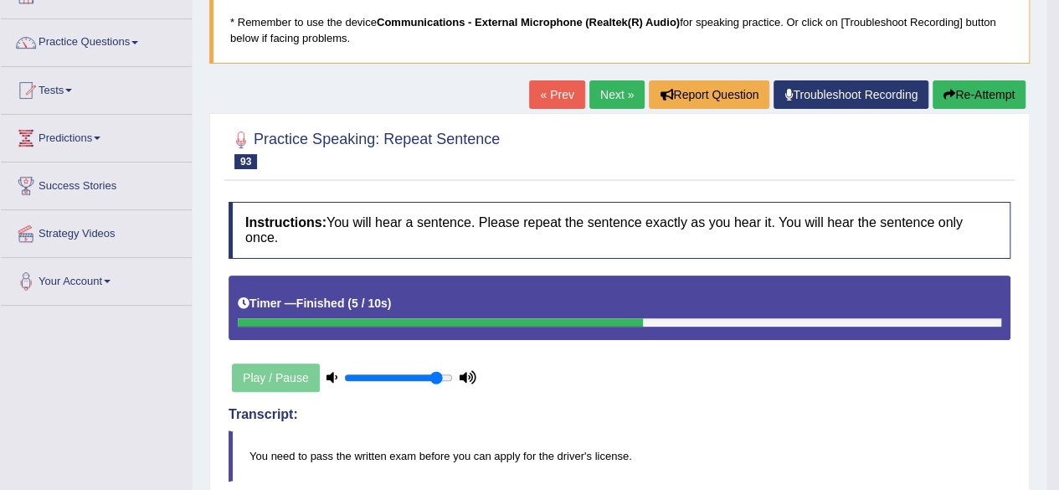
click at [617, 85] on link "Next »" at bounding box center [616, 94] width 55 height 28
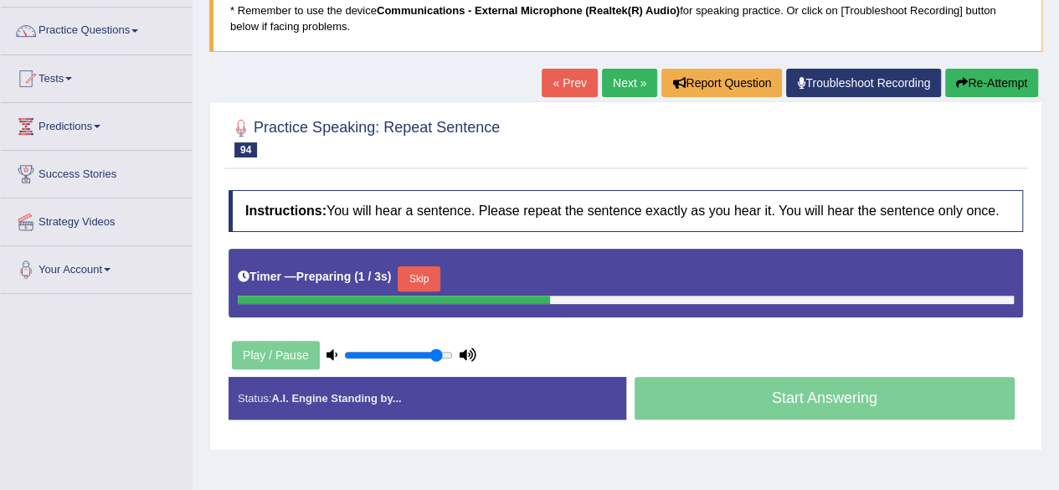
scroll to position [110, 0]
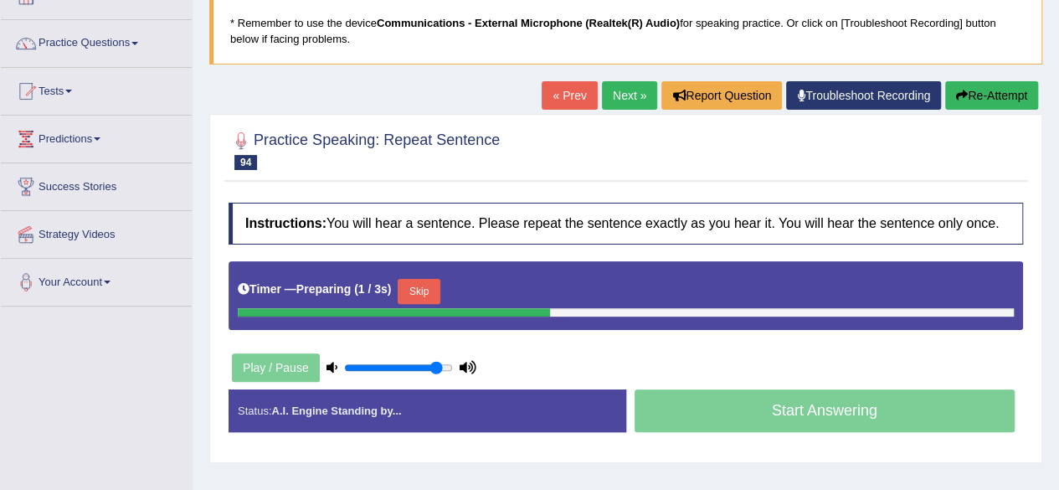
click at [1058, 156] on html "Toggle navigation Home Practice Questions Speaking Practice Read Aloud Repeat S…" at bounding box center [529, 135] width 1059 height 490
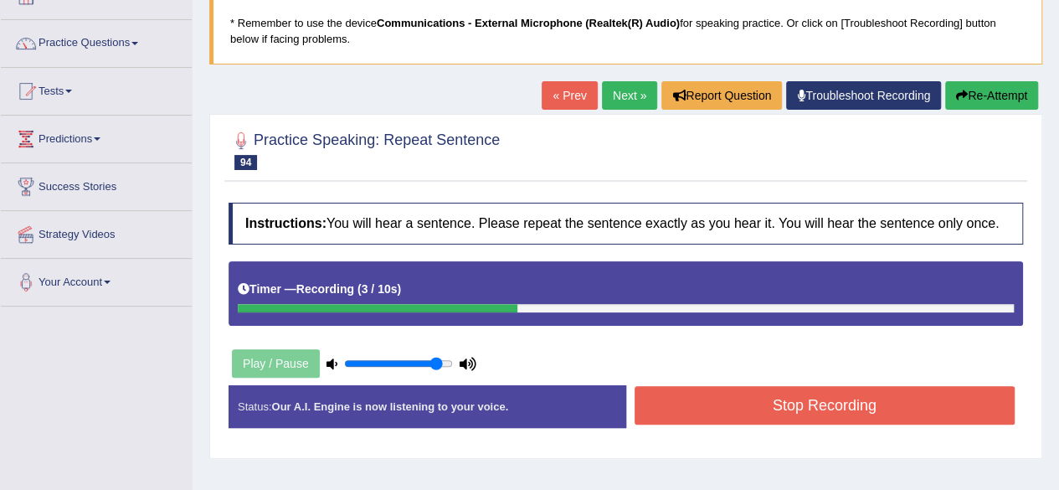
click at [871, 408] on button "Stop Recording" at bounding box center [824, 405] width 381 height 39
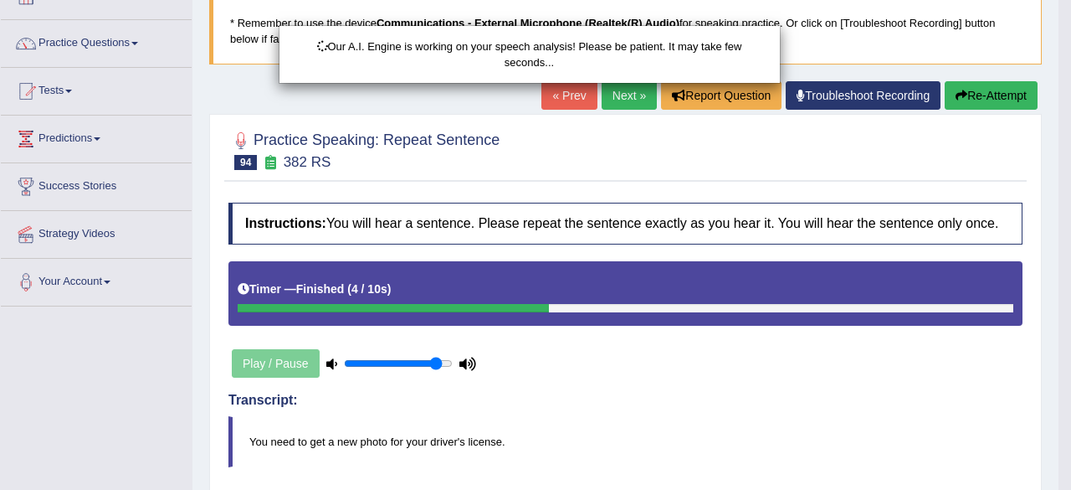
drag, startPoint x: 1071, startPoint y: 249, endPoint x: 1071, endPoint y: 324, distance: 75.3
click at [1058, 324] on div "Our A.I. Engine is working on your speech analysis! Please be patient. It may t…" at bounding box center [535, 245] width 1071 height 490
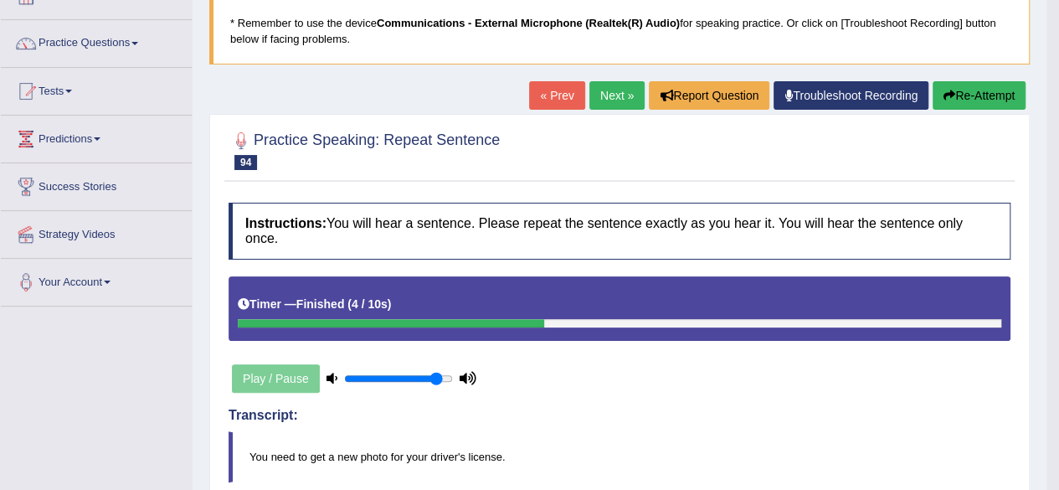
drag, startPoint x: 1071, startPoint y: 324, endPoint x: 1071, endPoint y: 443, distance: 118.9
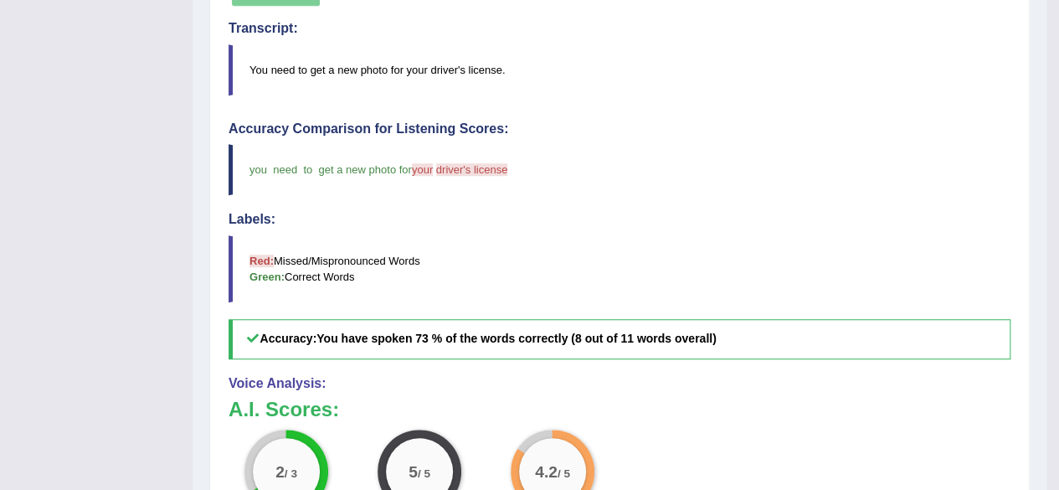
scroll to position [0, 0]
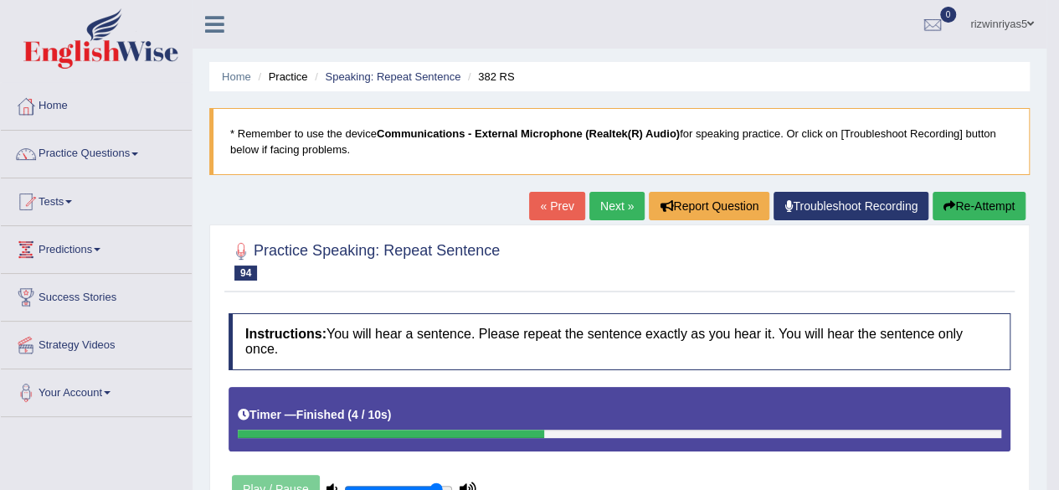
click at [603, 207] on link "Next »" at bounding box center [616, 206] width 55 height 28
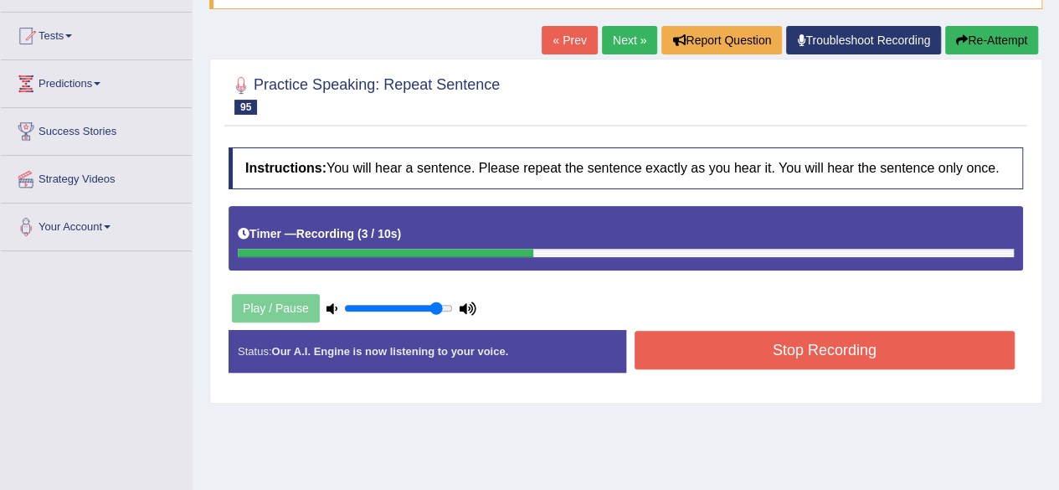
click at [791, 341] on button "Stop Recording" at bounding box center [824, 350] width 381 height 39
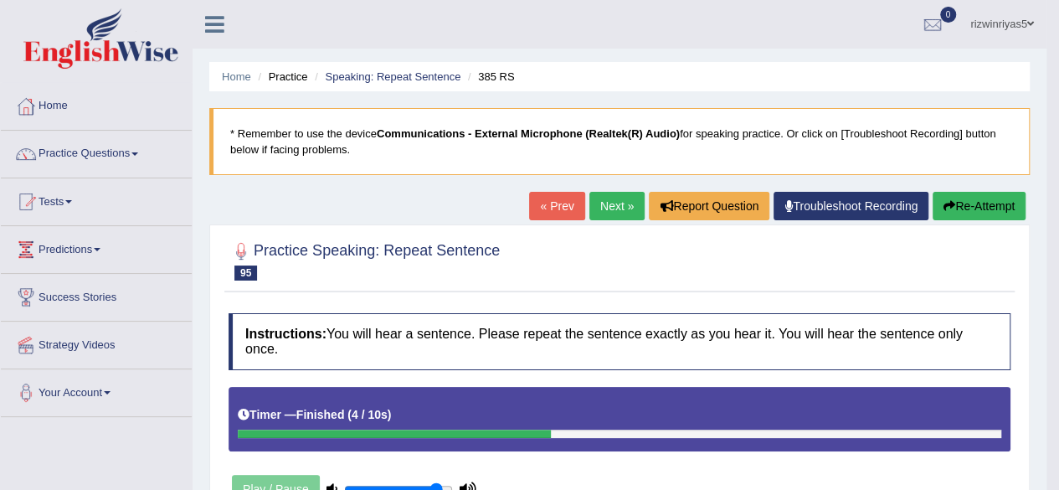
click at [599, 218] on link "Next »" at bounding box center [616, 206] width 55 height 28
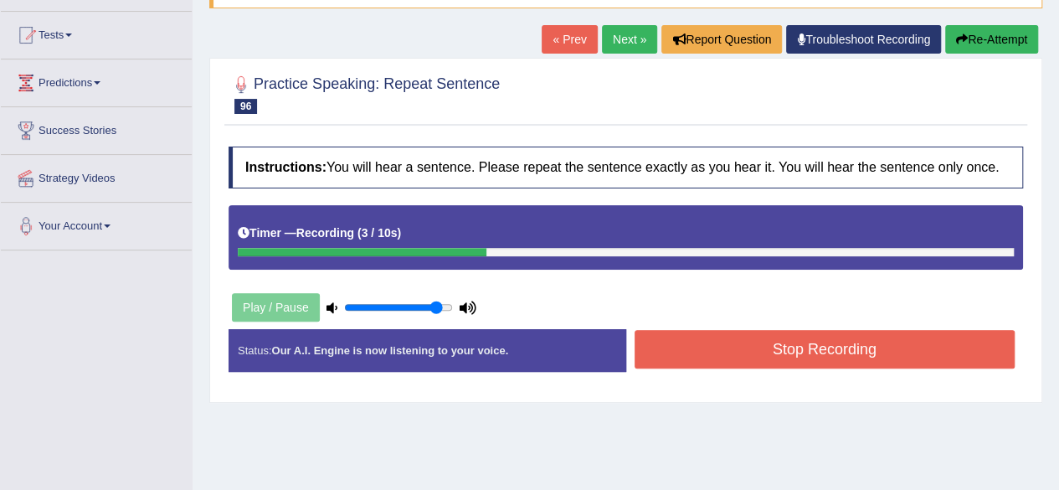
click at [847, 345] on button "Stop Recording" at bounding box center [824, 349] width 381 height 39
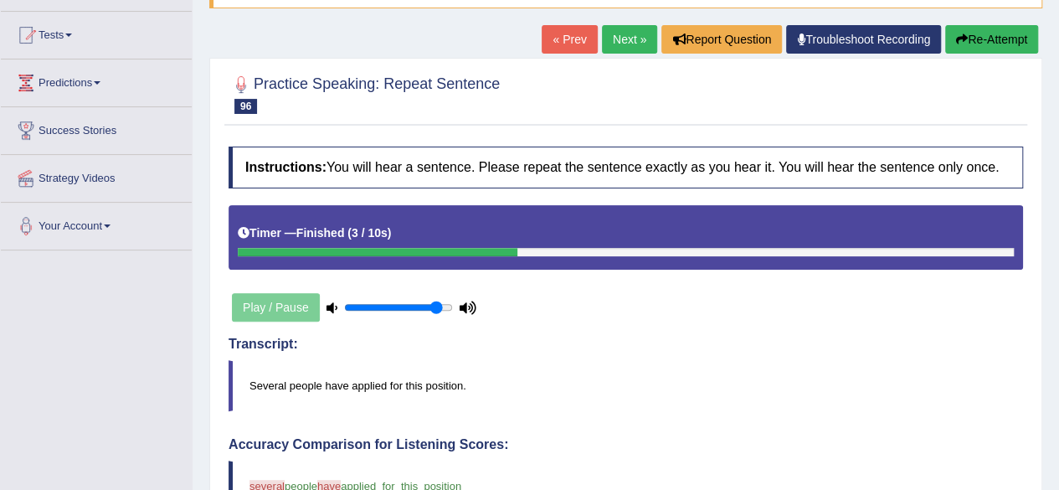
drag, startPoint x: 1071, startPoint y: 210, endPoint x: 1071, endPoint y: 270, distance: 59.4
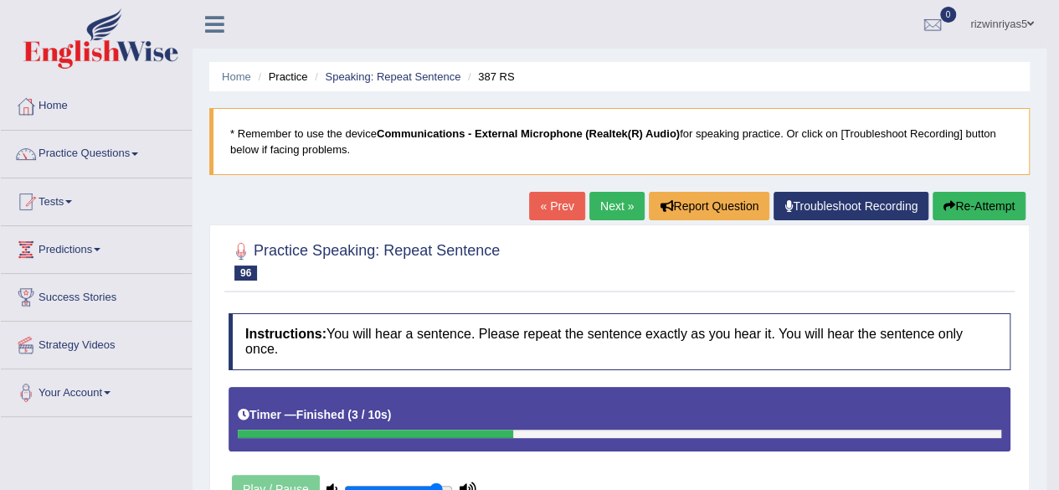
click at [614, 200] on link "Next »" at bounding box center [616, 206] width 55 height 28
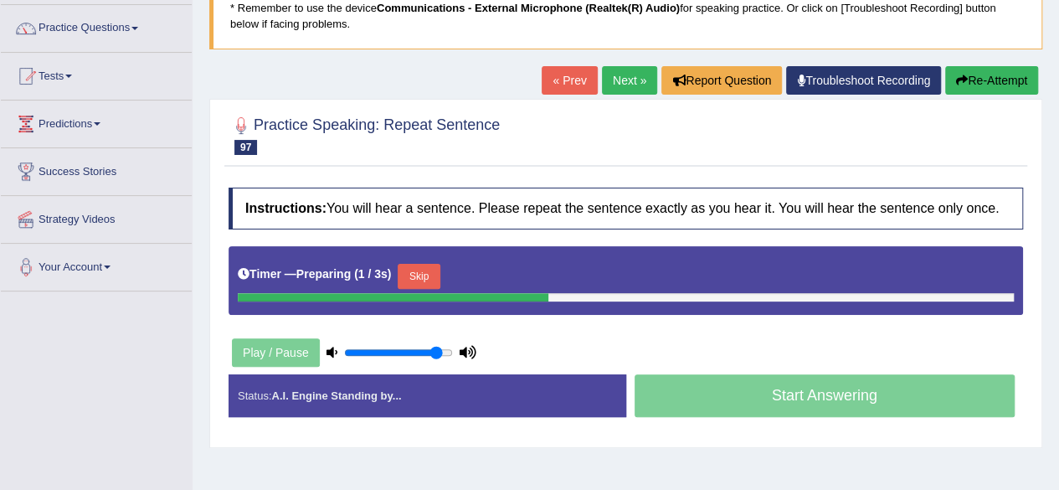
scroll to position [161, 0]
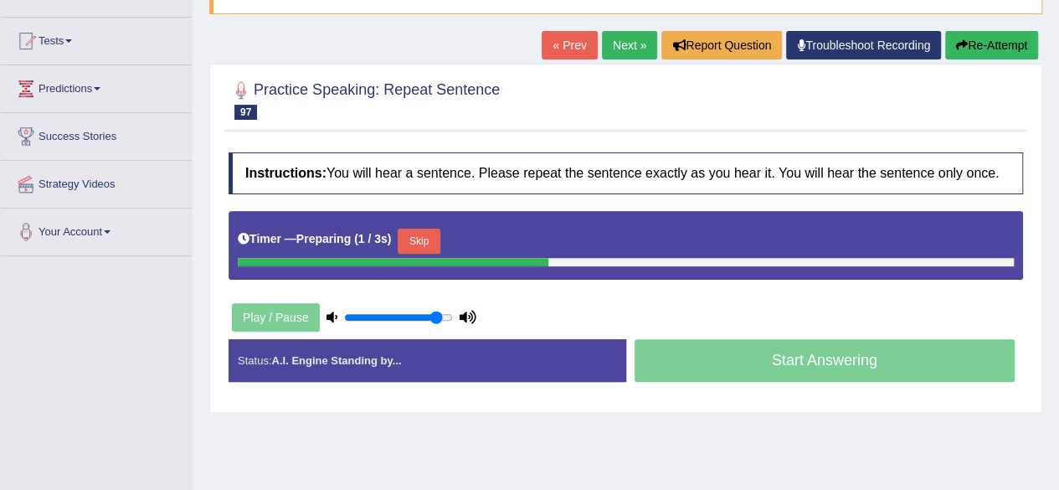
click at [1058, 242] on html "Toggle navigation Home Practice Questions Speaking Practice Read Aloud Repeat S…" at bounding box center [529, 84] width 1059 height 490
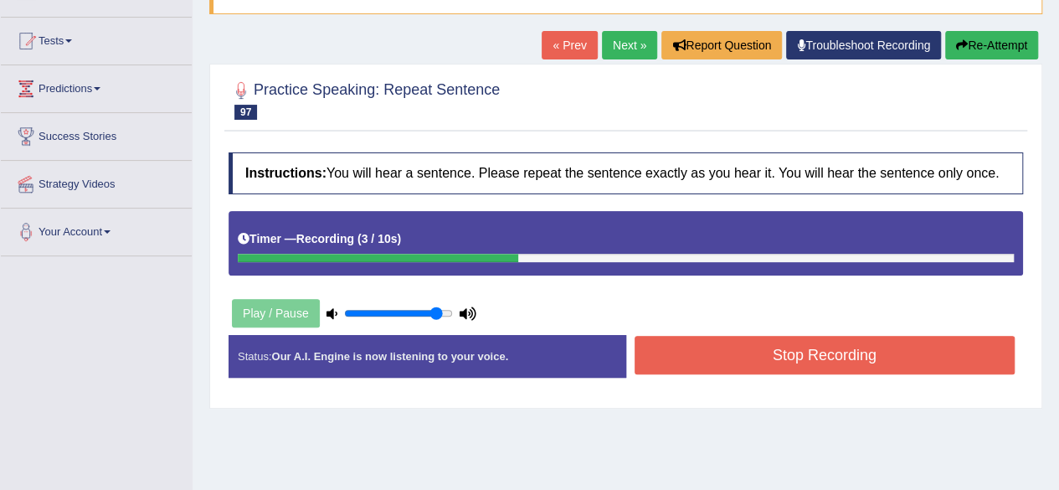
click at [877, 351] on button "Stop Recording" at bounding box center [824, 355] width 381 height 39
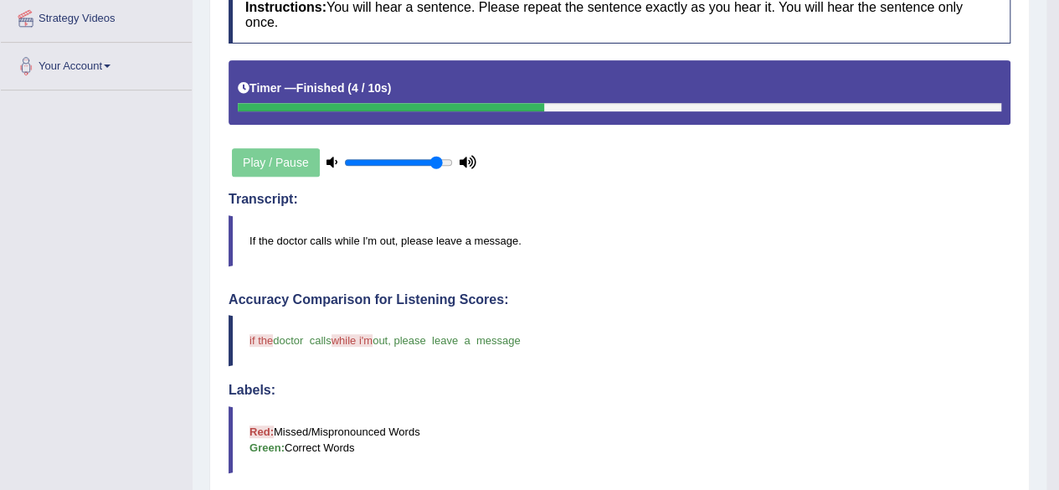
scroll to position [145, 0]
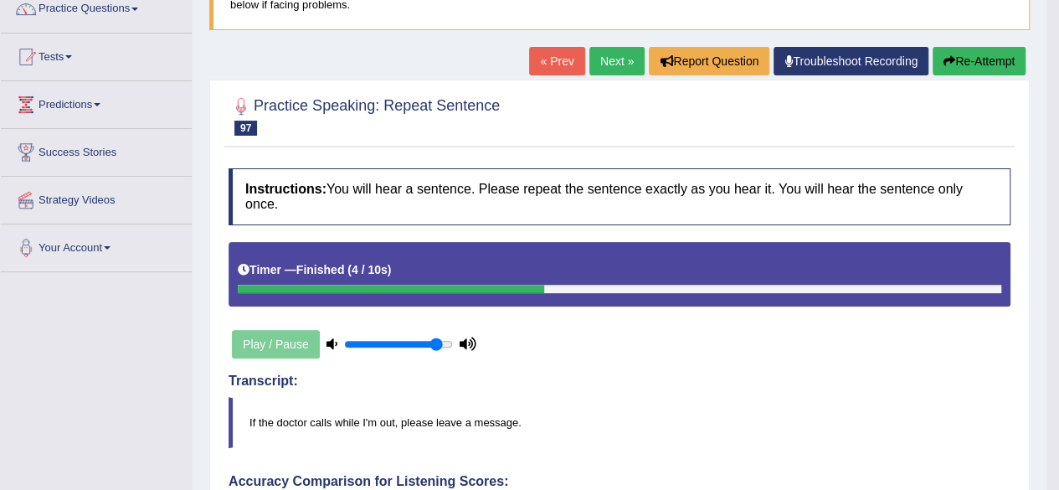
click at [625, 61] on link "Next »" at bounding box center [616, 61] width 55 height 28
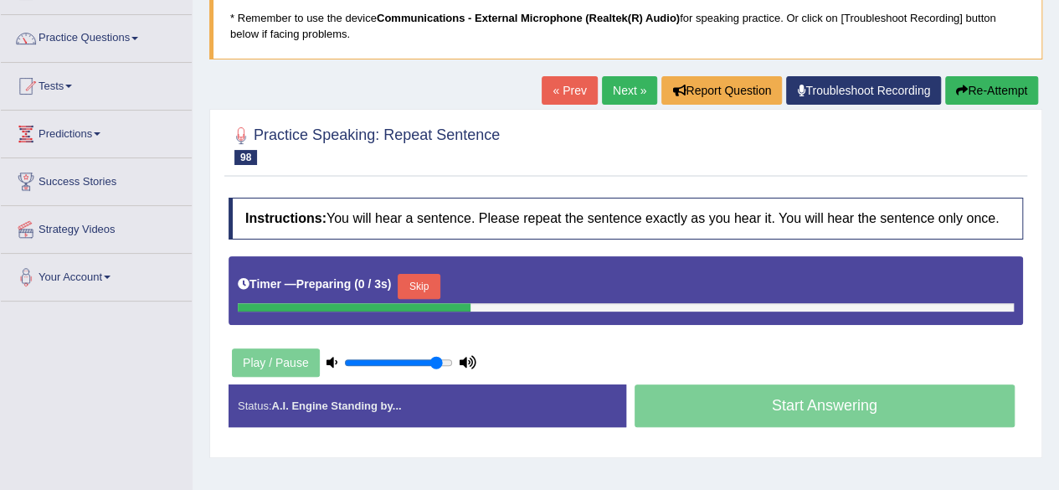
scroll to position [177, 0]
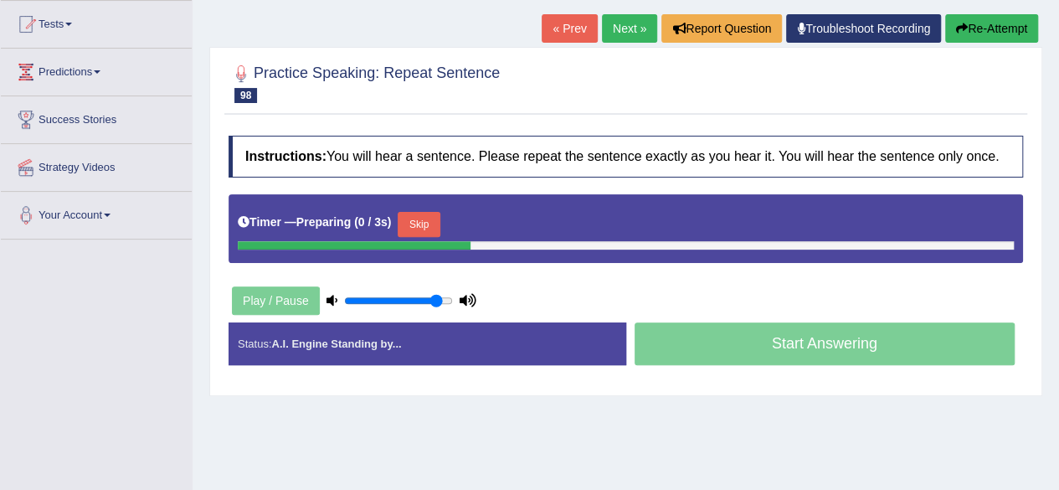
click at [1058, 226] on html "Toggle navigation Home Practice Questions Speaking Practice Read Aloud Repeat S…" at bounding box center [529, 68] width 1059 height 490
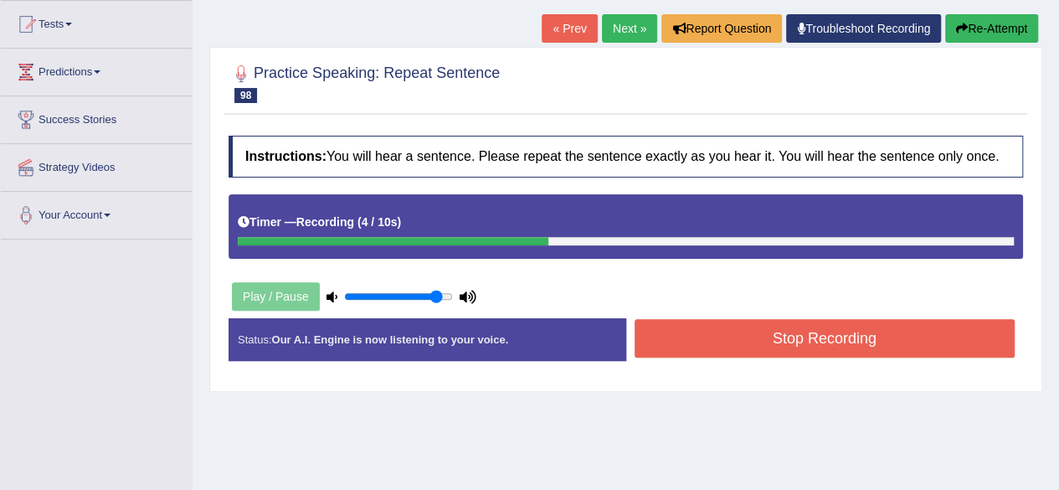
click at [869, 332] on button "Stop Recording" at bounding box center [824, 338] width 381 height 39
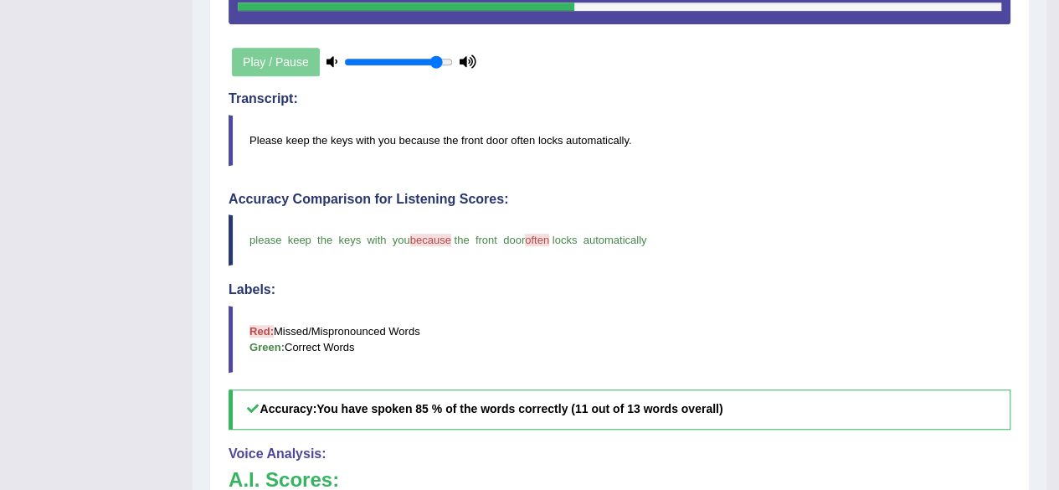
scroll to position [0, 0]
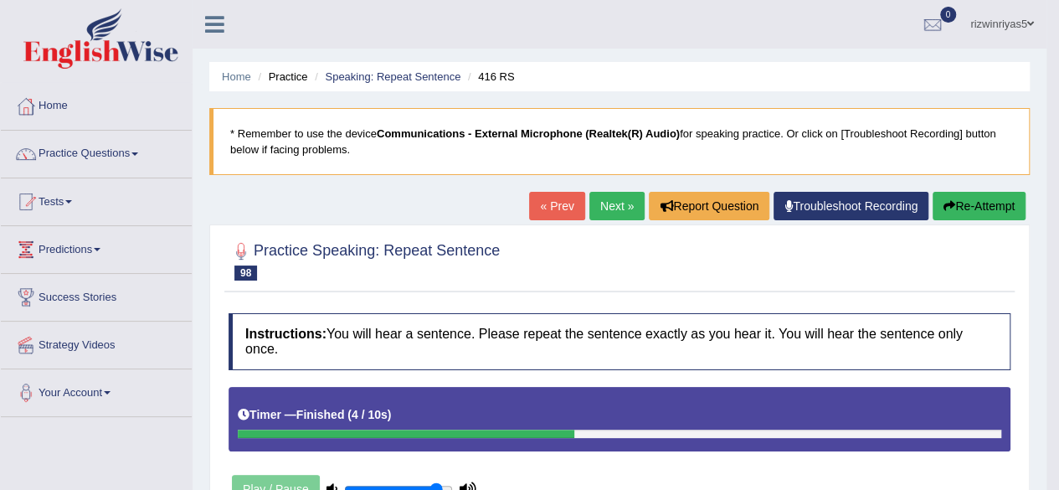
click at [609, 205] on link "Next »" at bounding box center [616, 206] width 55 height 28
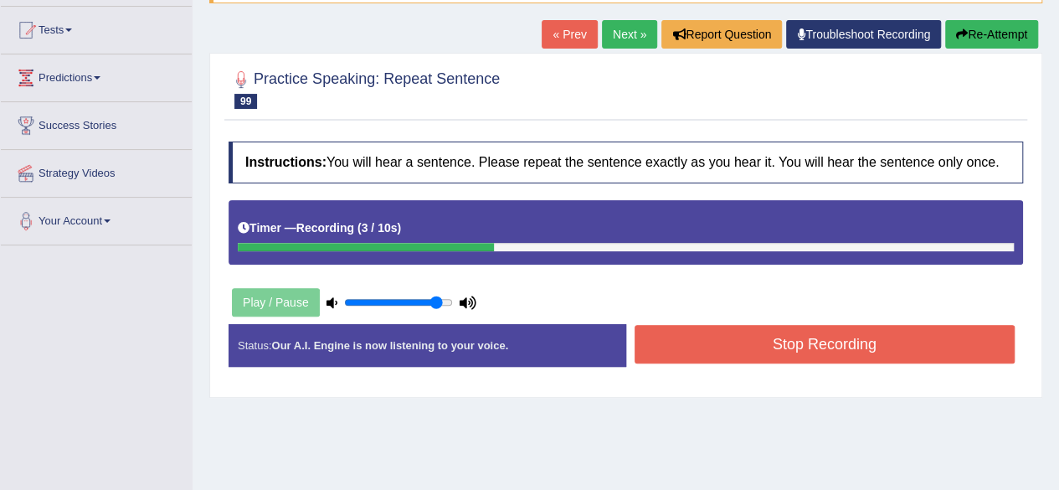
click at [911, 335] on button "Stop Recording" at bounding box center [824, 344] width 381 height 39
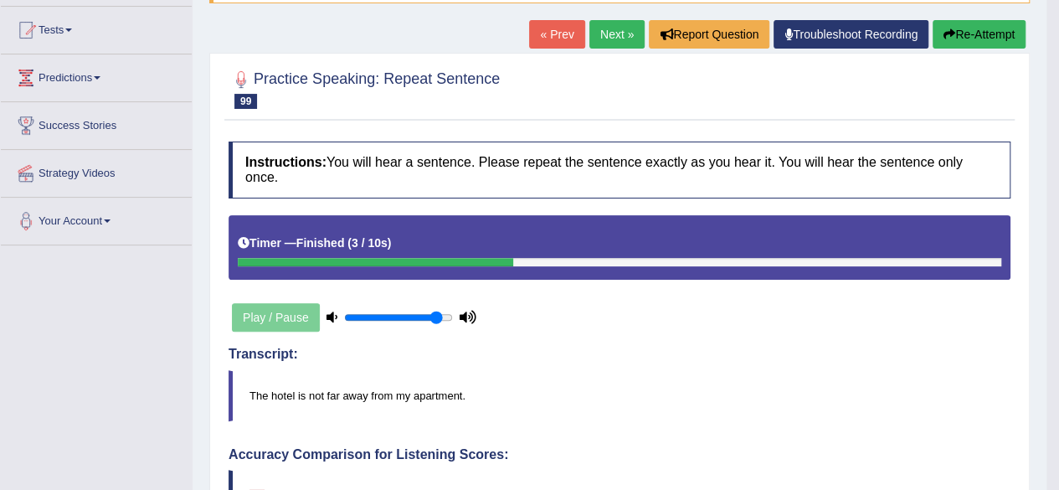
drag, startPoint x: 1071, startPoint y: 254, endPoint x: 1071, endPoint y: 329, distance: 74.5
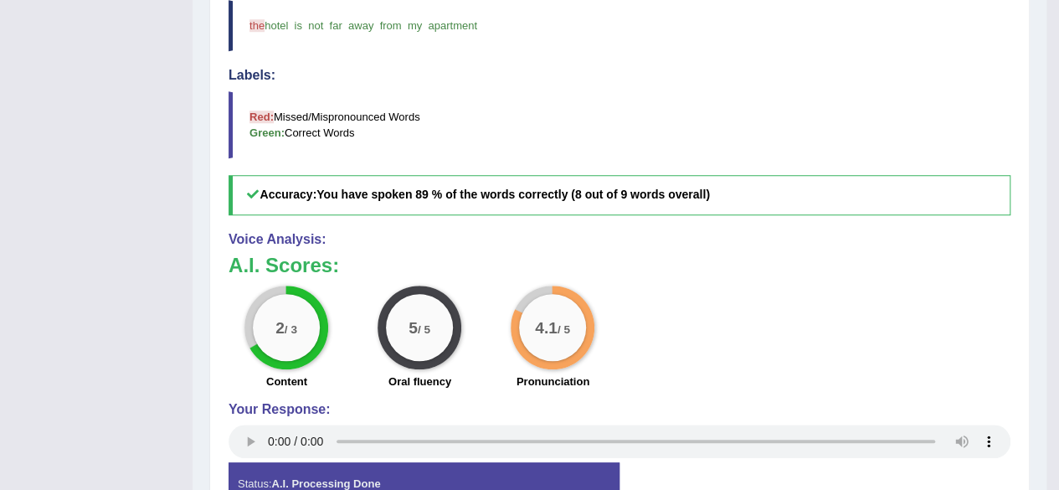
scroll to position [13, 0]
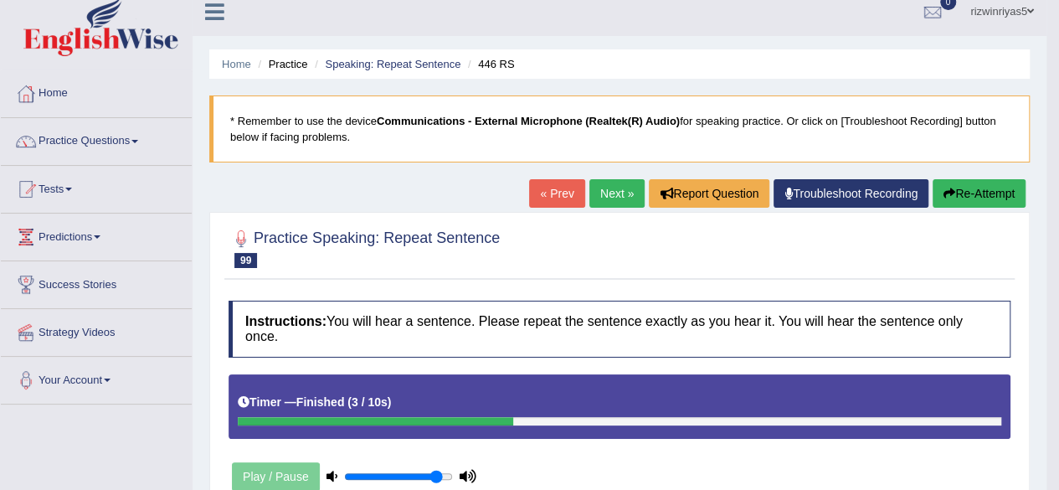
click at [616, 190] on link "Next »" at bounding box center [616, 193] width 55 height 28
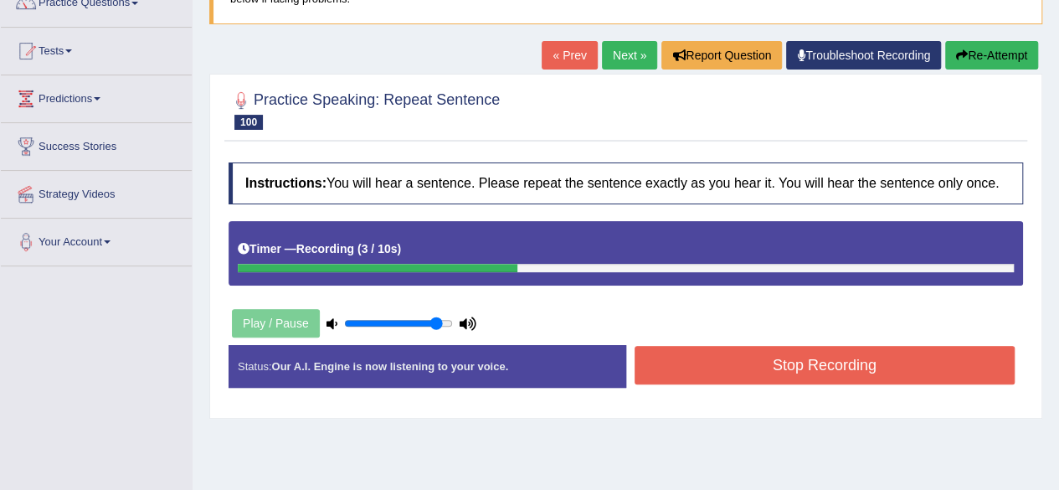
click at [877, 354] on button "Stop Recording" at bounding box center [824, 365] width 381 height 39
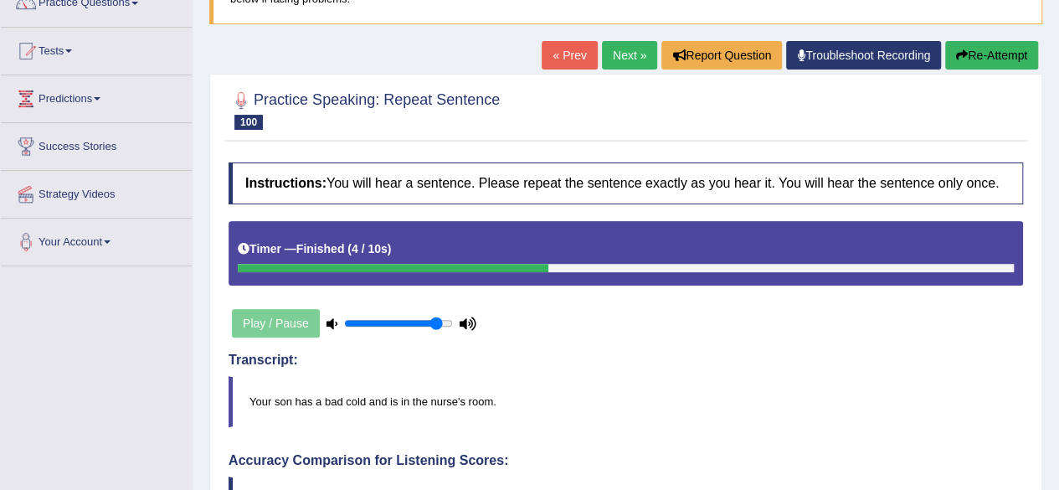
drag, startPoint x: 1071, startPoint y: 277, endPoint x: 1071, endPoint y: 371, distance: 93.8
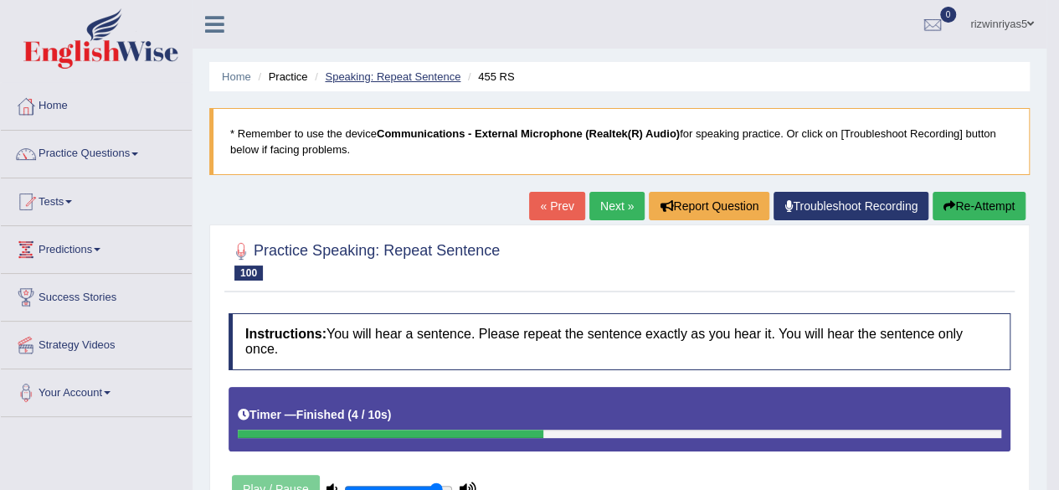
click at [405, 73] on link "Speaking: Repeat Sentence" at bounding box center [393, 76] width 136 height 13
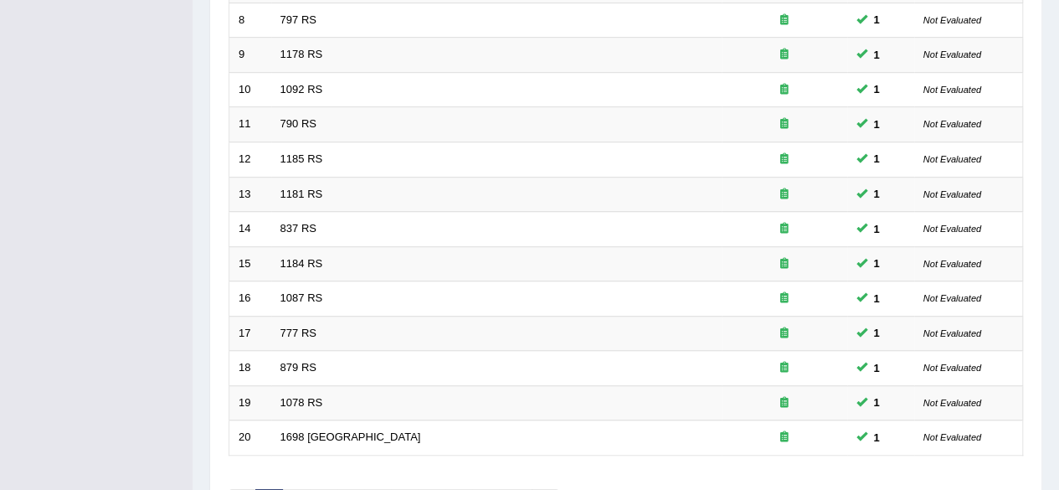
scroll to position [610, 0]
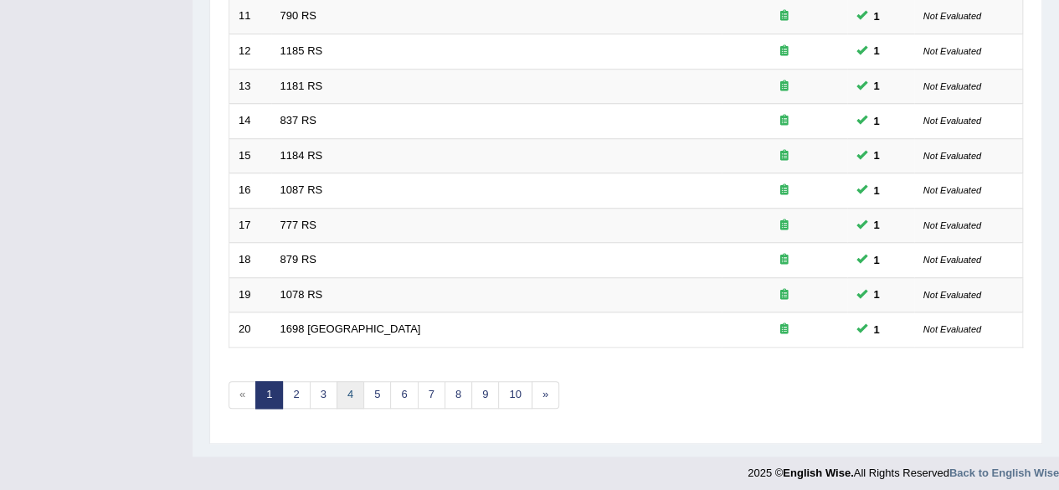
click at [344, 397] on link "4" at bounding box center [350, 395] width 28 height 28
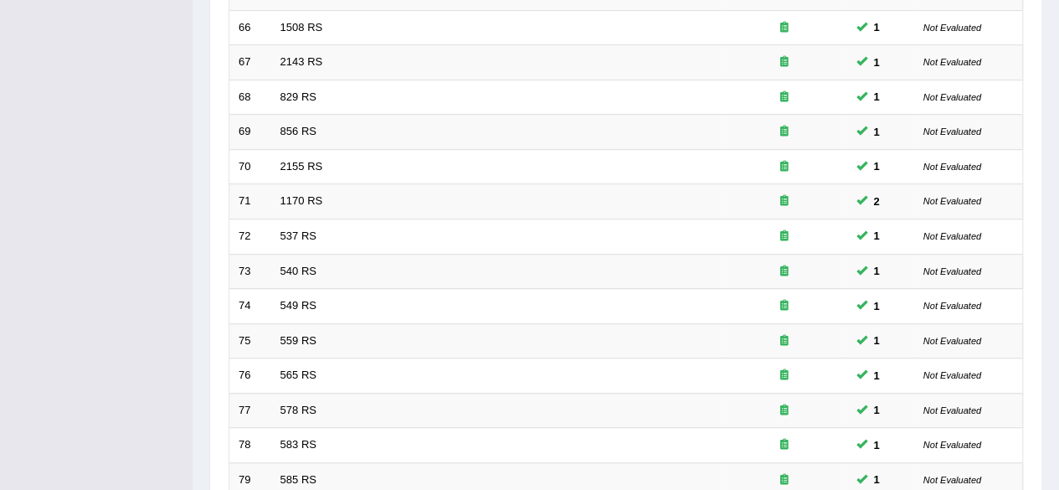
scroll to position [610, 0]
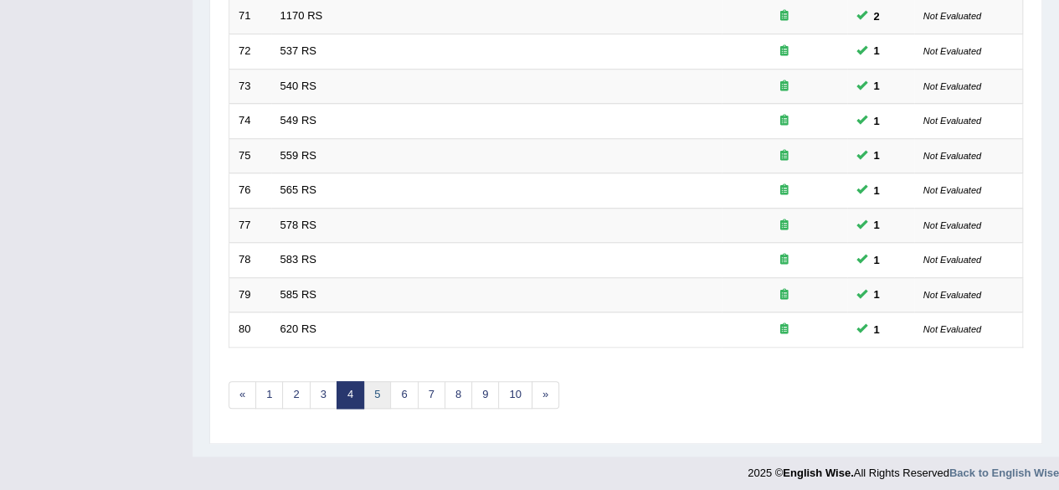
click at [379, 383] on link "5" at bounding box center [377, 395] width 28 height 28
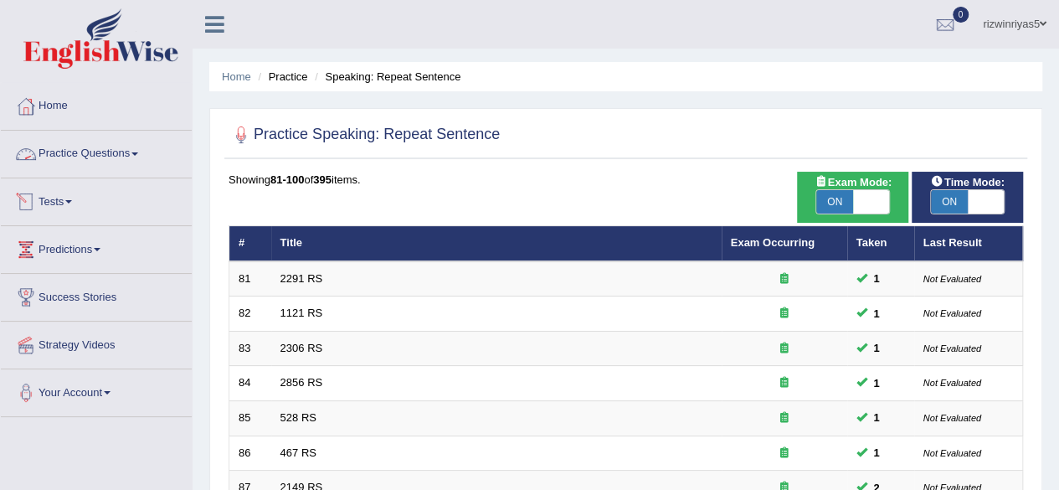
click at [126, 139] on link "Practice Questions" at bounding box center [96, 152] width 191 height 42
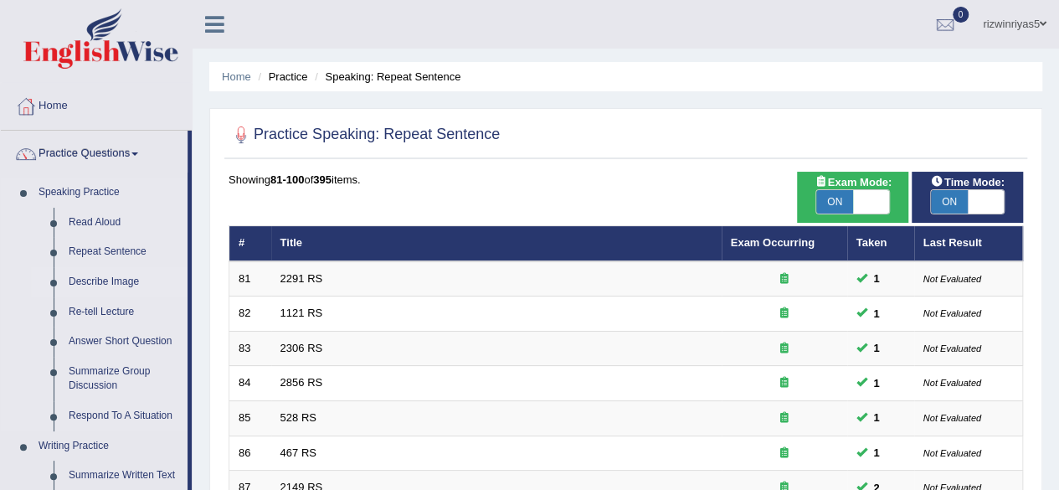
click at [124, 282] on link "Describe Image" at bounding box center [124, 282] width 126 height 30
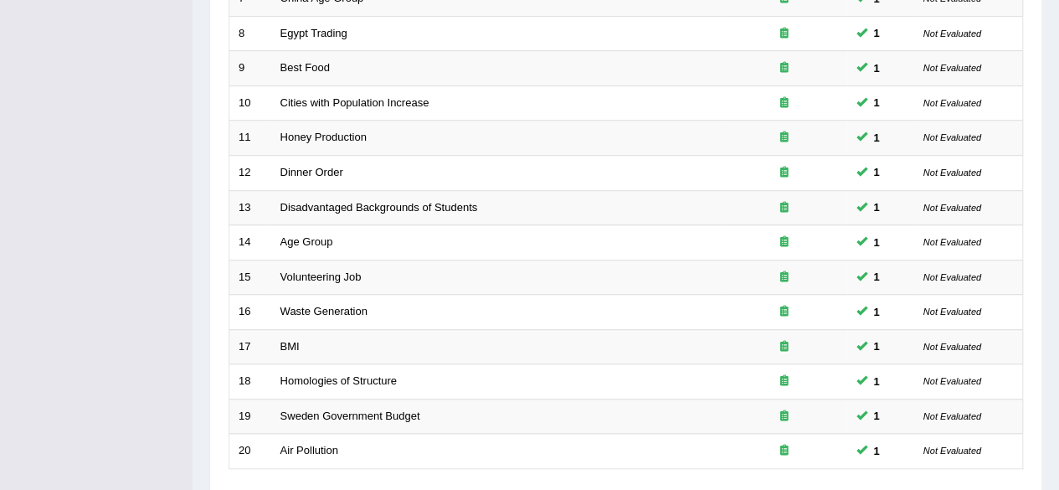
scroll to position [610, 0]
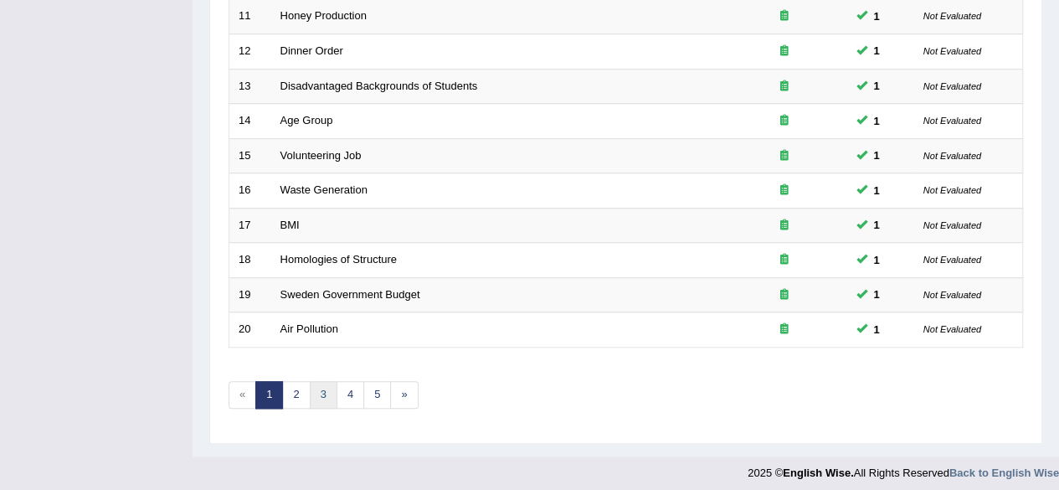
click at [316, 383] on link "3" at bounding box center [324, 395] width 28 height 28
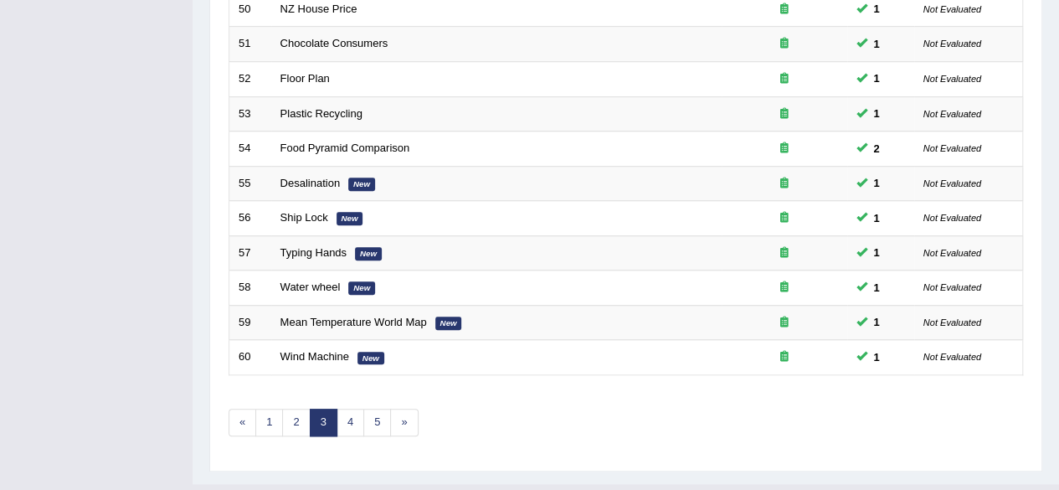
scroll to position [610, 0]
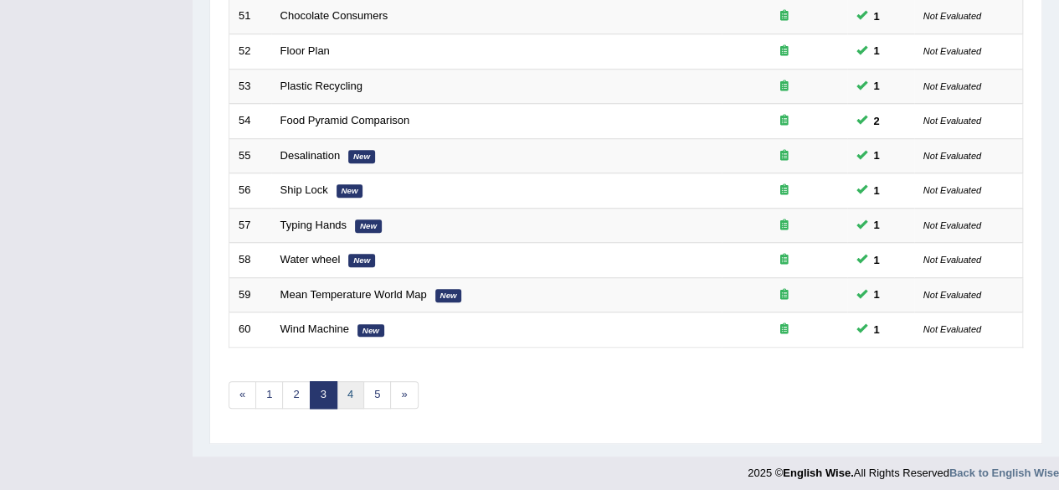
click at [345, 383] on link "4" at bounding box center [350, 395] width 28 height 28
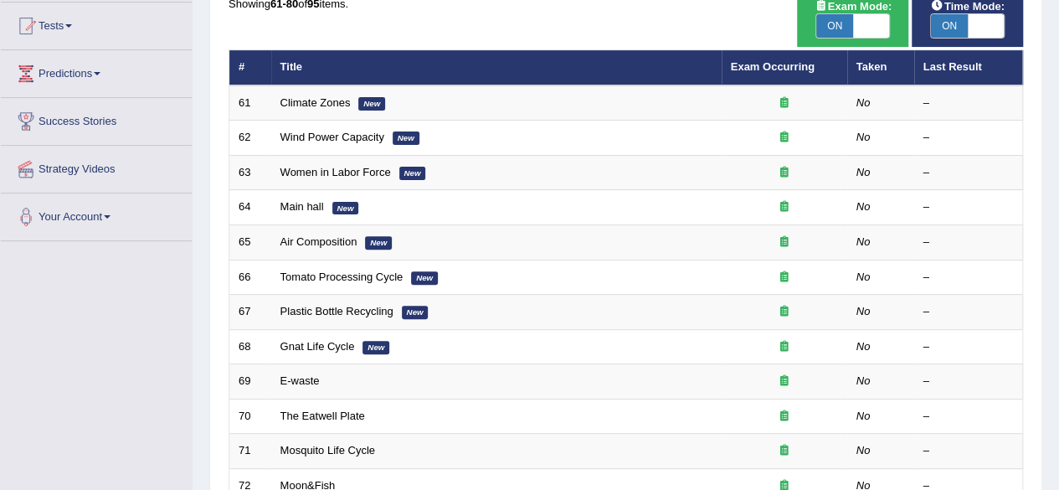
scroll to position [30, 0]
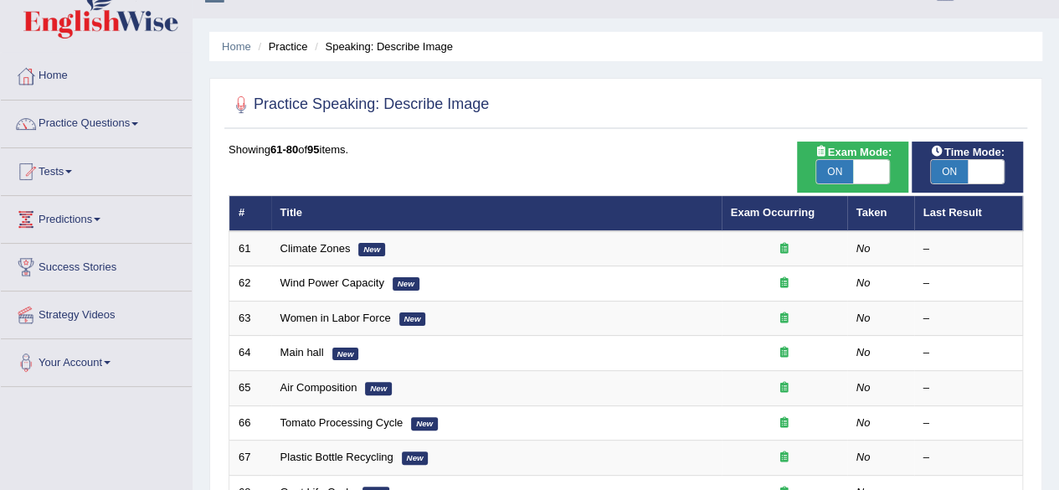
drag, startPoint x: 1071, startPoint y: 162, endPoint x: 1066, endPoint y: 175, distance: 13.5
click at [1058, 175] on html "Toggle navigation Home Practice Questions Speaking Practice Read Aloud Repeat S…" at bounding box center [529, 215] width 1059 height 490
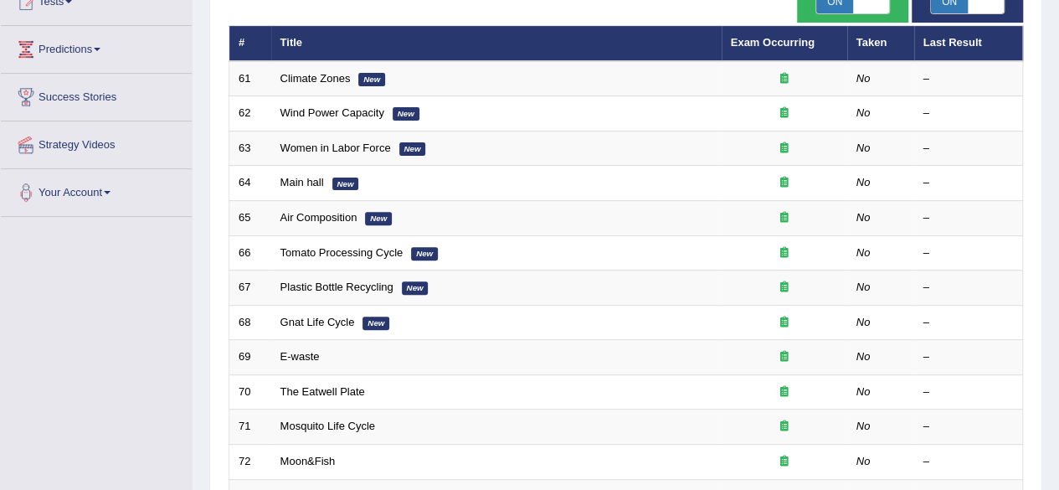
scroll to position [208, 0]
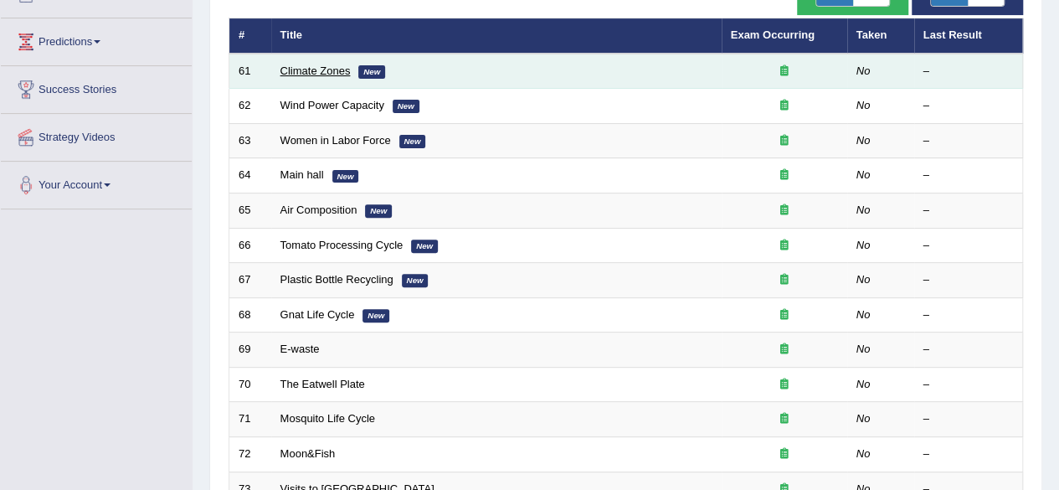
click at [335, 70] on link "Climate Zones" at bounding box center [315, 70] width 70 height 13
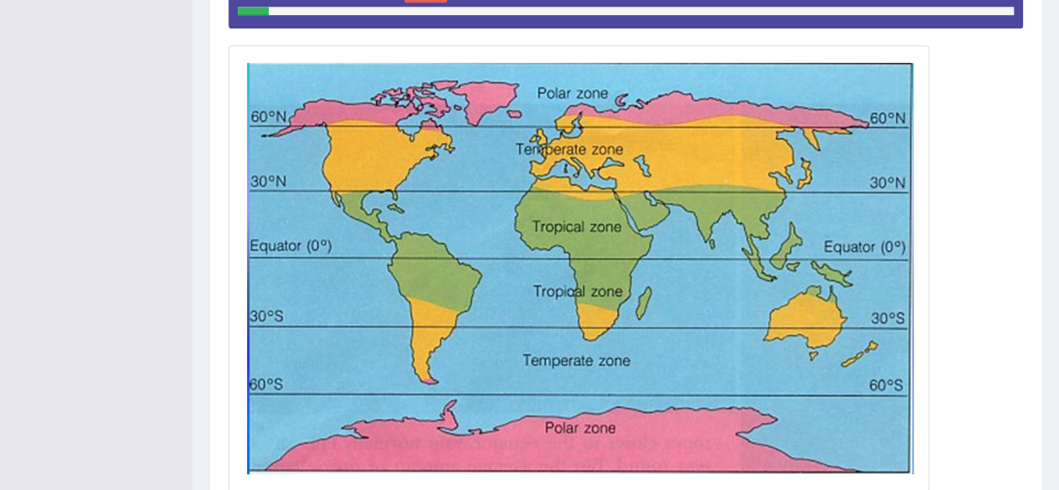
scroll to position [427, 0]
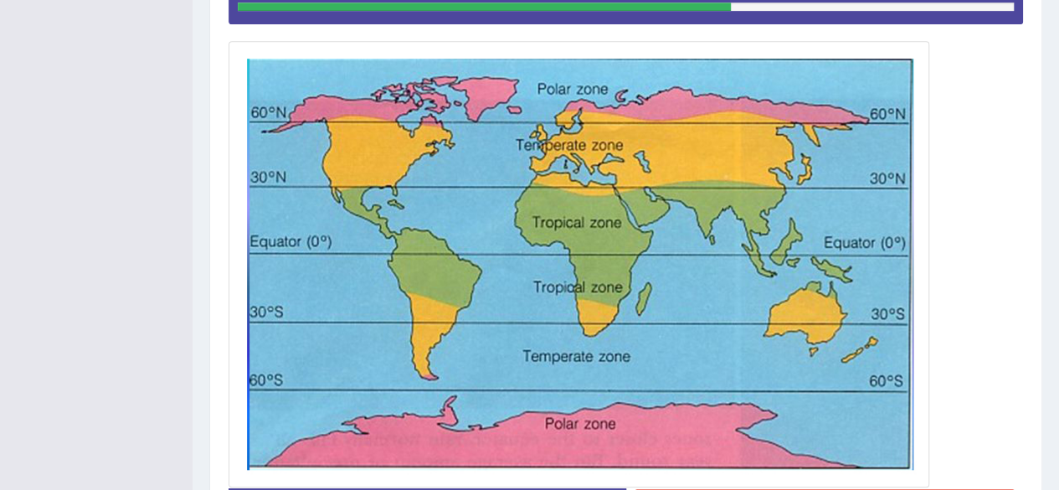
scroll to position [549, 0]
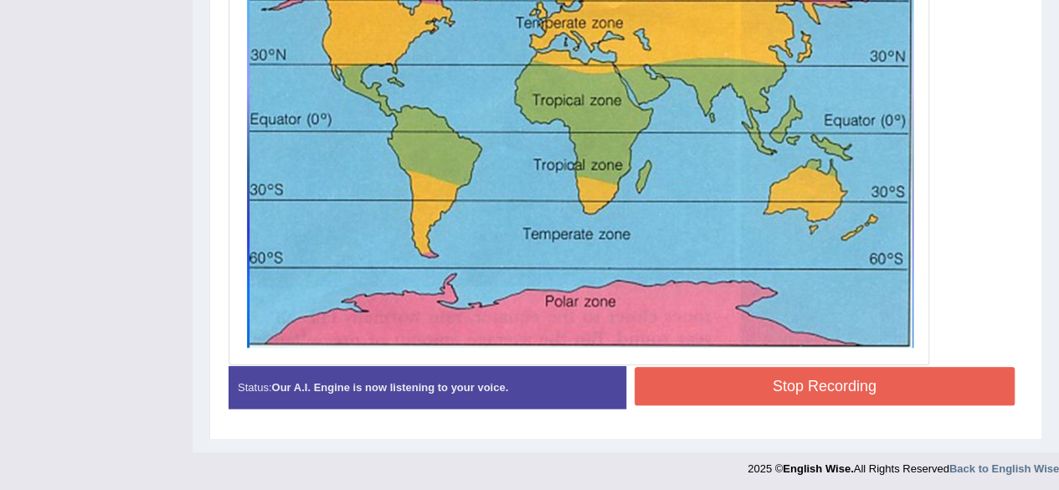
click at [874, 371] on button "Stop Recording" at bounding box center [824, 386] width 381 height 39
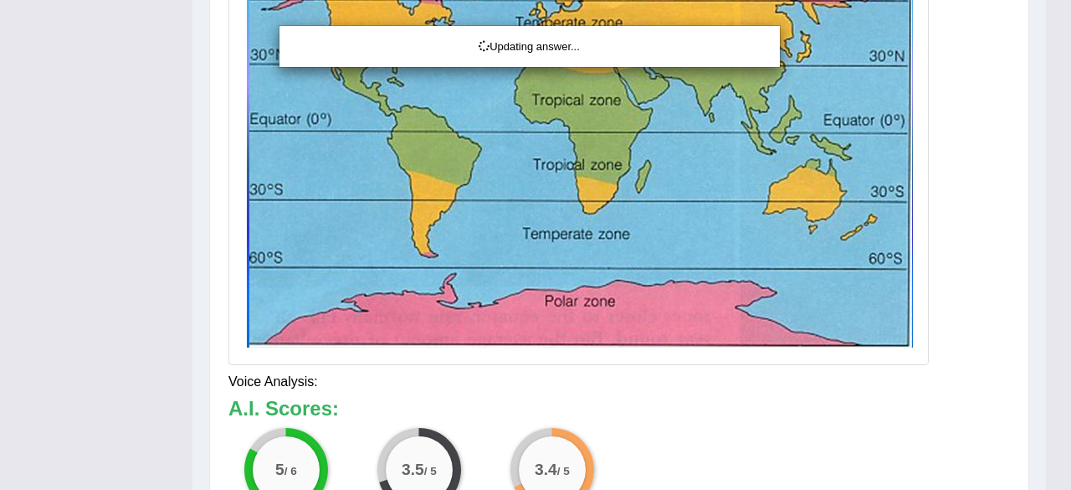
drag, startPoint x: 1071, startPoint y: 255, endPoint x: 1071, endPoint y: 429, distance: 174.1
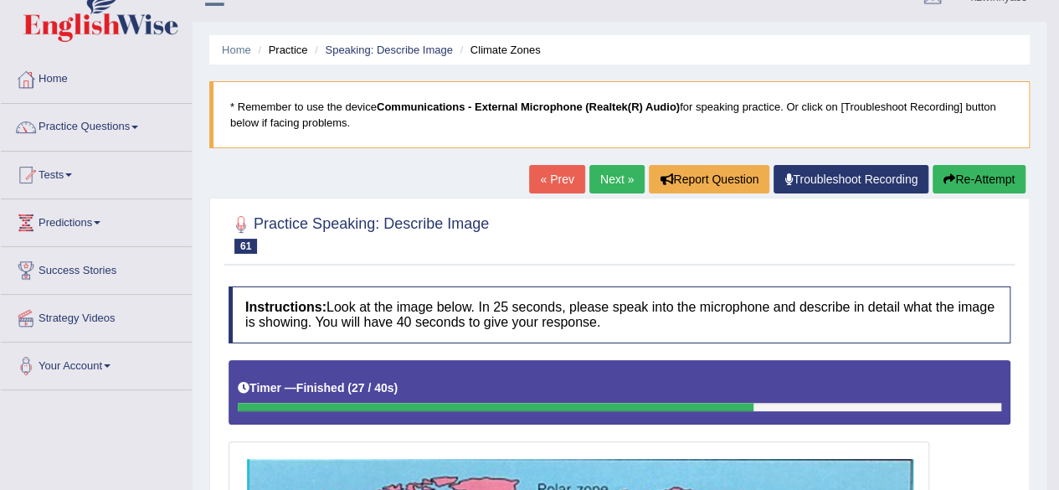
scroll to position [28, 0]
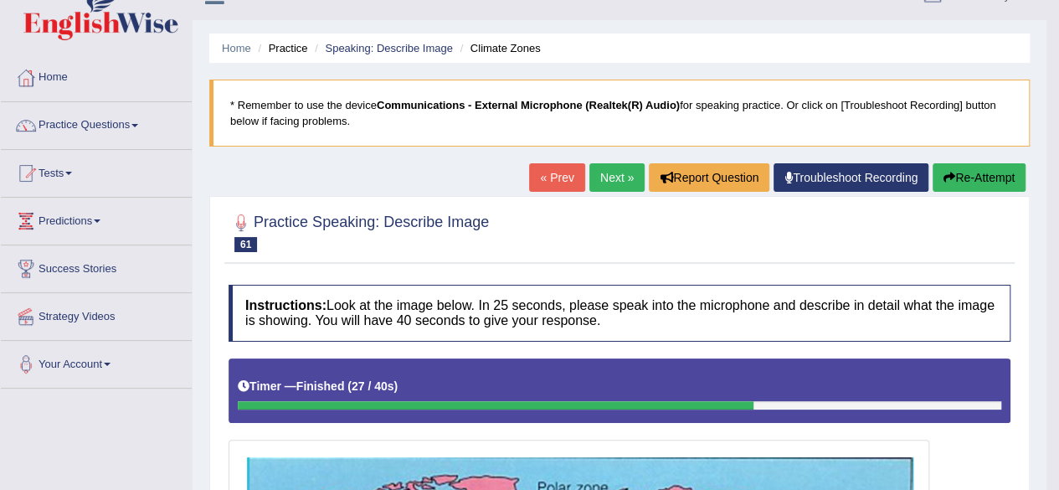
click at [611, 168] on link "Next »" at bounding box center [616, 177] width 55 height 28
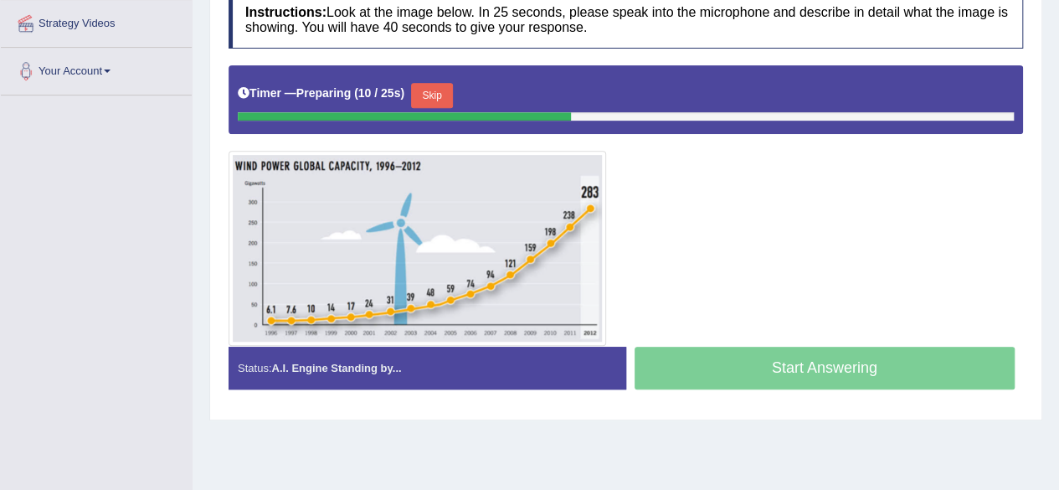
click at [442, 87] on button "Skip" at bounding box center [432, 95] width 42 height 25
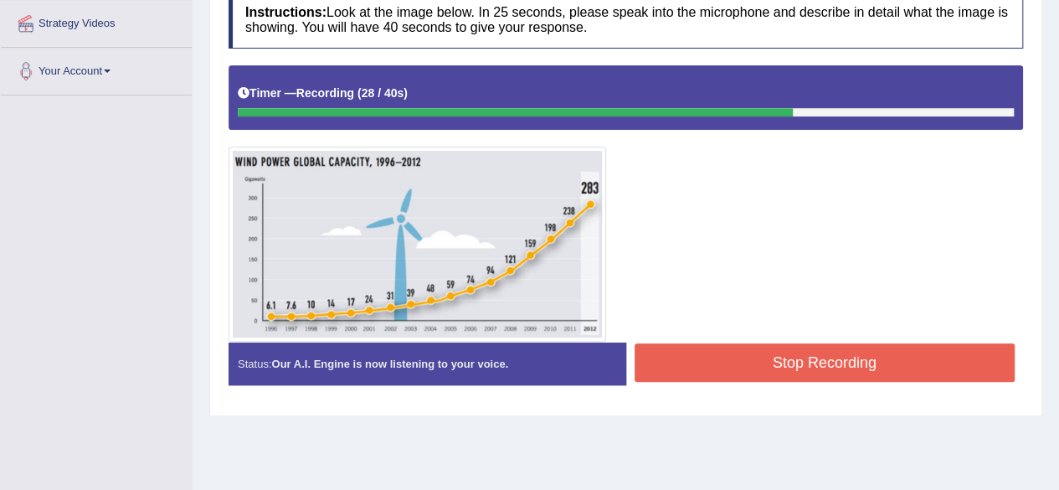
click at [859, 366] on button "Stop Recording" at bounding box center [824, 362] width 381 height 39
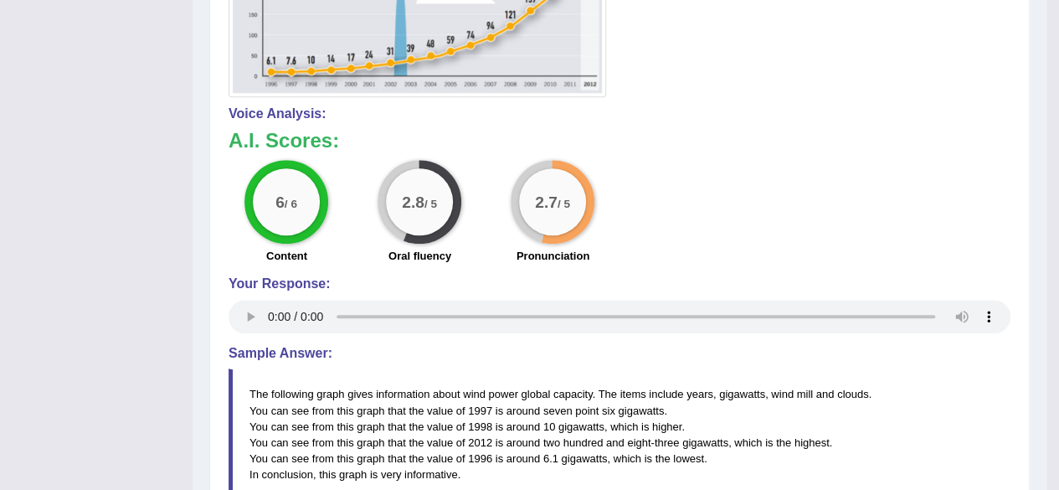
scroll to position [705, 0]
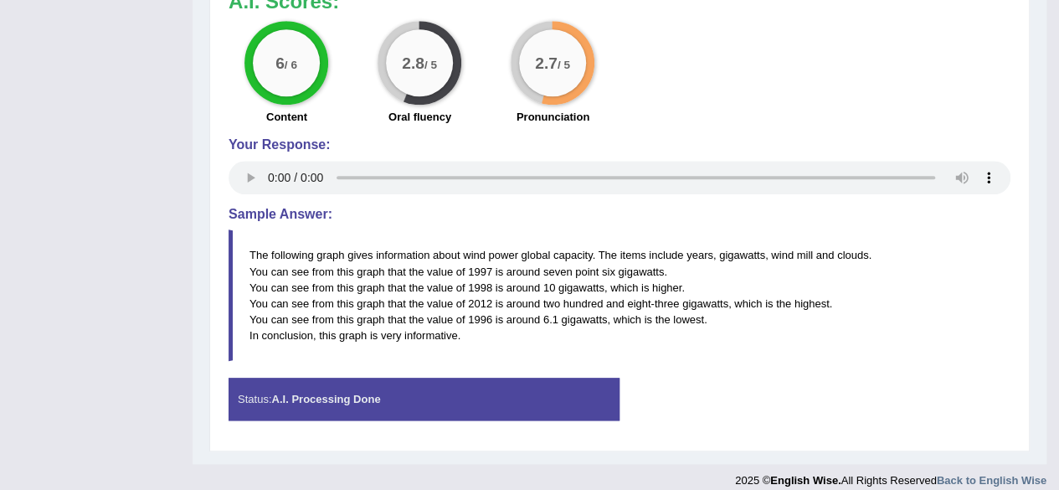
click at [994, 210] on h4 "Sample Answer:" at bounding box center [620, 214] width 782 height 15
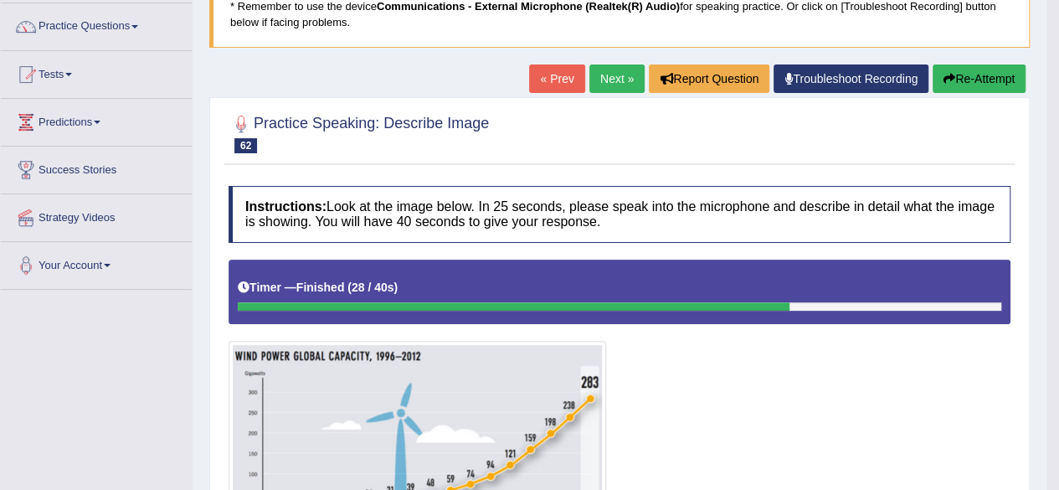
scroll to position [0, 0]
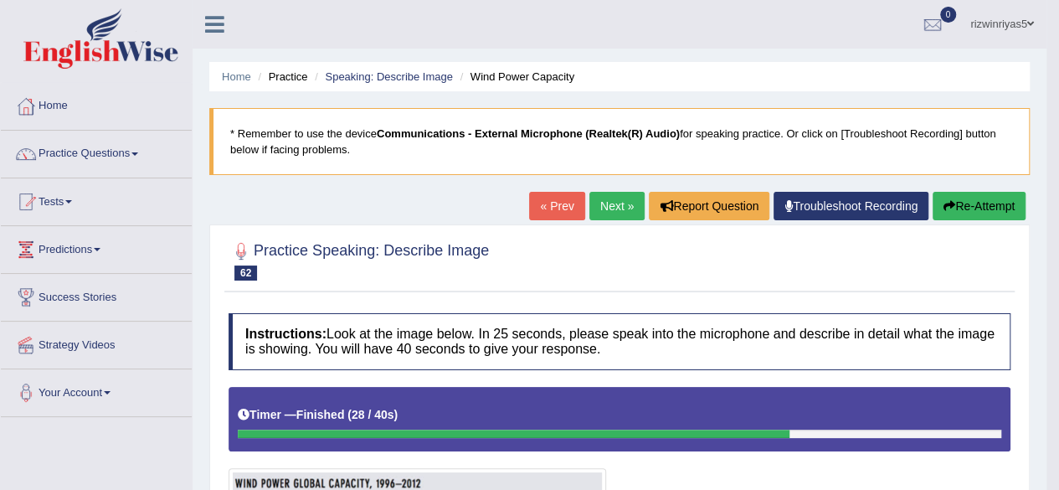
click at [563, 208] on link "« Prev" at bounding box center [556, 206] width 55 height 28
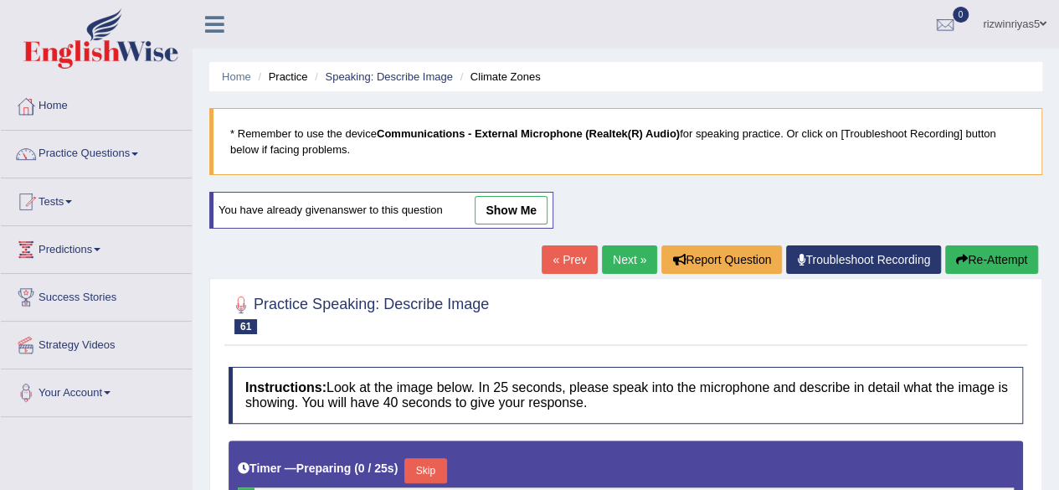
scroll to position [249, 0]
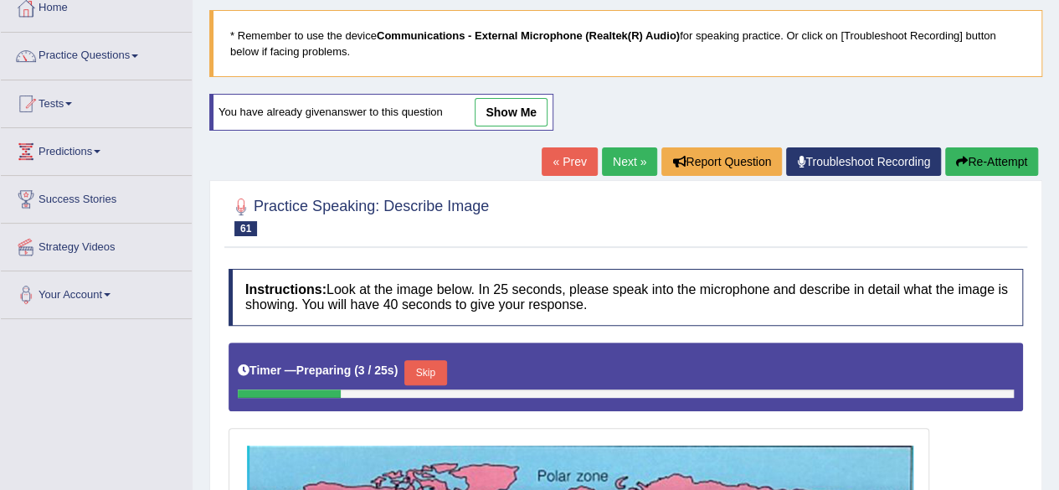
scroll to position [93, 0]
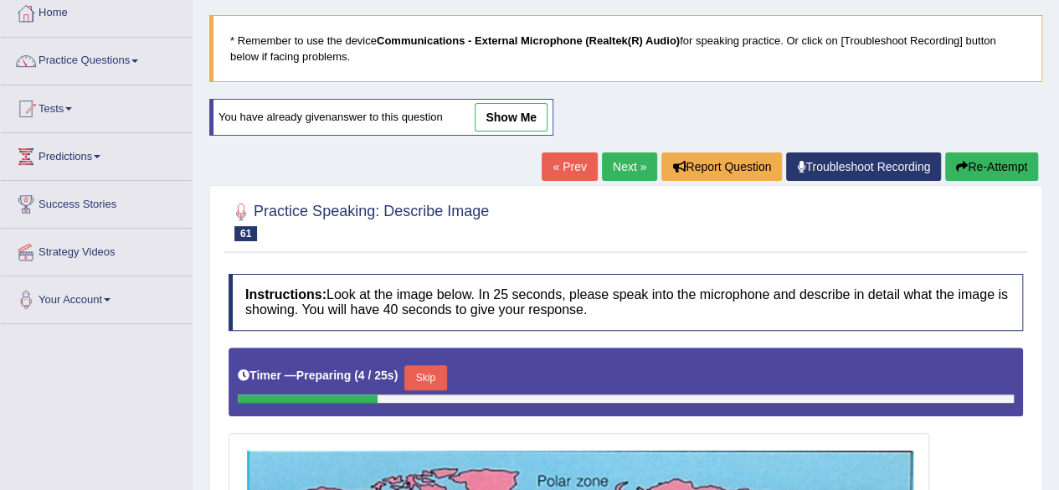
click at [527, 105] on link "show me" at bounding box center [511, 117] width 73 height 28
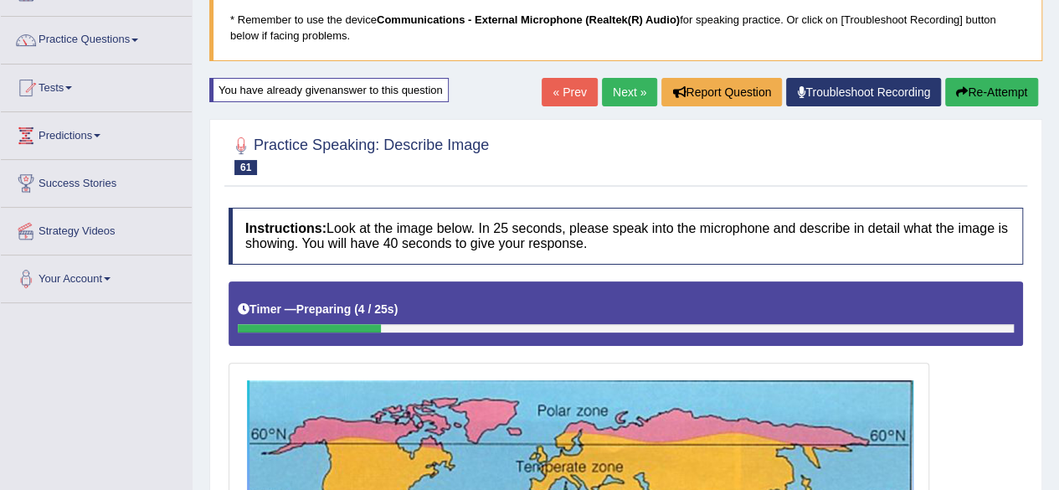
scroll to position [0, 0]
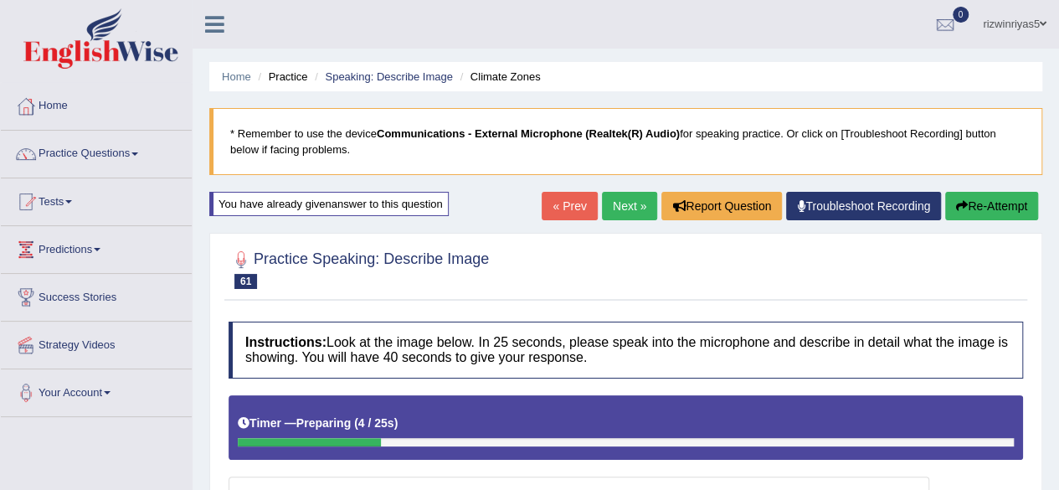
click at [638, 206] on link "Next »" at bounding box center [629, 206] width 55 height 28
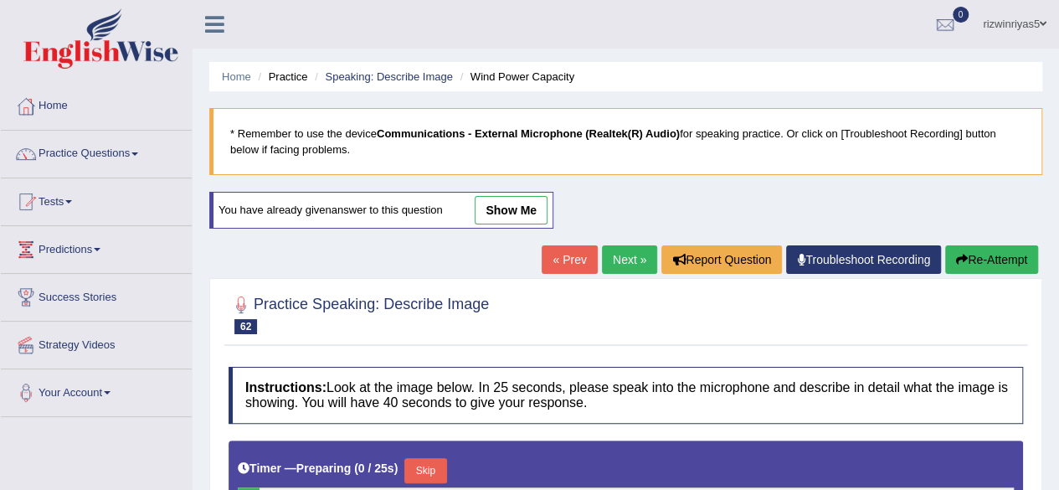
click at [637, 245] on link "Next »" at bounding box center [629, 259] width 55 height 28
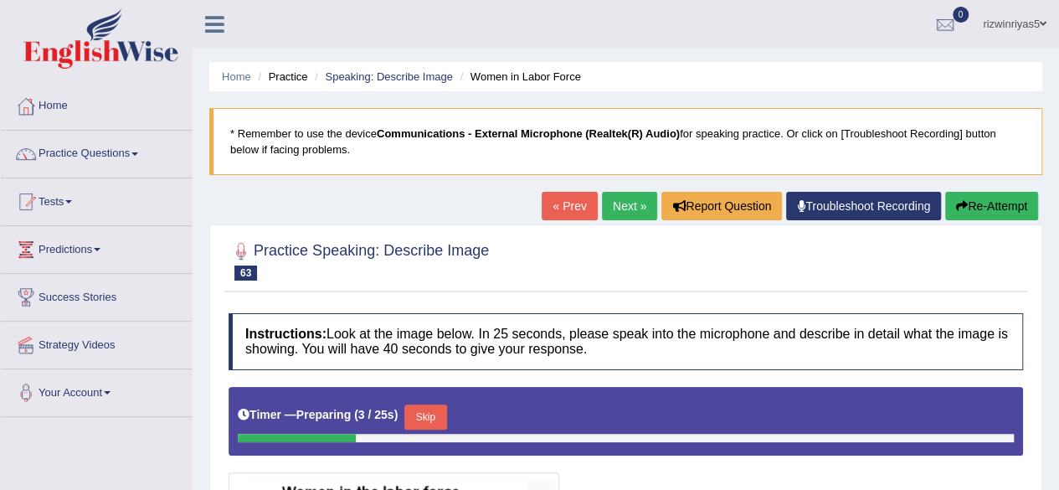
click at [1058, 95] on html "Toggle navigation Home Practice Questions Speaking Practice Read Aloud Repeat S…" at bounding box center [529, 245] width 1059 height 490
click at [414, 81] on link "Speaking: Describe Image" at bounding box center [388, 76] width 127 height 13
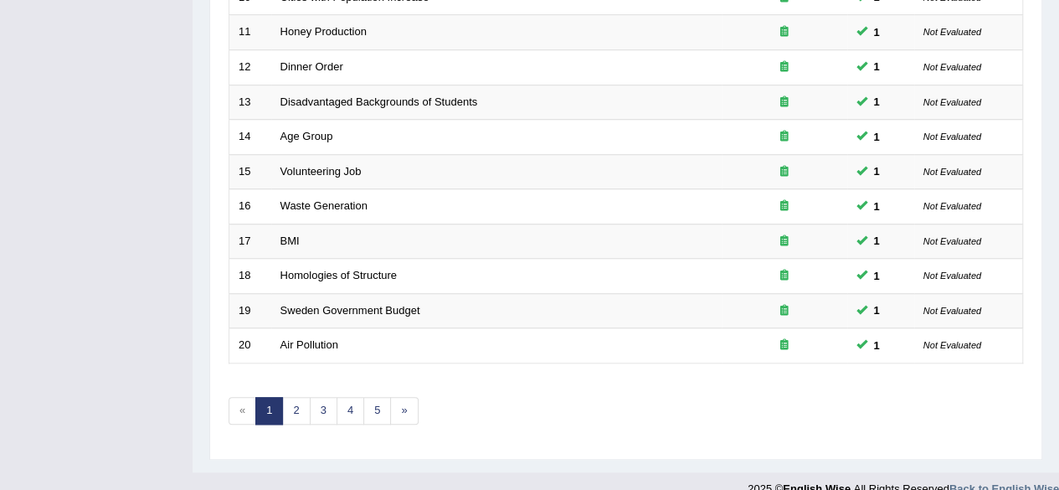
scroll to position [594, 0]
click at [347, 404] on link "4" at bounding box center [350, 411] width 28 height 28
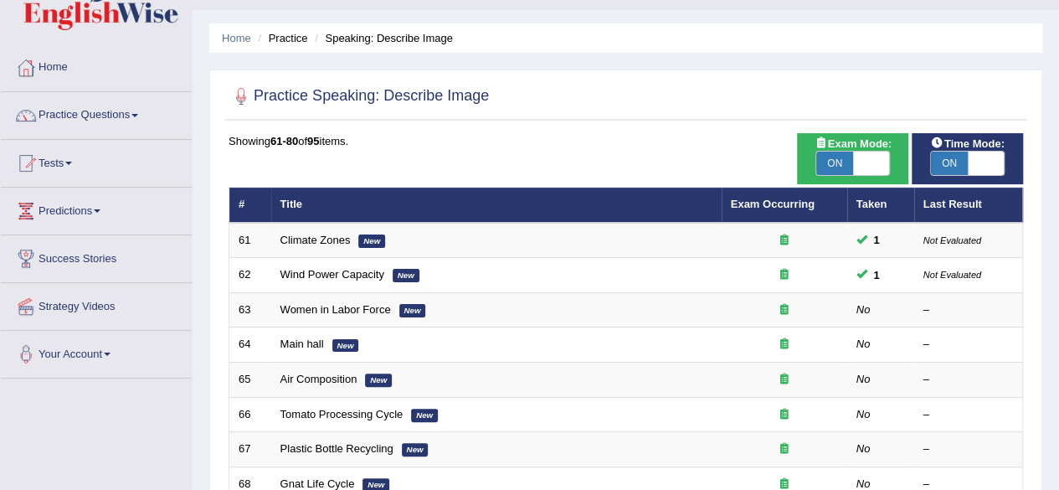
scroll to position [39, 0]
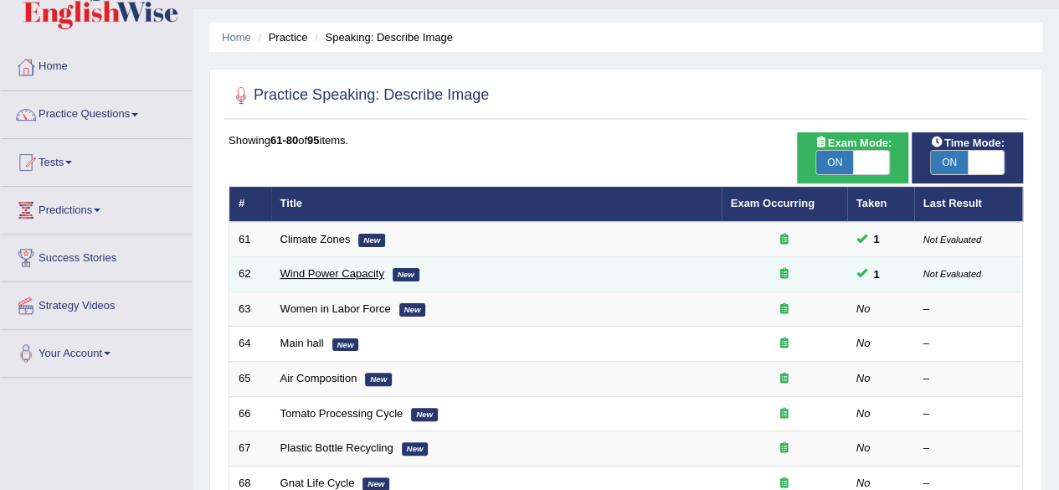
click at [338, 276] on link "Wind Power Capacity" at bounding box center [332, 273] width 104 height 13
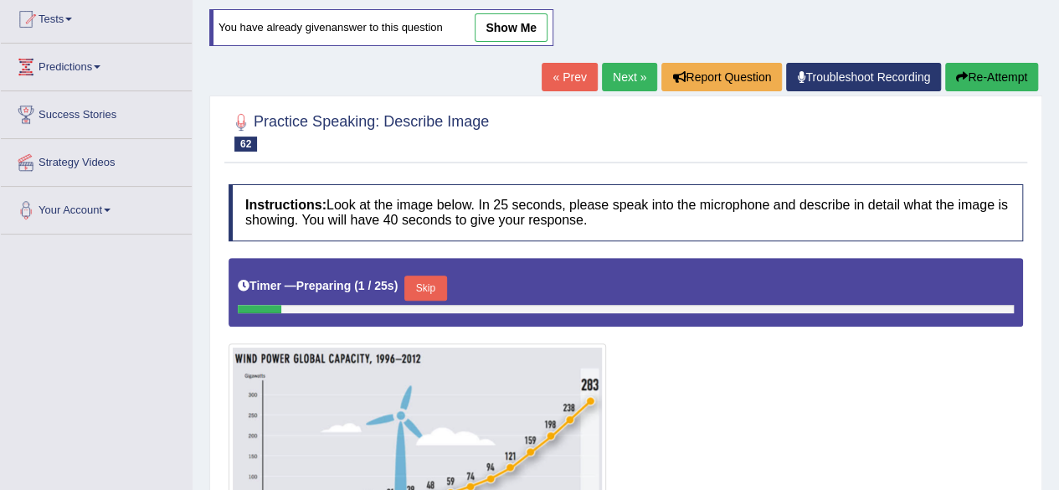
scroll to position [184, 0]
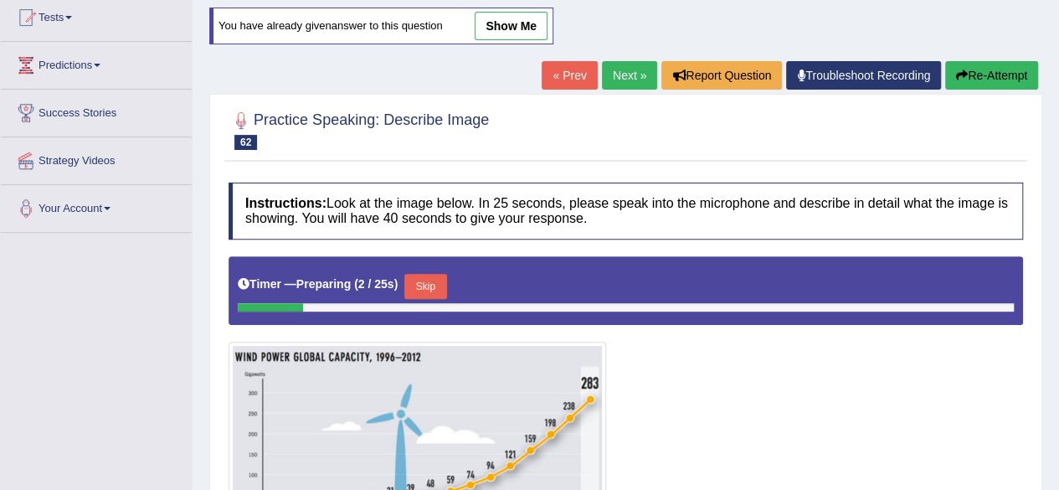
click at [514, 27] on link "show me" at bounding box center [511, 26] width 73 height 28
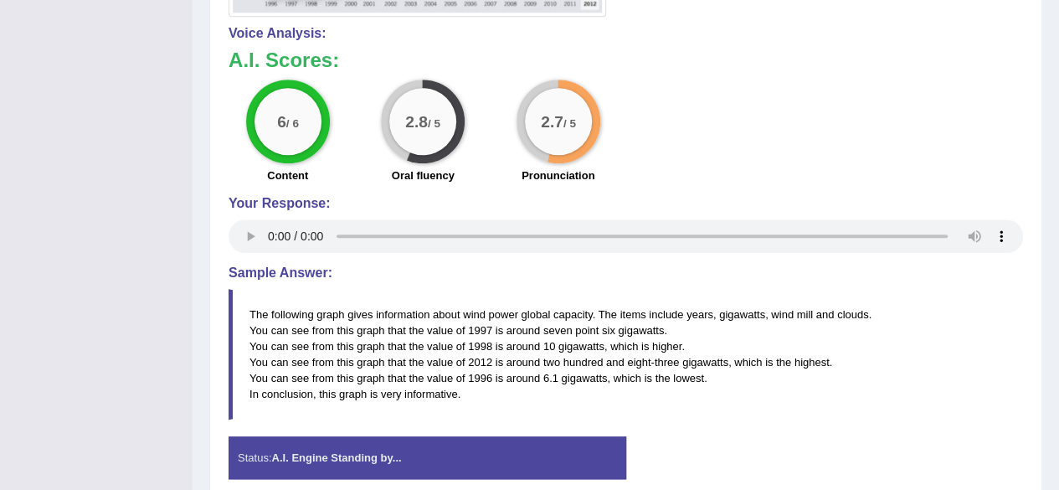
scroll to position [725, 0]
